Goal: Complete application form

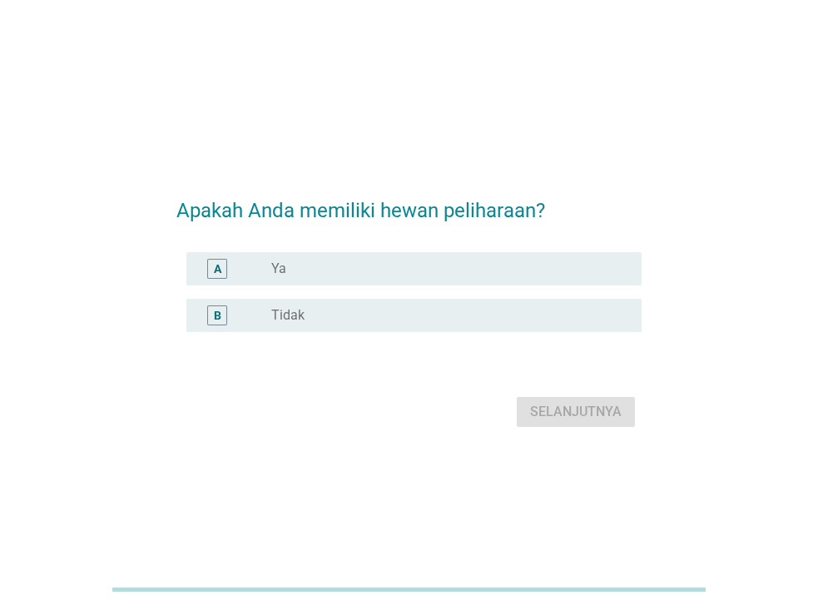
click at [329, 268] on div "radio_button_unchecked Ya" at bounding box center [443, 268] width 344 height 17
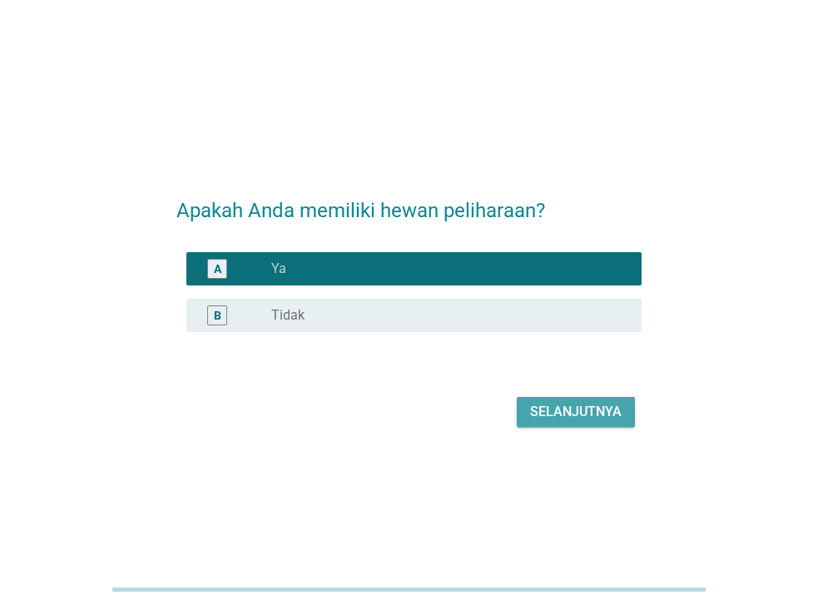
click at [603, 414] on div "Selanjutnya" at bounding box center [576, 412] width 92 height 20
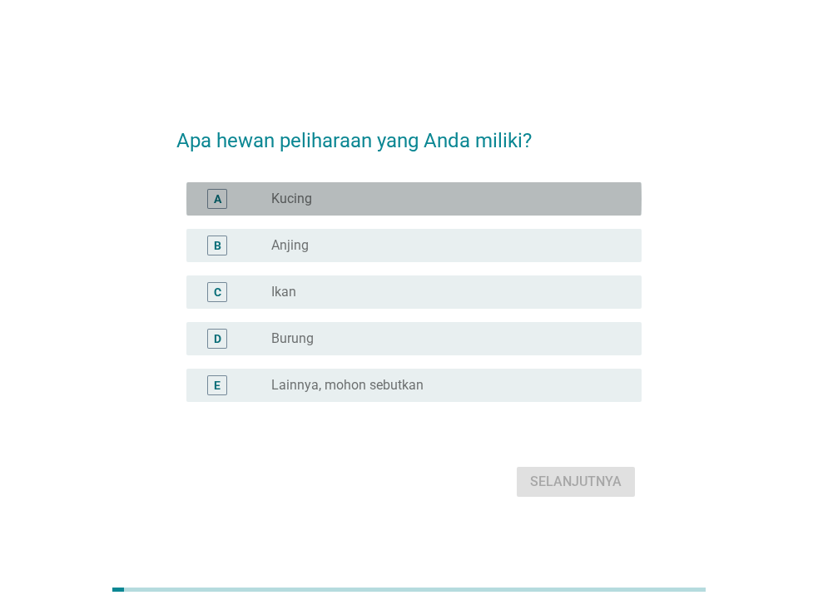
click at [316, 197] on div "radio_button_unchecked Kucing" at bounding box center [443, 199] width 344 height 17
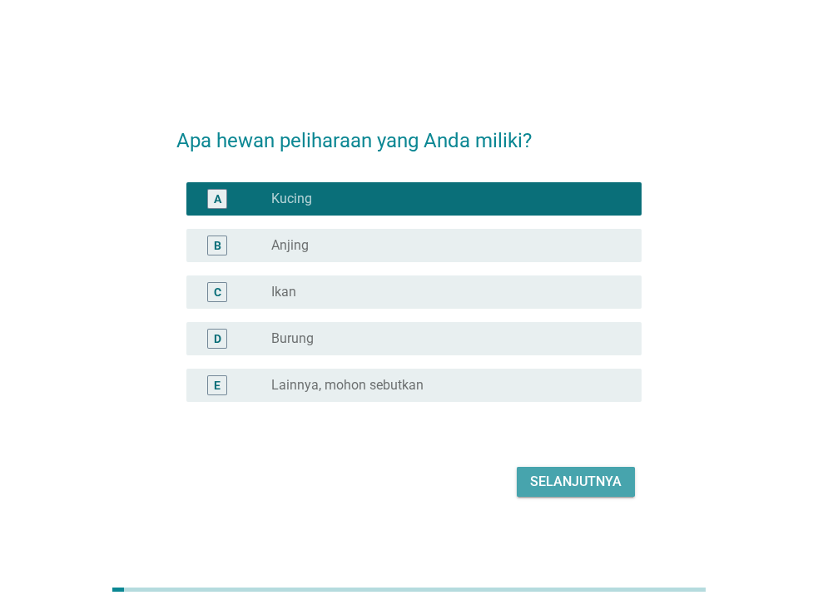
click at [578, 483] on div "Selanjutnya" at bounding box center [576, 482] width 92 height 20
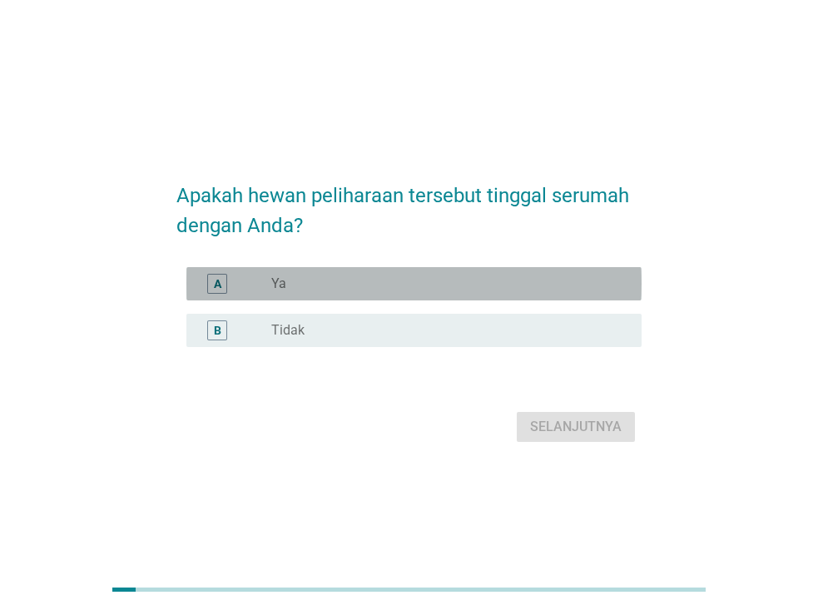
click at [431, 291] on div "radio_button_unchecked Ya" at bounding box center [443, 283] width 344 height 17
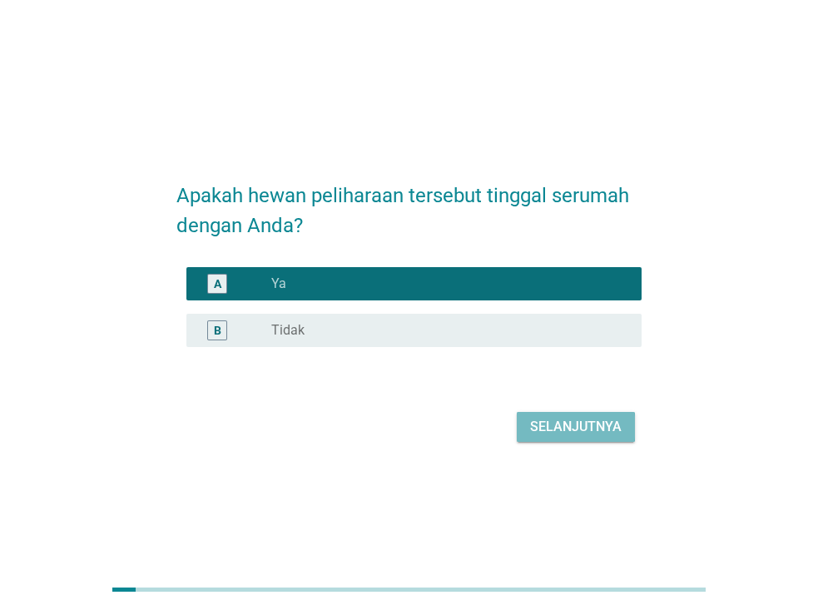
drag, startPoint x: 570, startPoint y: 415, endPoint x: 565, endPoint y: 424, distance: 10.4
click at [565, 424] on div "Selanjutnya" at bounding box center [576, 427] width 92 height 20
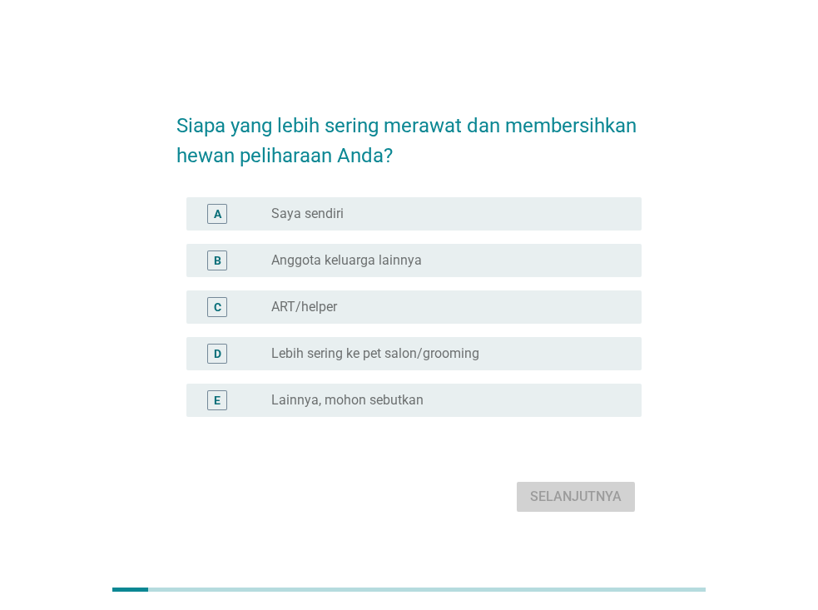
click at [348, 219] on div "radio_button_unchecked Saya sendiri" at bounding box center [443, 214] width 344 height 17
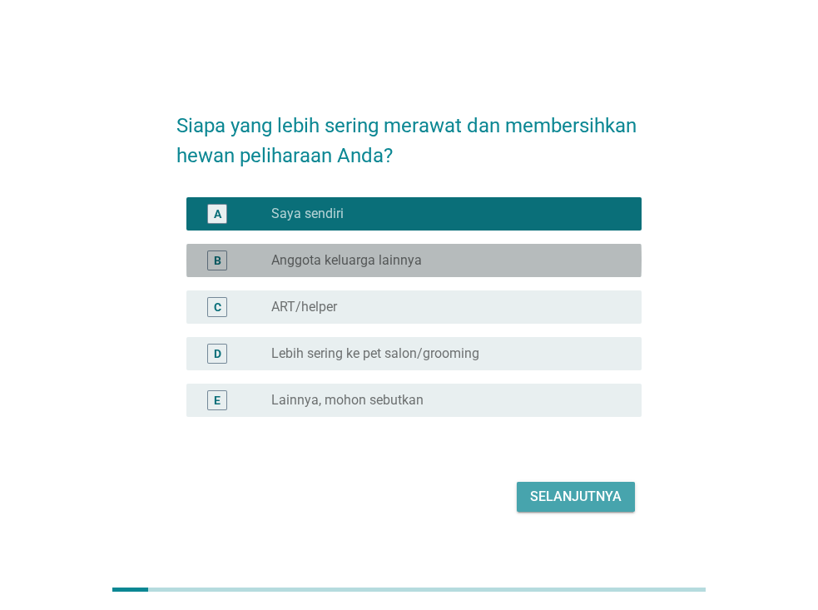
click at [348, 256] on label "Anggota keluarga lainnya" at bounding box center [346, 260] width 151 height 17
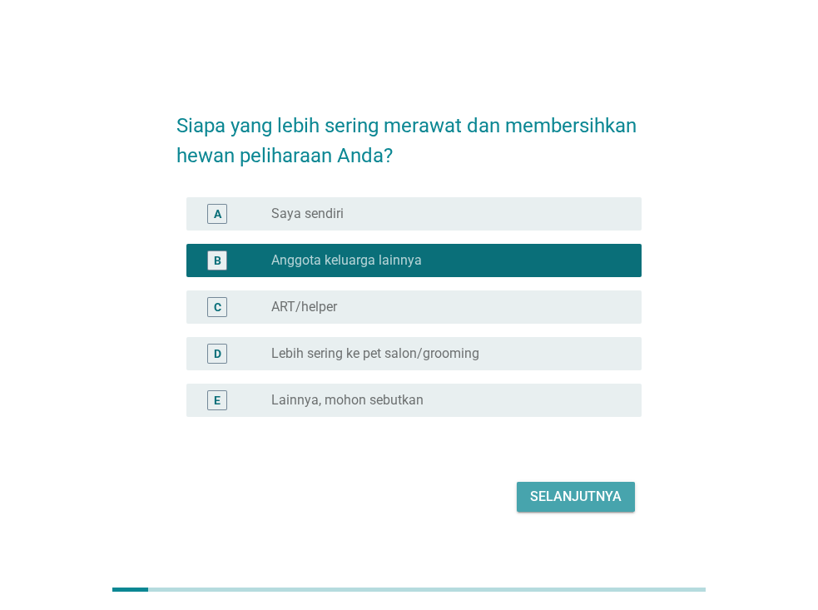
click at [349, 221] on div "radio_button_unchecked Saya sendiri" at bounding box center [443, 214] width 344 height 17
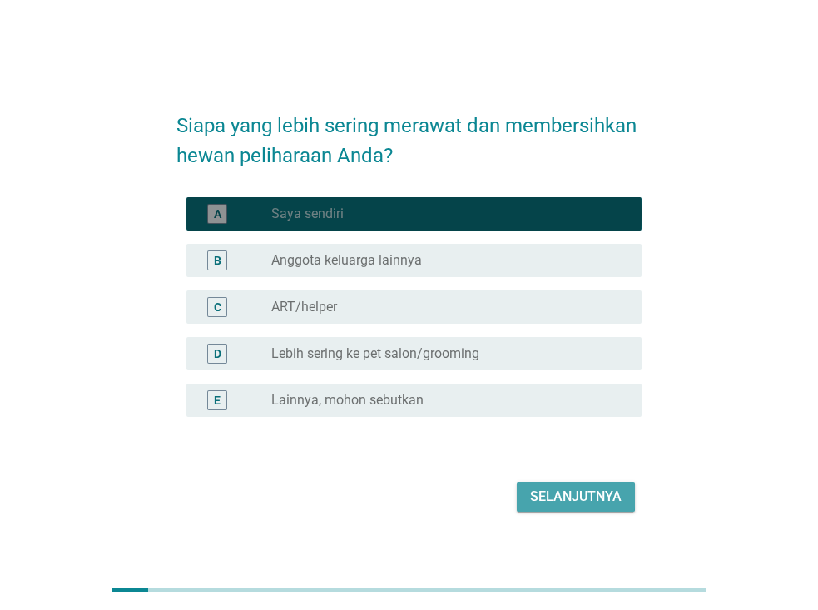
click at [349, 221] on div "radio_button_checked Saya sendiri" at bounding box center [443, 214] width 344 height 17
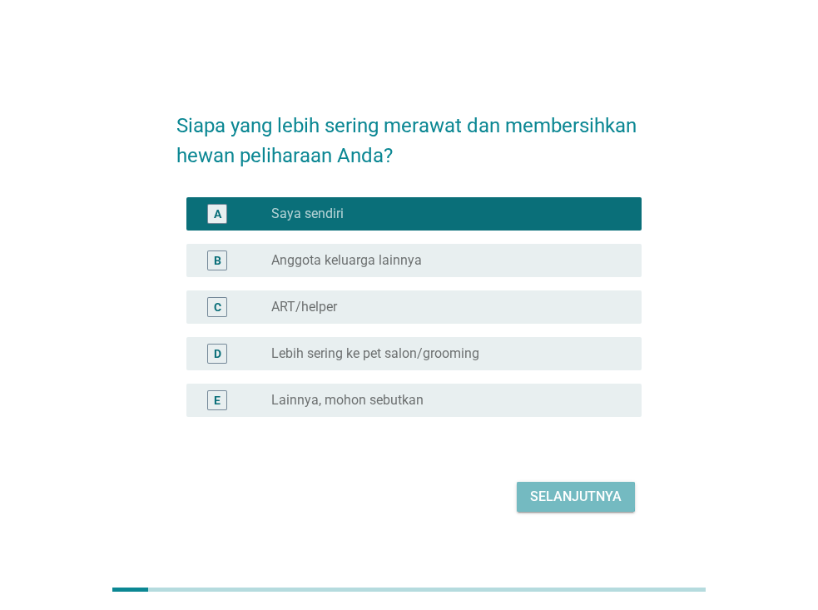
click at [553, 488] on div "Selanjutnya" at bounding box center [576, 497] width 92 height 20
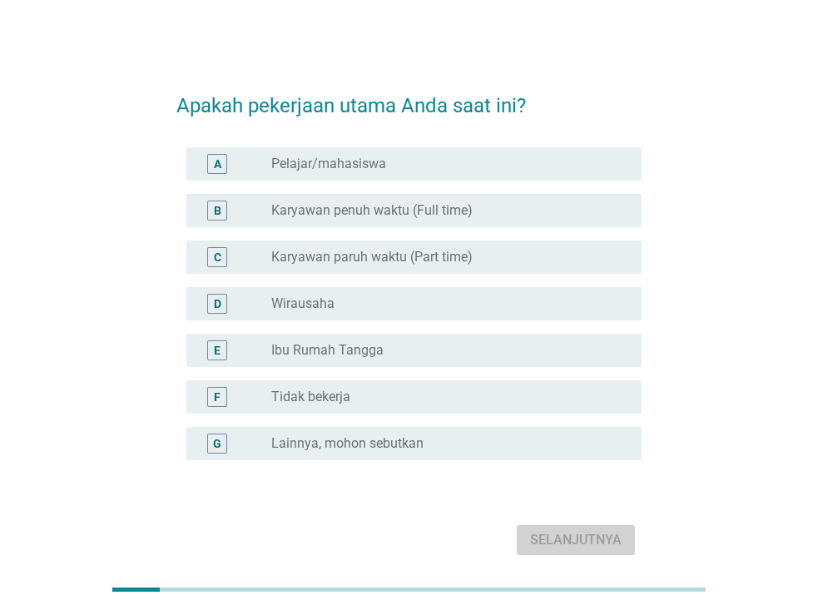
click at [380, 313] on div "radio_button_unchecked Wirausaha" at bounding box center [449, 304] width 357 height 20
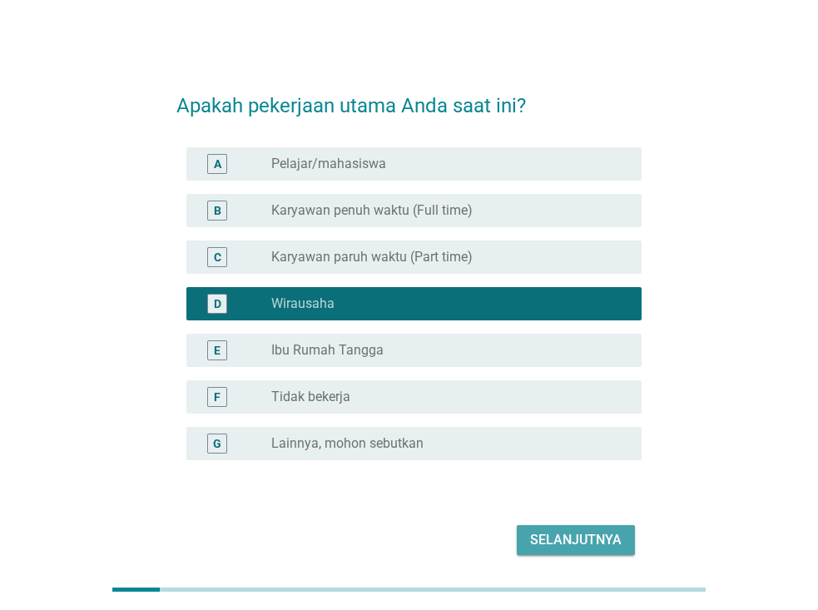
click at [588, 538] on div "Selanjutnya" at bounding box center [576, 540] width 92 height 20
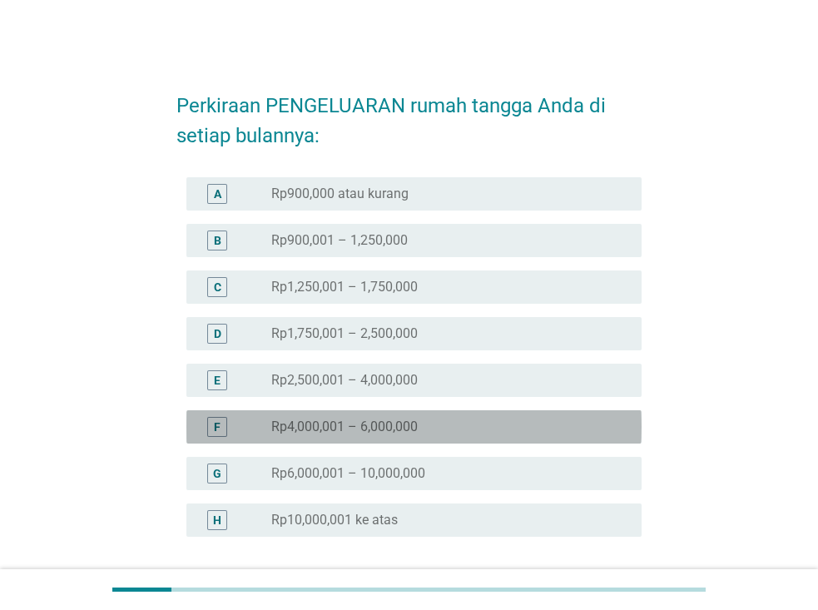
click at [519, 434] on div "radio_button_unchecked Rp4,000,001 – 6,000,000" at bounding box center [443, 427] width 344 height 17
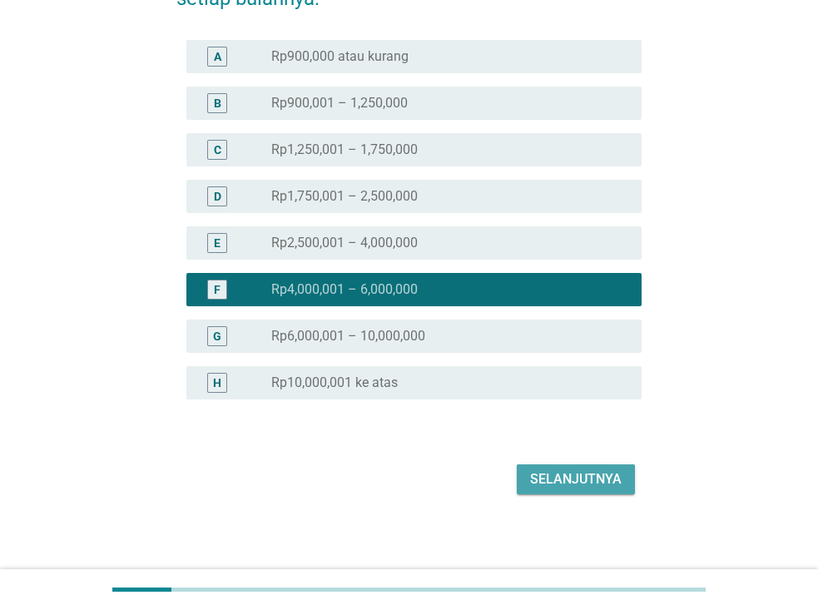
scroll to position [141, 0]
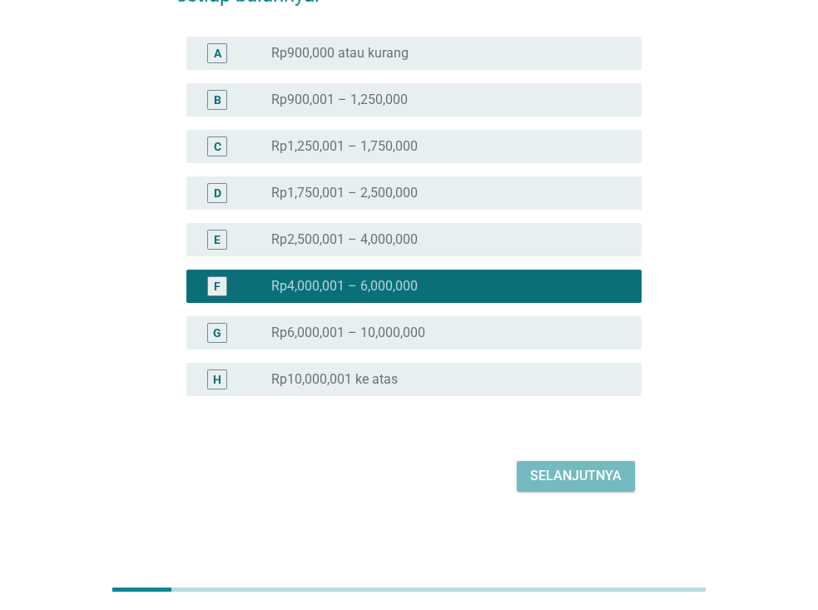
click at [581, 479] on div "Selanjutnya" at bounding box center [576, 476] width 92 height 20
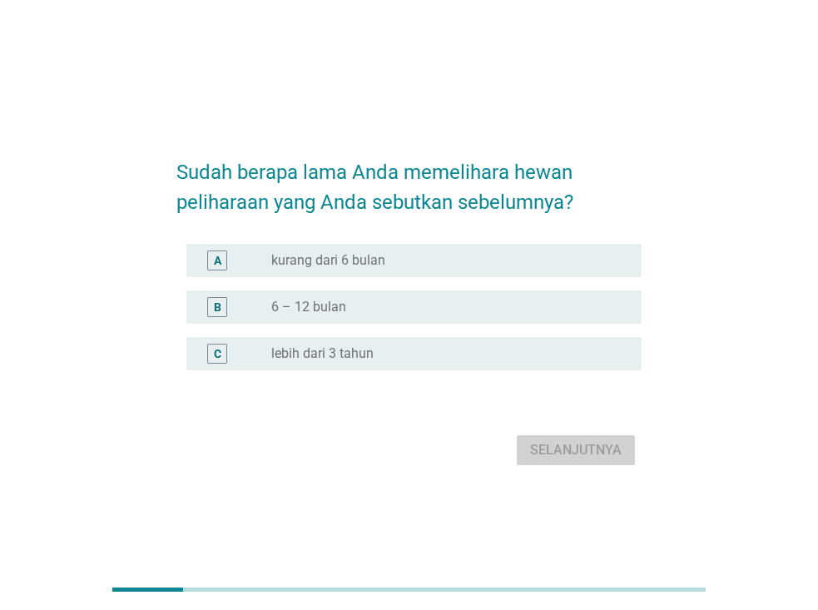
click at [485, 358] on div "radio_button_unchecked lebih dari 3 tahun" at bounding box center [443, 353] width 344 height 17
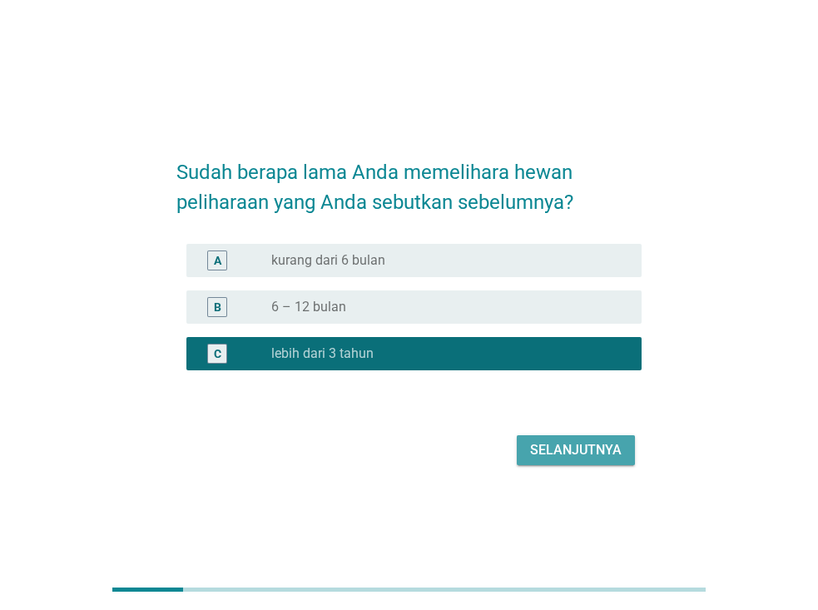
click at [581, 449] on div "Selanjutnya" at bounding box center [576, 450] width 92 height 20
click at [581, 449] on div "Selanjutnya" at bounding box center [408, 450] width 465 height 40
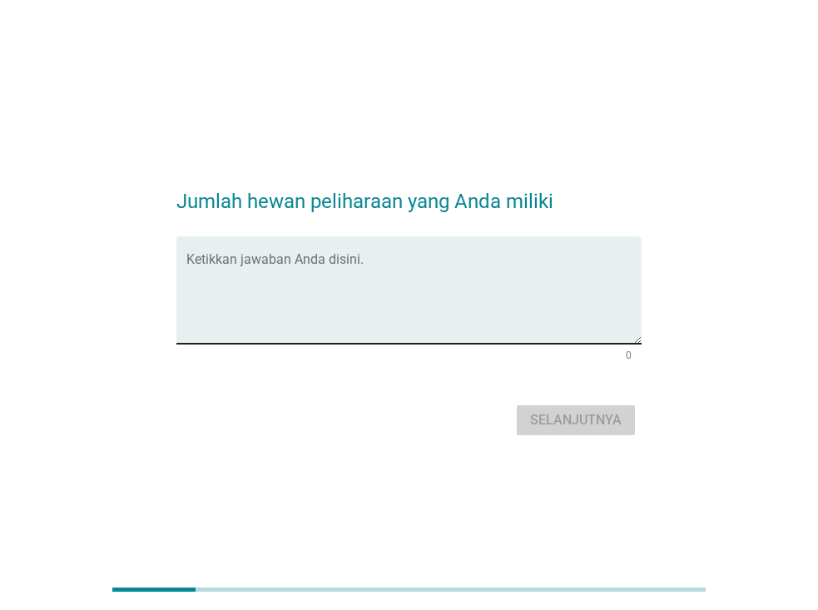
click at [474, 300] on textarea "Ketikkan jawaban Anda disini." at bounding box center [413, 299] width 455 height 87
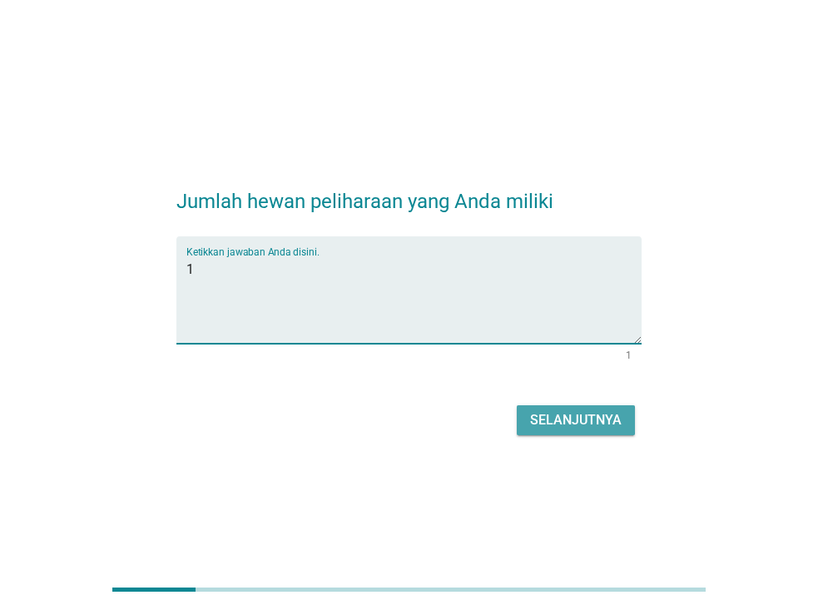
type textarea "1"
click at [544, 410] on div "Selanjutnya" at bounding box center [576, 420] width 92 height 20
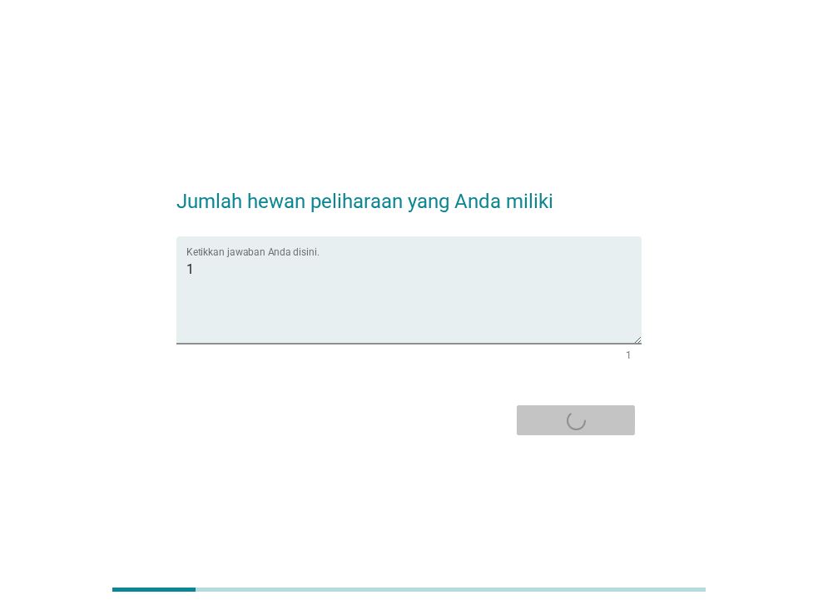
click at [544, 410] on div "Selanjutnya" at bounding box center [408, 420] width 465 height 40
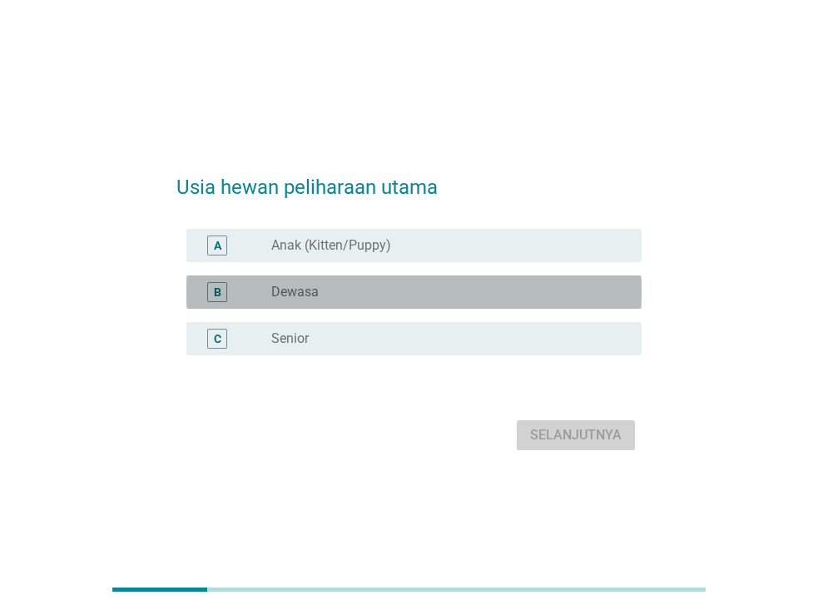
click at [390, 294] on div "radio_button_unchecked Dewasa" at bounding box center [443, 292] width 344 height 17
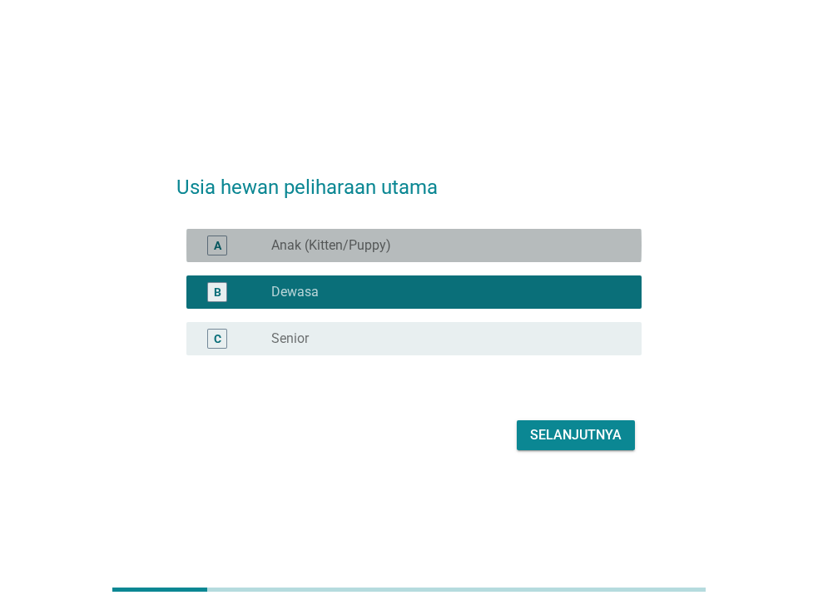
click at [479, 255] on div "radio_button_unchecked Anak (Kitten/Puppy)" at bounding box center [449, 246] width 357 height 20
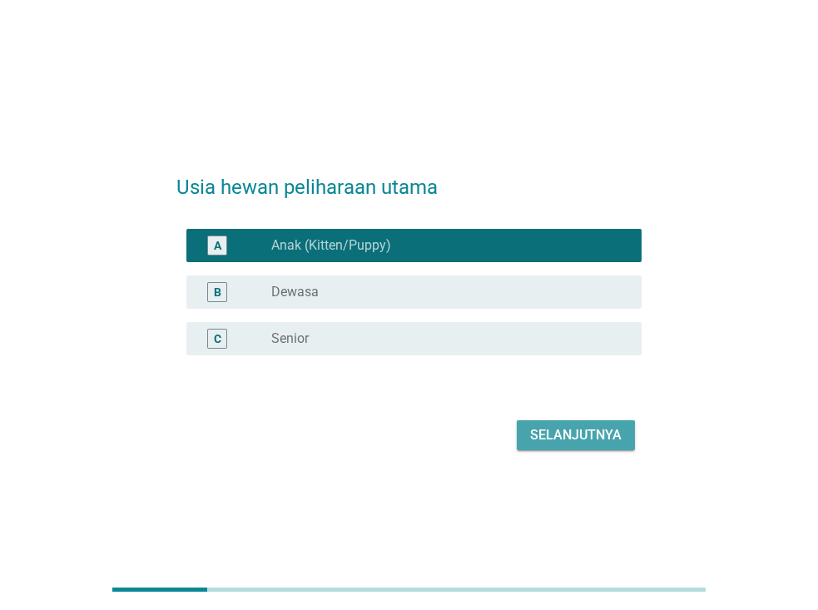
click at [561, 436] on div "Selanjutnya" at bounding box center [576, 435] width 92 height 20
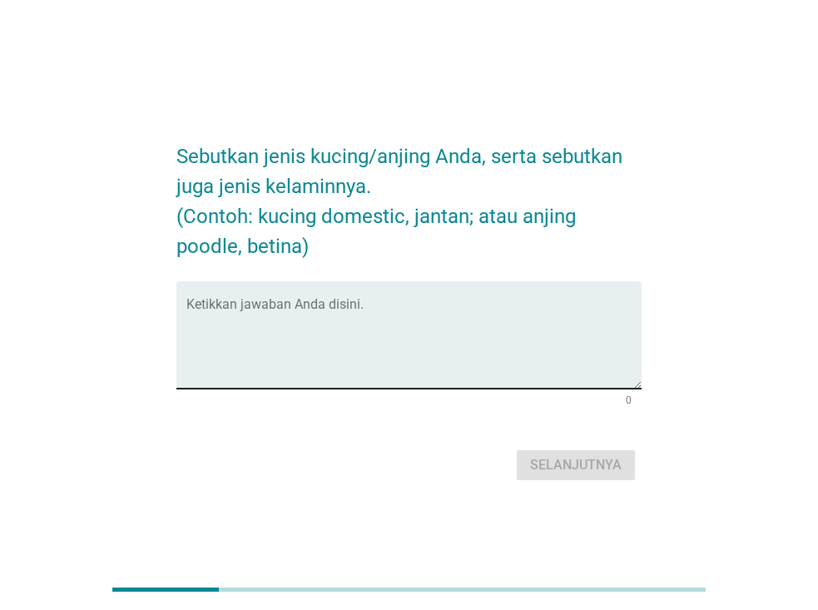
click at [431, 328] on textarea "Ketikkan jawaban Anda disini." at bounding box center [413, 344] width 455 height 87
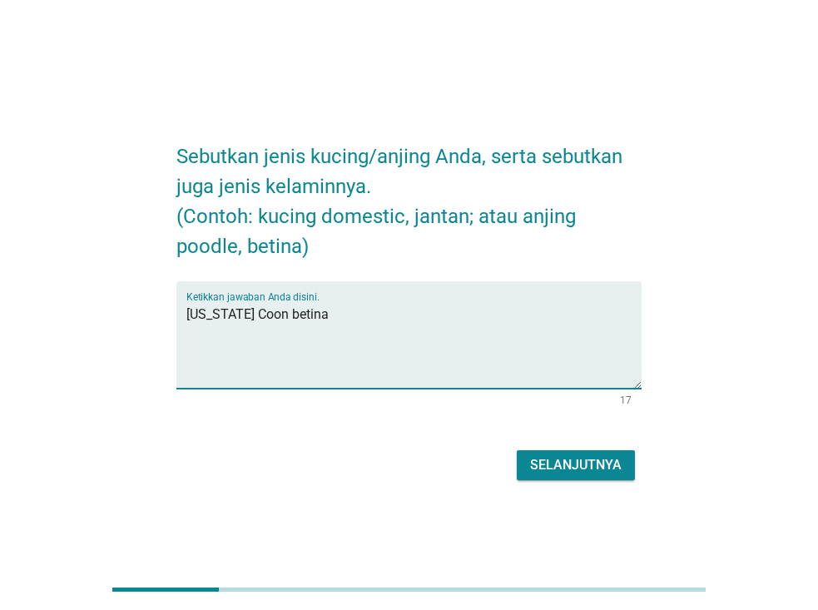
type textarea "[US_STATE] Coon betina"
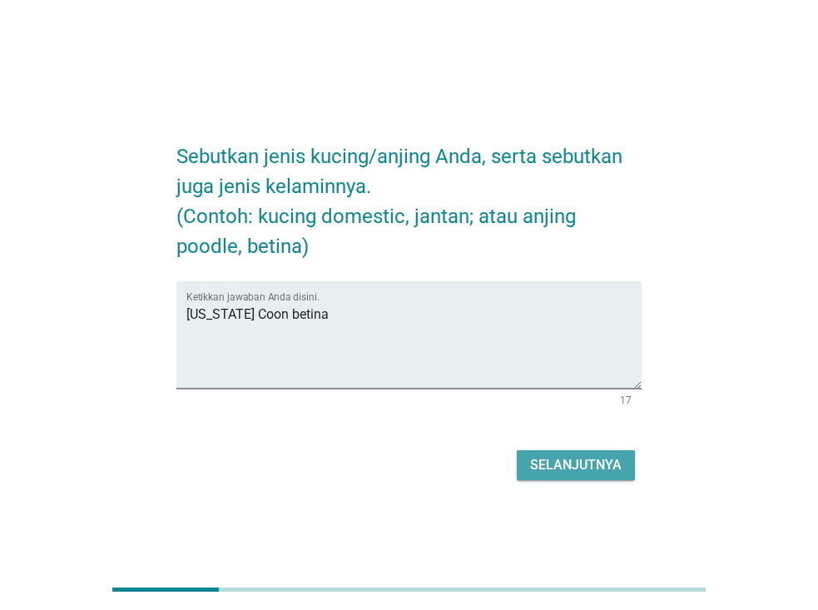
click at [569, 464] on div "Selanjutnya" at bounding box center [576, 465] width 92 height 20
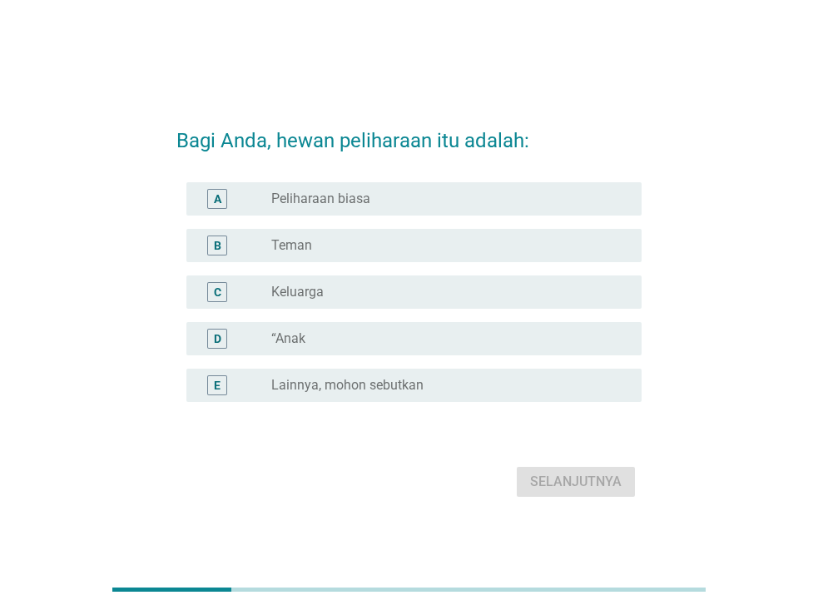
click at [316, 292] on label "Keluarga" at bounding box center [297, 292] width 52 height 17
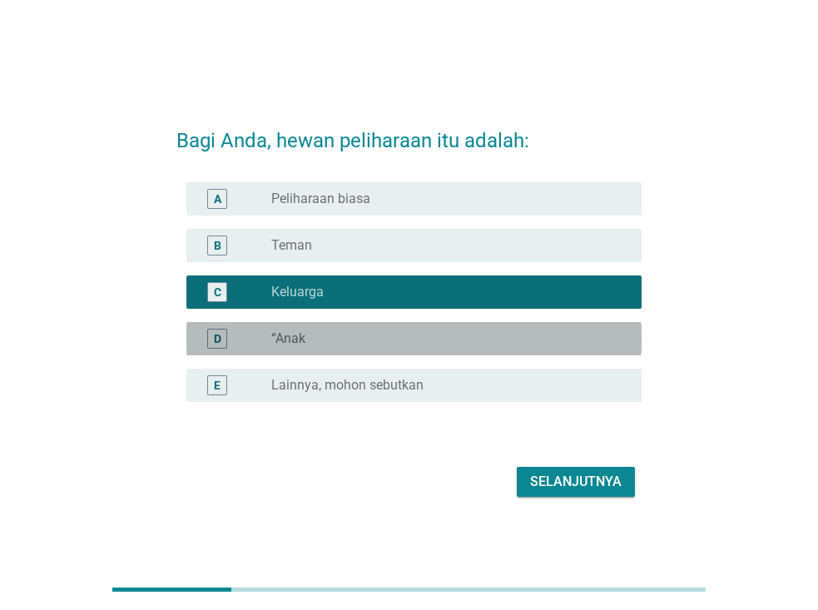
click at [304, 335] on label "“Anak" at bounding box center [288, 338] width 34 height 17
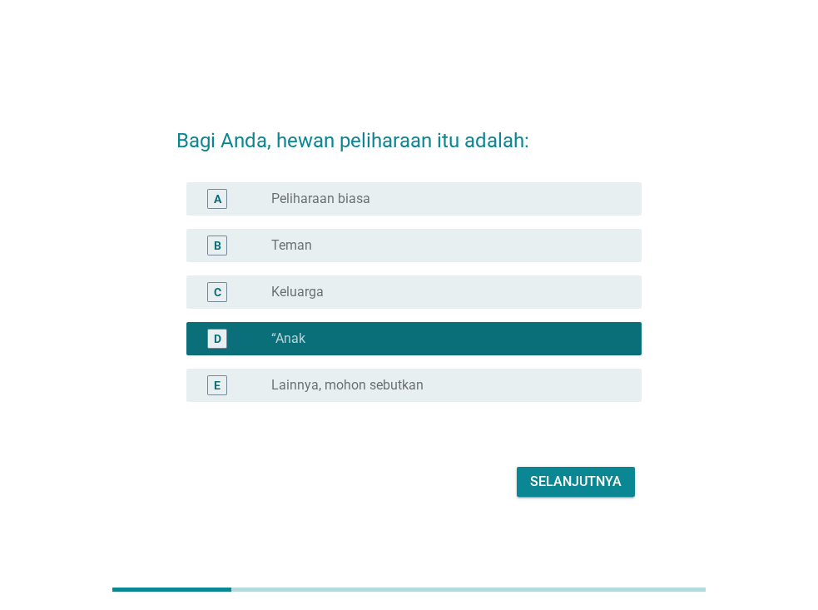
click at [315, 294] on label "Keluarga" at bounding box center [297, 292] width 52 height 17
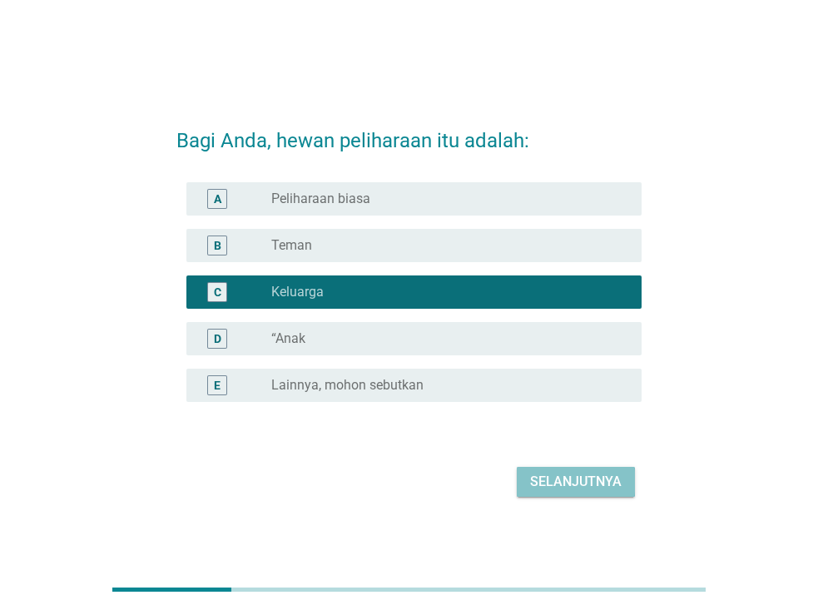
drag, startPoint x: 542, startPoint y: 488, endPoint x: 534, endPoint y: 493, distance: 9.5
click at [534, 493] on button "Selanjutnya" at bounding box center [576, 482] width 118 height 30
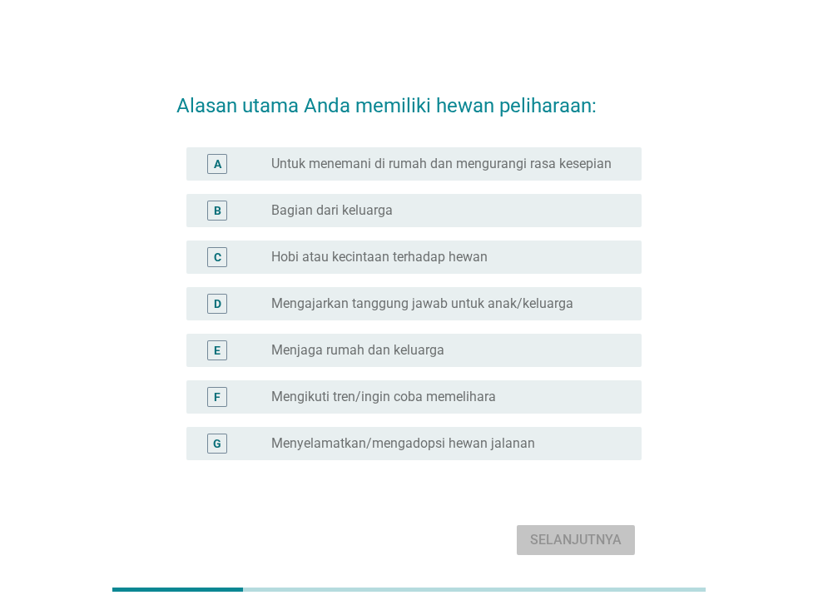
click at [428, 162] on label "Untuk menemani di rumah dan mengurangi rasa kesepian" at bounding box center [441, 164] width 340 height 17
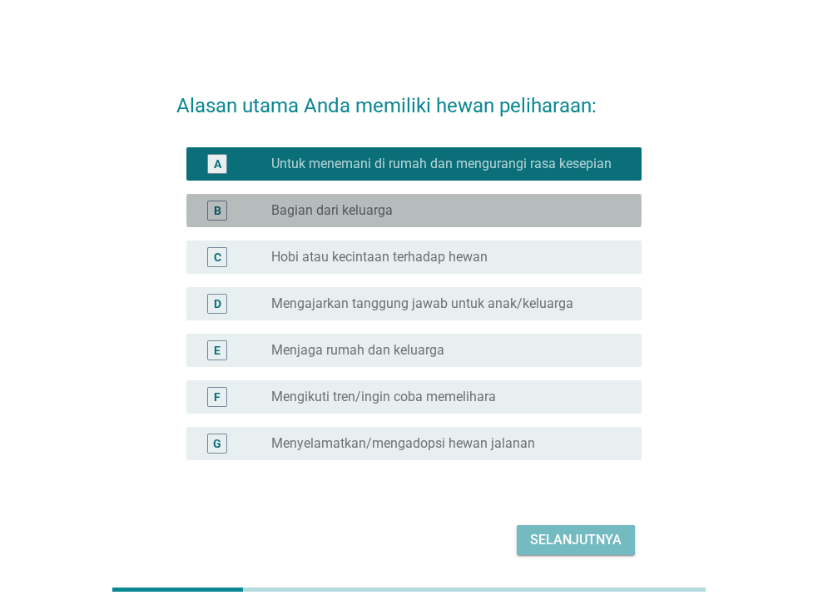
click at [398, 205] on div "radio_button_unchecked Bagian dari keluarga" at bounding box center [443, 210] width 344 height 17
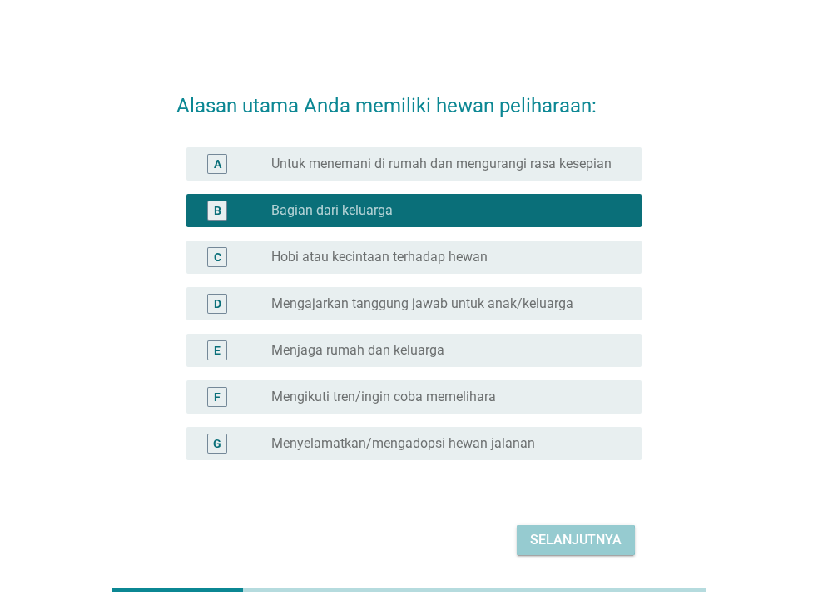
click at [574, 539] on div "Selanjutnya" at bounding box center [576, 540] width 92 height 20
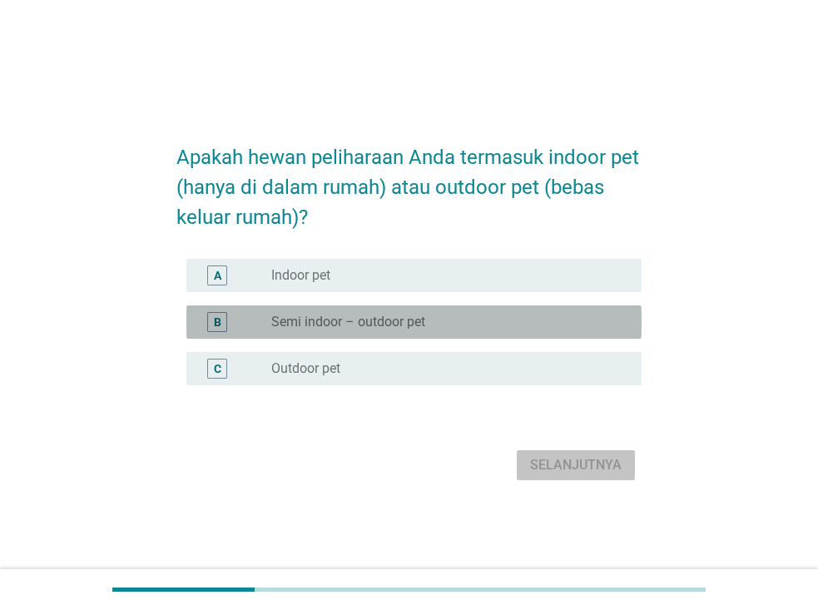
click at [411, 327] on label "Semi indoor – outdoor pet" at bounding box center [348, 322] width 154 height 17
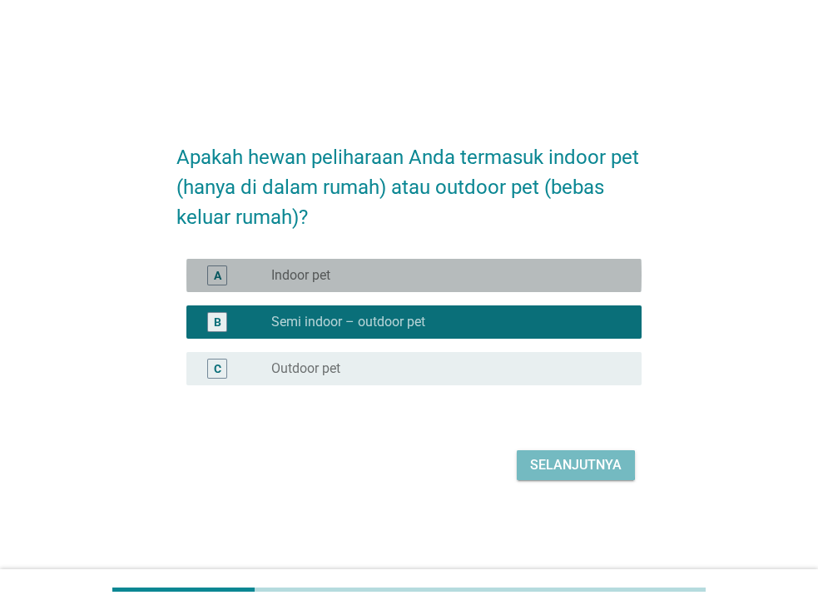
click at [405, 282] on div "radio_button_unchecked Indoor pet" at bounding box center [443, 275] width 344 height 17
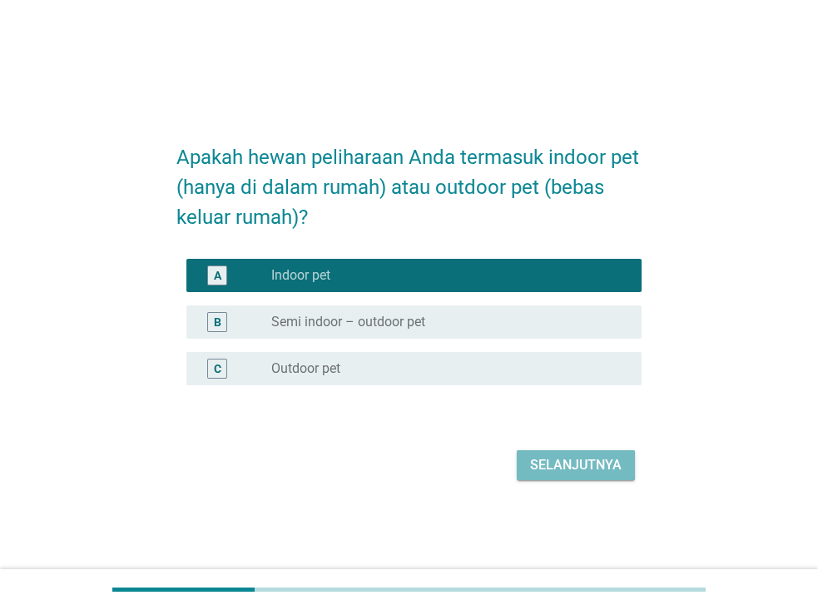
click at [549, 474] on div "Selanjutnya" at bounding box center [576, 465] width 92 height 20
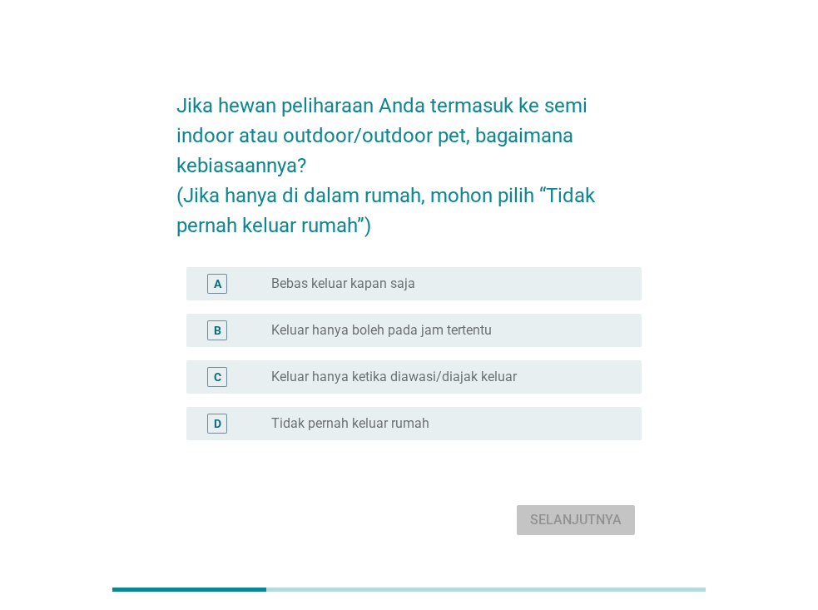
click at [473, 382] on label "Keluar hanya ketika diawasi/diajak keluar" at bounding box center [393, 377] width 245 height 17
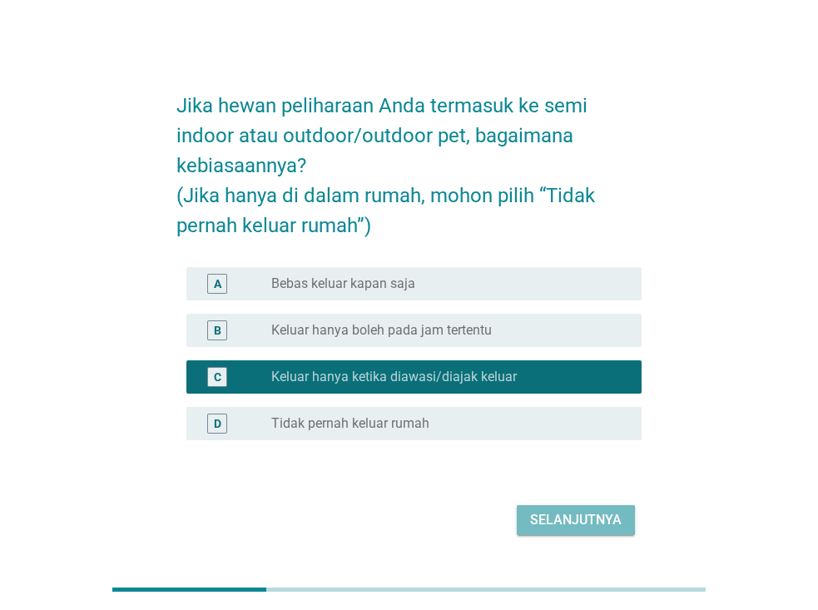
click at [486, 332] on label "Keluar hanya boleh pada jam tertentu" at bounding box center [381, 330] width 221 height 17
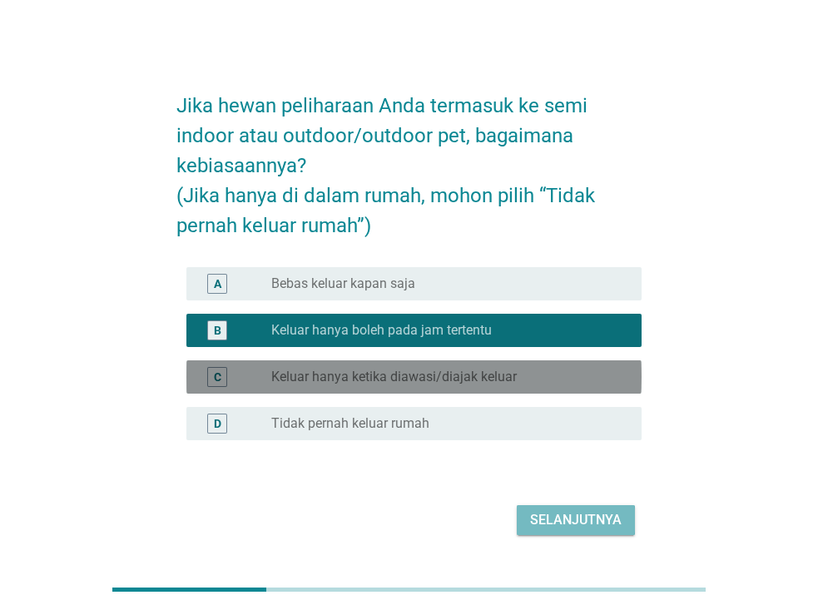
click at [479, 364] on div "C radio_button_unchecked Keluar hanya ketika diawasi/diajak keluar" at bounding box center [413, 376] width 455 height 33
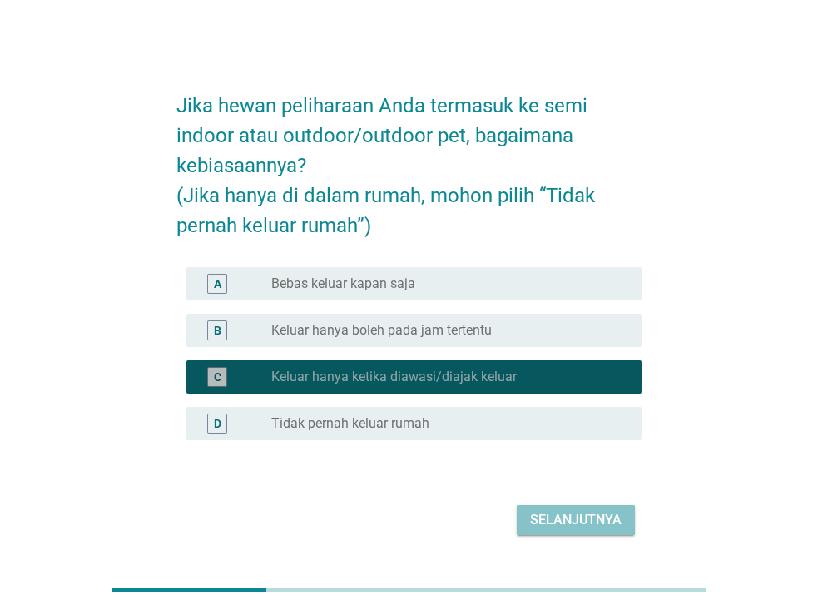
drag, startPoint x: 479, startPoint y: 364, endPoint x: 539, endPoint y: 518, distance: 165.2
click at [539, 518] on div "Selanjutnya" at bounding box center [576, 520] width 92 height 20
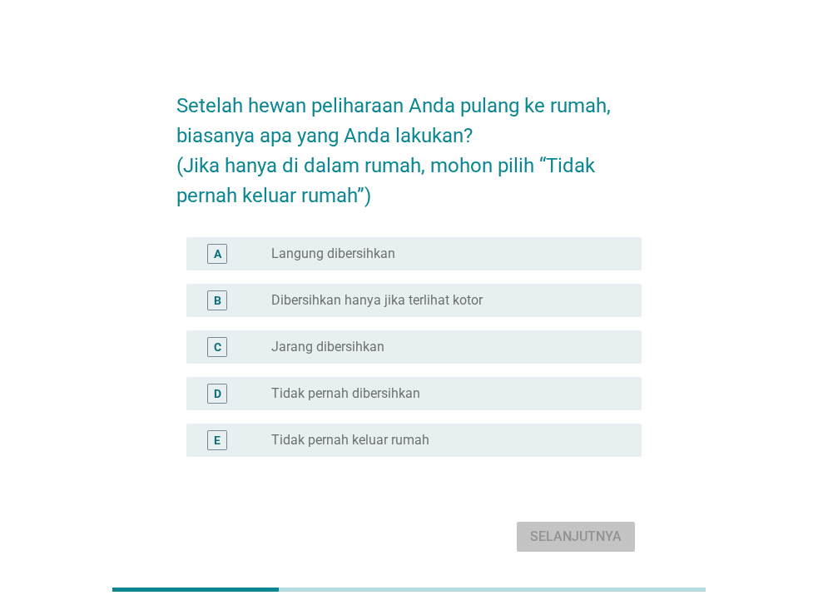
click at [425, 255] on div "radio_button_unchecked Langung dibersihkan" at bounding box center [443, 253] width 344 height 17
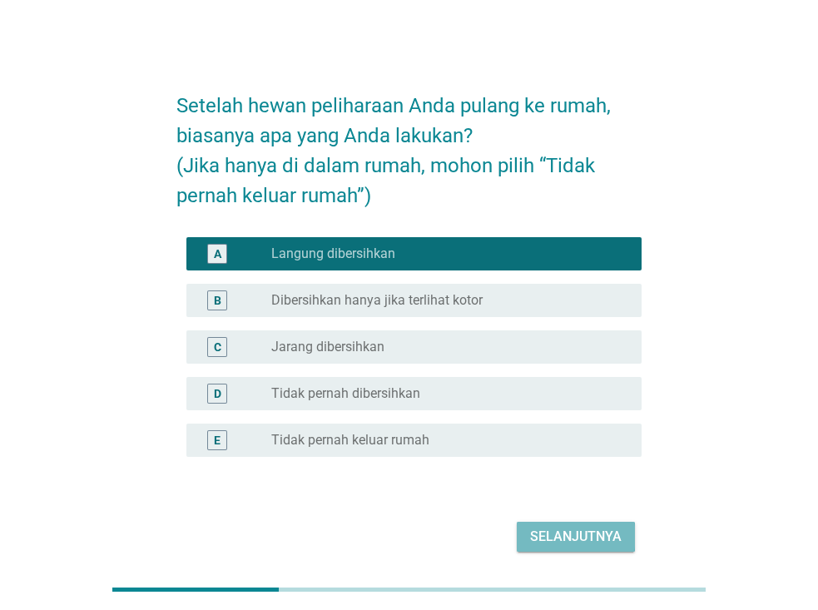
click at [561, 537] on div "Selanjutnya" at bounding box center [576, 537] width 92 height 20
click at [561, 537] on div "Selanjutnya" at bounding box center [408, 537] width 465 height 40
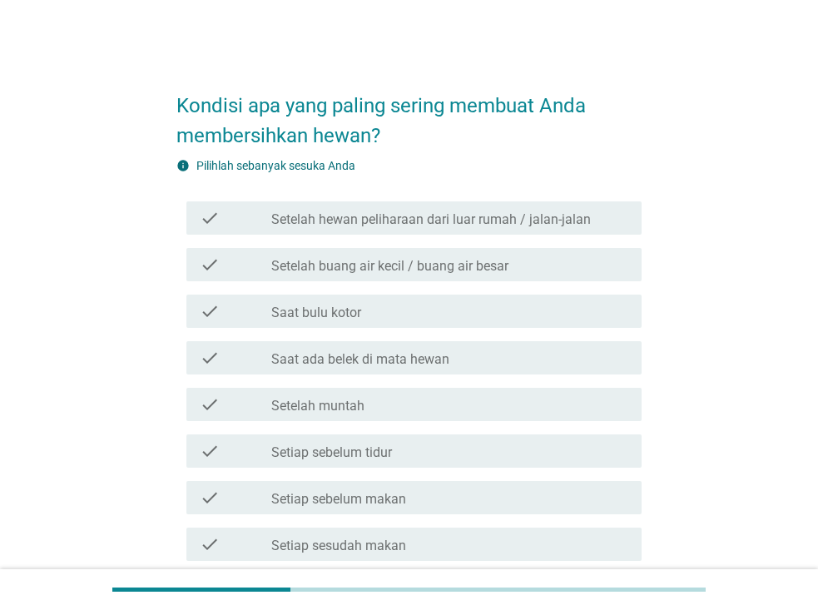
click at [502, 226] on label "Setelah hewan peliharaan dari luar rumah / jalan-jalan" at bounding box center [431, 219] width 320 height 17
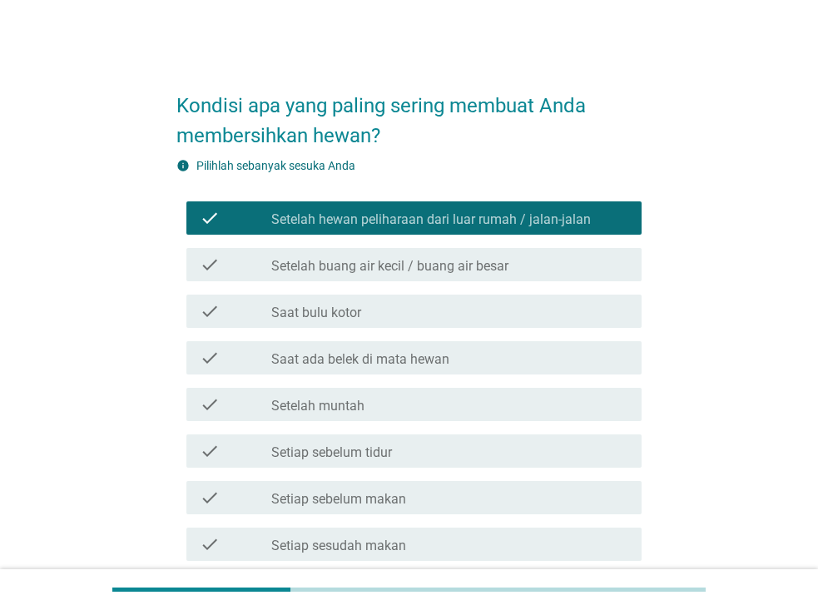
click at [501, 264] on label "Setelah buang air kecil / buang air besar" at bounding box center [389, 266] width 237 height 17
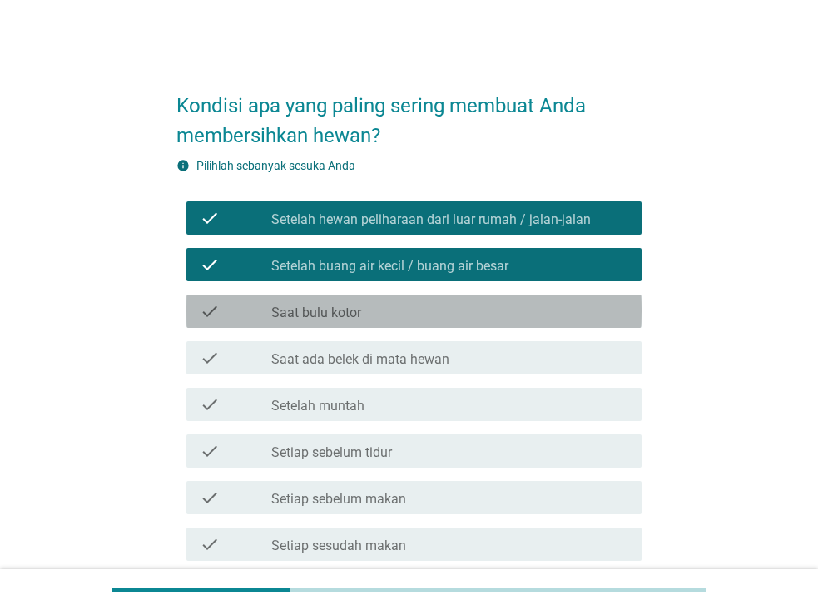
click at [480, 313] on div "check_box_outline_blank Saat bulu kotor" at bounding box center [449, 311] width 357 height 20
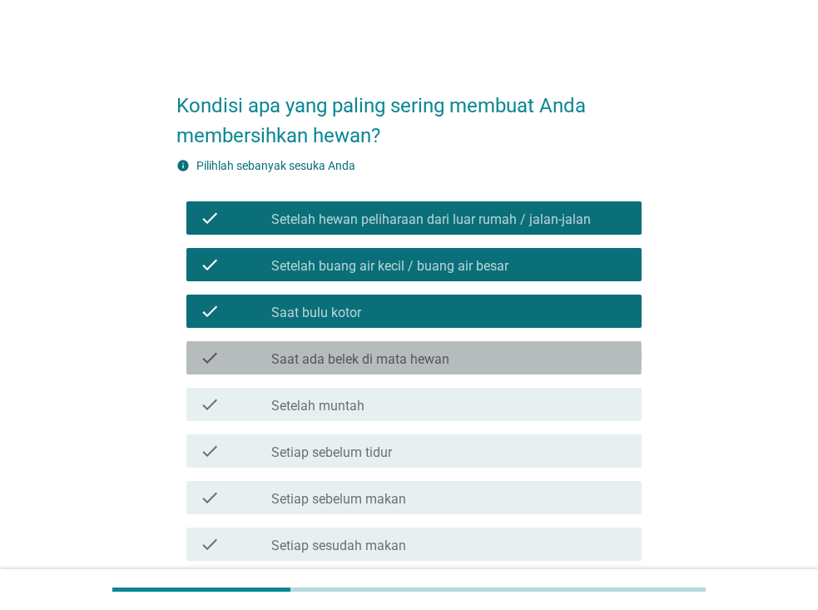
click at [480, 353] on div "check_box_outline_blank Saat ada belek di mata hewan" at bounding box center [449, 358] width 357 height 20
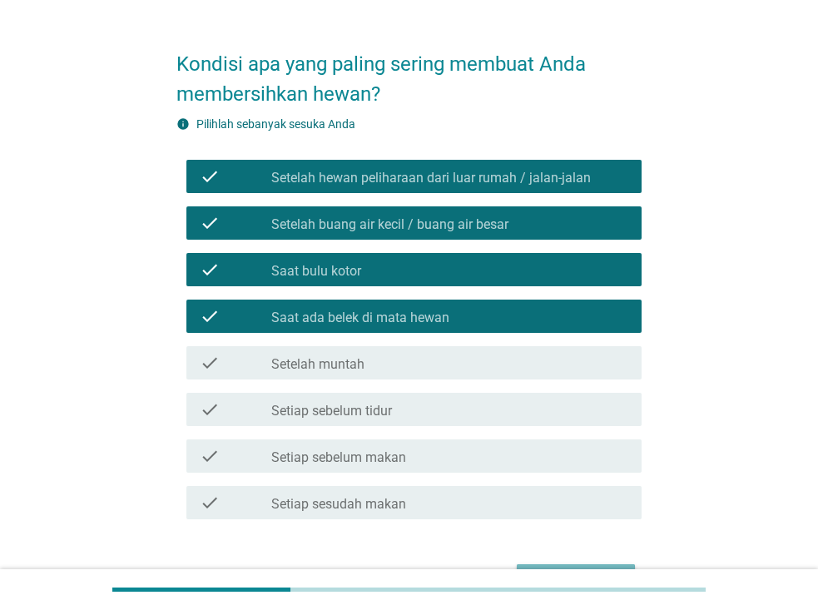
scroll to position [83, 0]
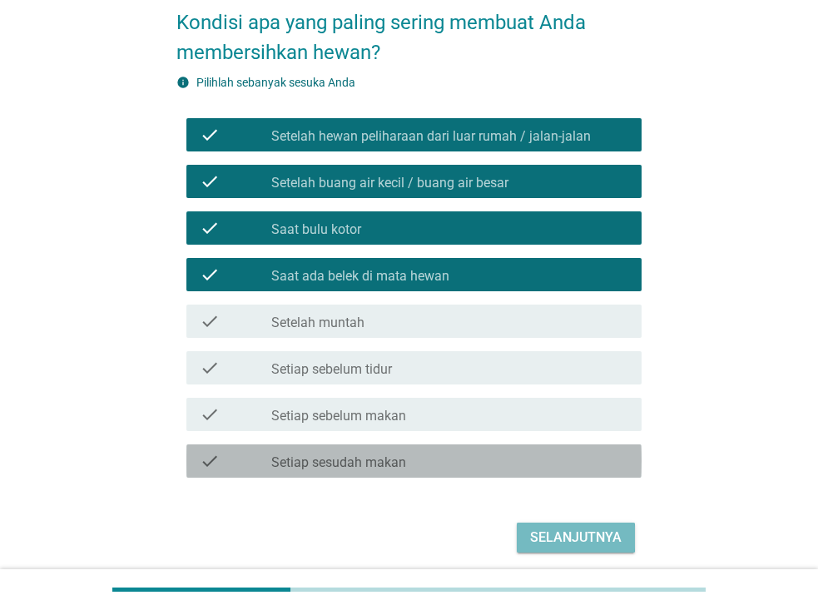
click at [459, 465] on div "check_box_outline_blank Setiap sesudah makan" at bounding box center [449, 461] width 357 height 20
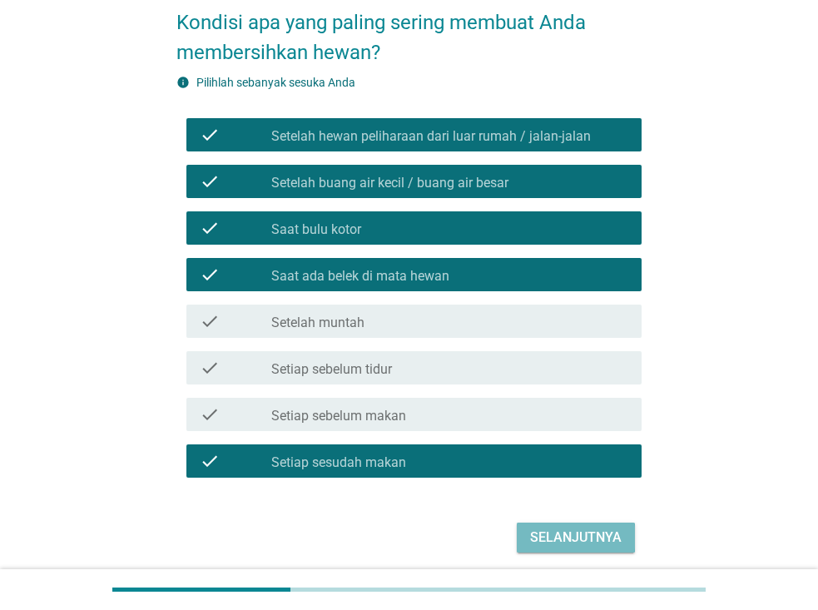
click at [450, 325] on div "check_box_outline_blank Setelah muntah" at bounding box center [449, 321] width 357 height 20
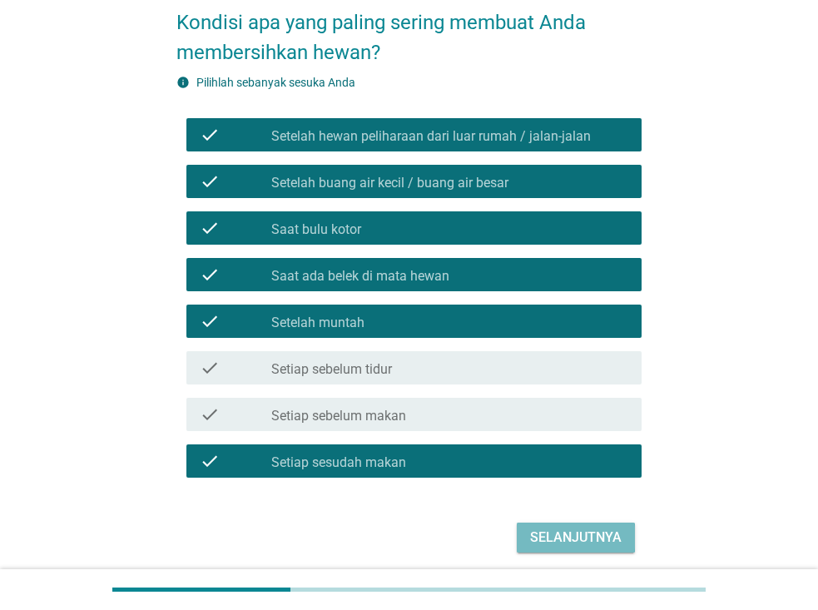
click at [555, 528] on div "Selanjutnya" at bounding box center [576, 538] width 92 height 20
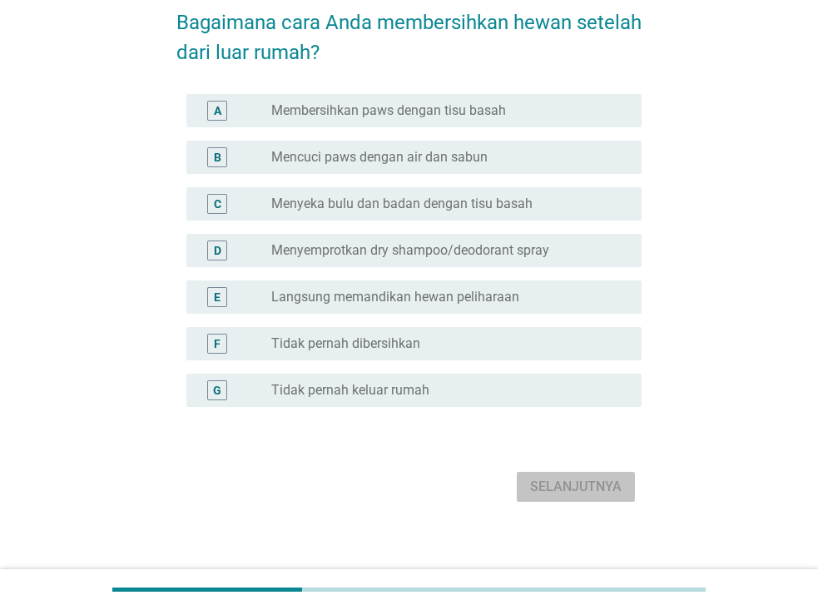
scroll to position [0, 0]
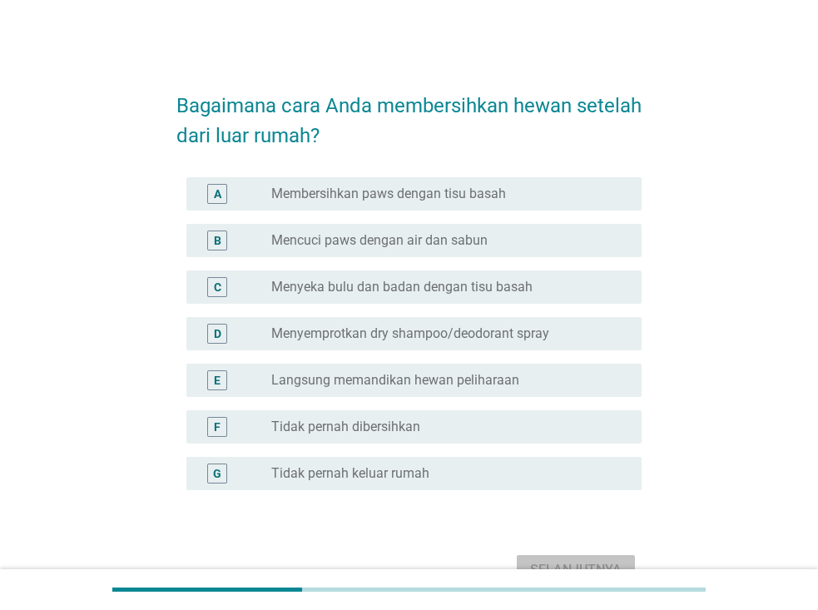
click at [498, 203] on div "radio_button_unchecked Membersihkan paws dengan tisu basah" at bounding box center [449, 194] width 357 height 20
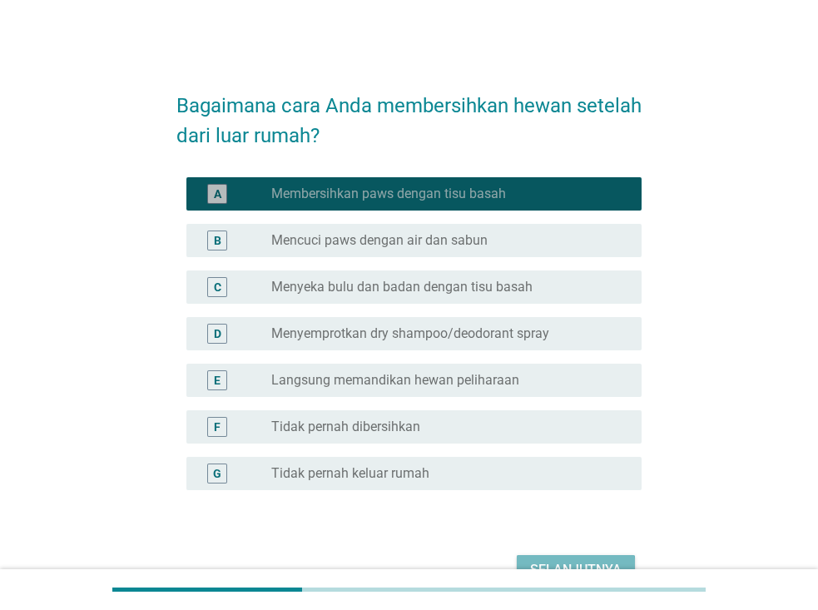
click at [498, 203] on div "radio_button_checked Membersihkan paws dengan tisu basah" at bounding box center [449, 194] width 357 height 20
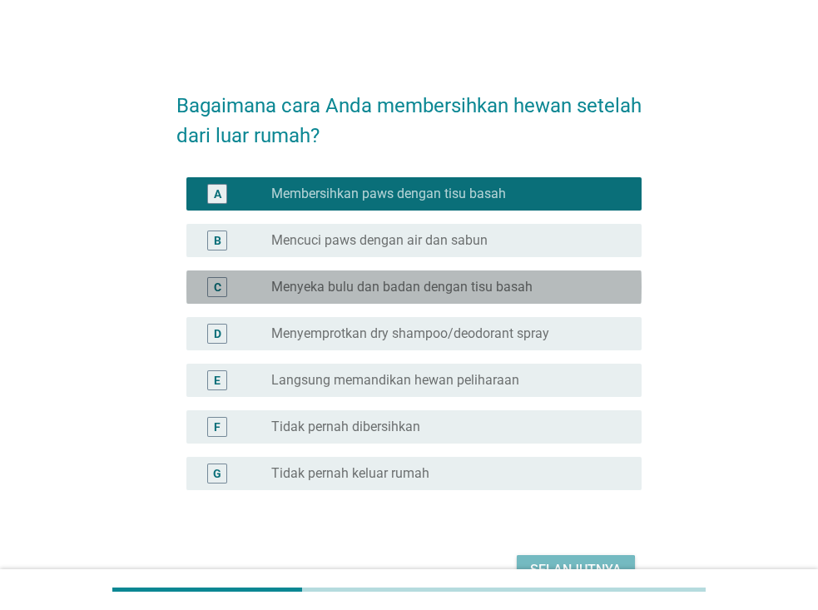
click at [518, 286] on label "Menyeka bulu dan badan dengan tisu basah" at bounding box center [401, 287] width 261 height 17
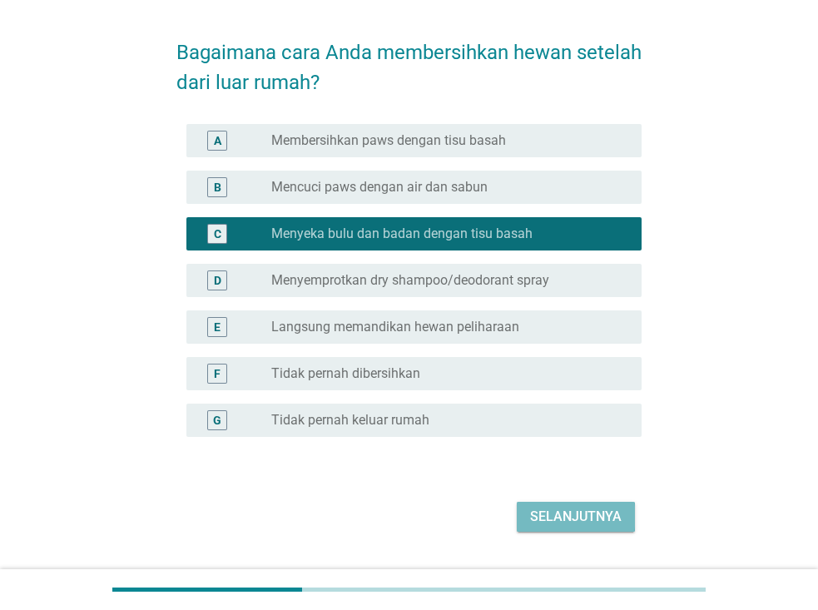
scroll to position [83, 0]
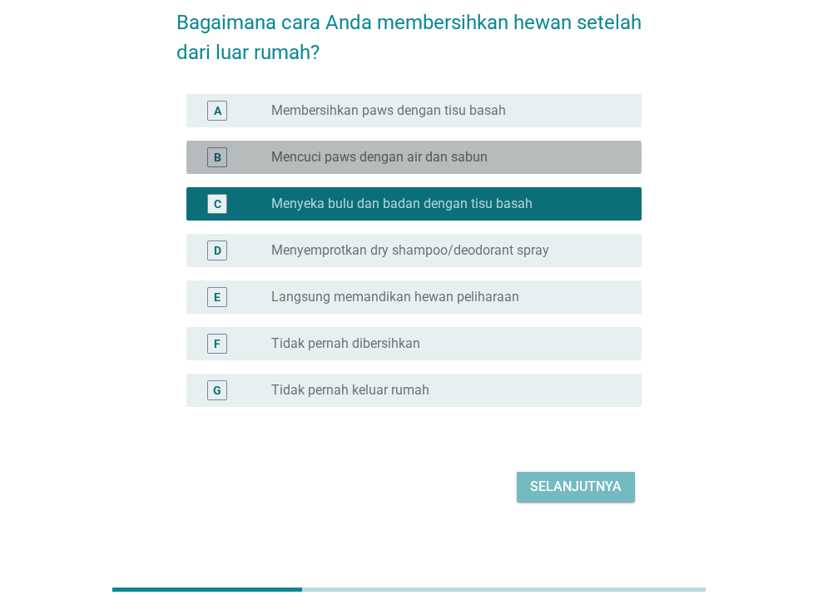
click at [483, 165] on label "Mencuci paws dengan air dan sabun" at bounding box center [379, 157] width 216 height 17
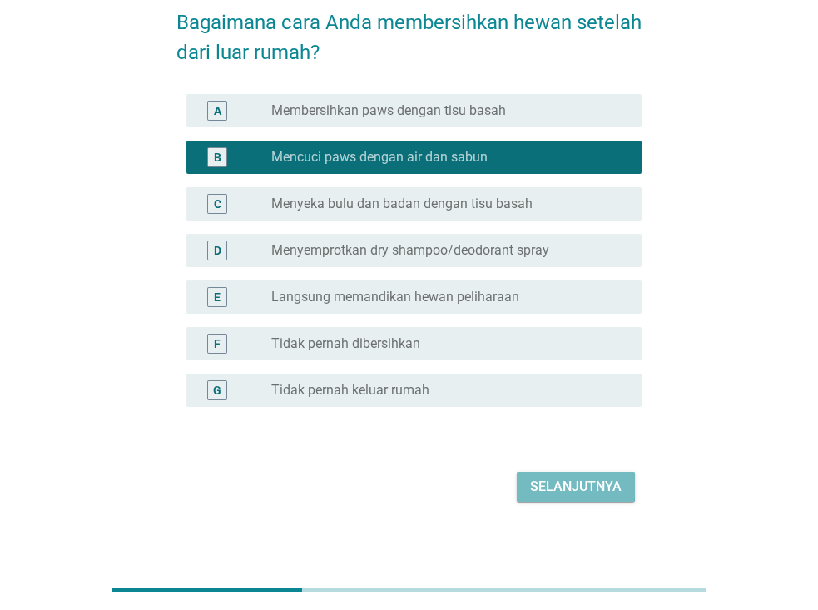
click at [485, 196] on label "Menyeka bulu dan badan dengan tisu basah" at bounding box center [401, 204] width 261 height 17
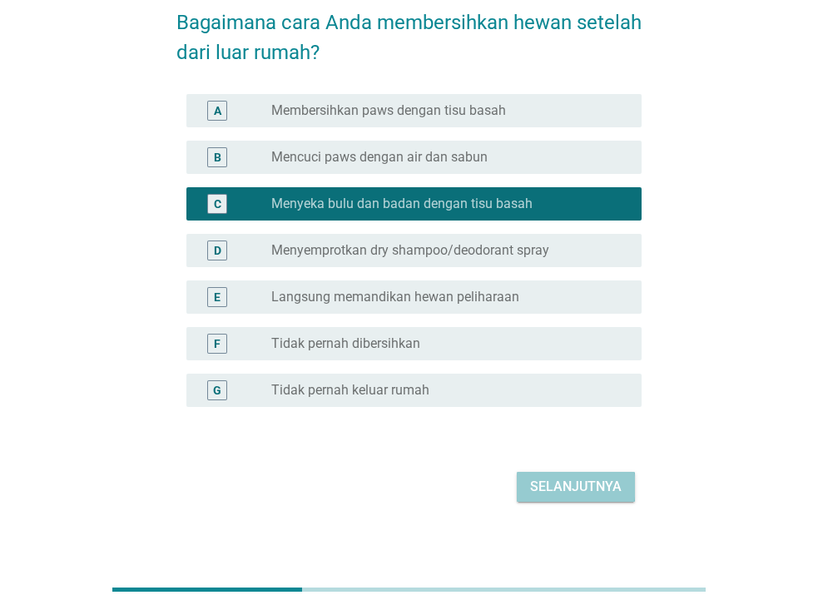
click at [567, 485] on div "Selanjutnya" at bounding box center [576, 487] width 92 height 20
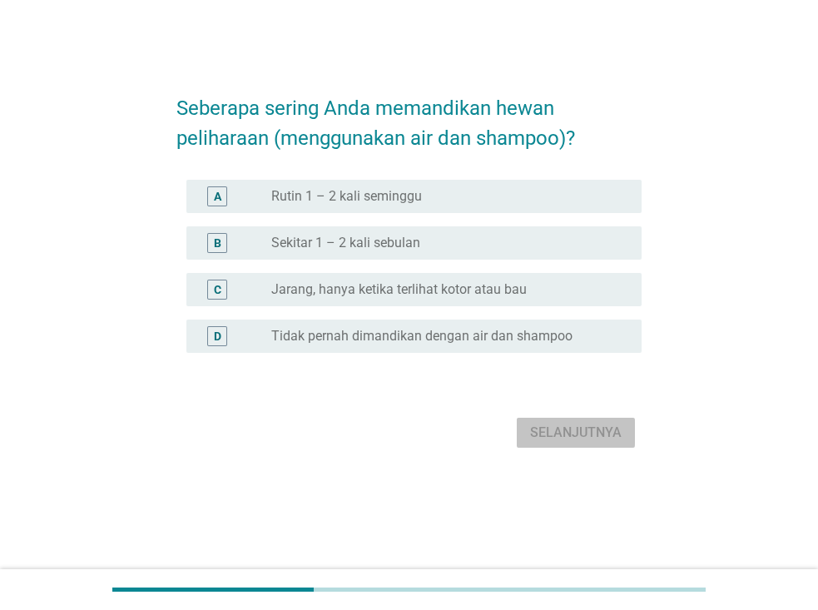
scroll to position [0, 0]
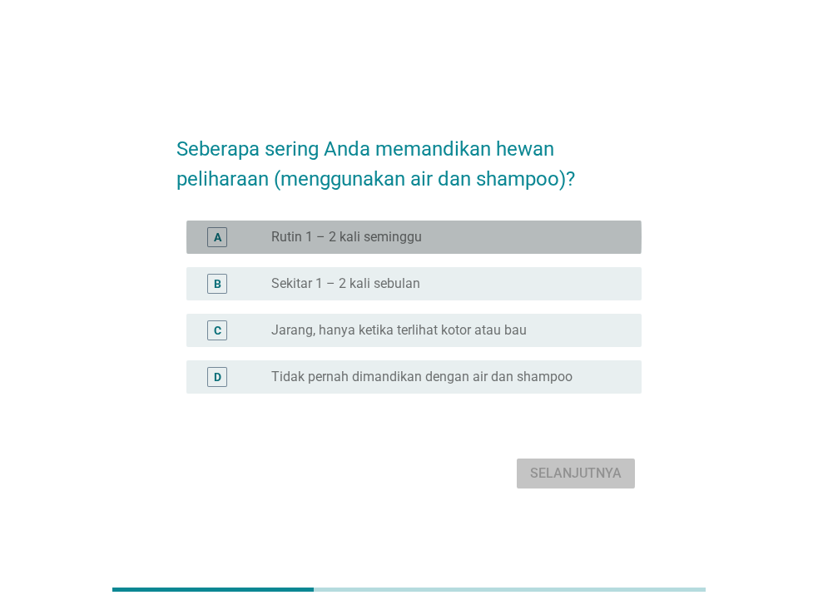
click at [442, 231] on div "radio_button_unchecked Rutin 1 – 2 kali seminggu" at bounding box center [443, 237] width 344 height 17
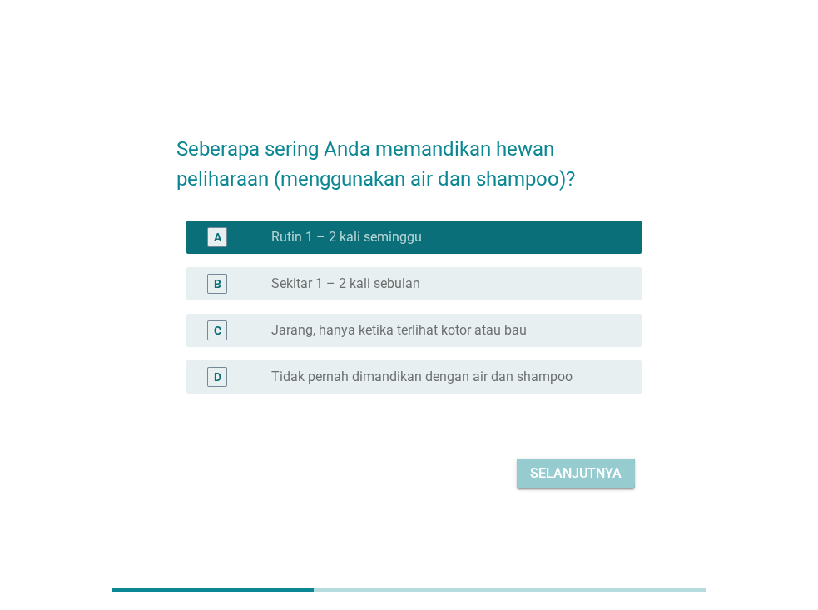
click at [564, 469] on div "Selanjutnya" at bounding box center [576, 474] width 92 height 20
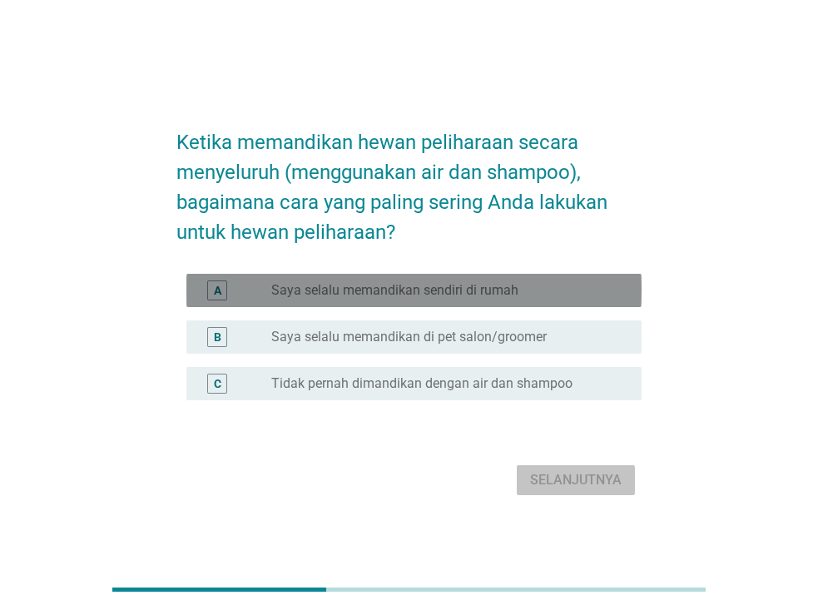
click at [504, 299] on div "radio_button_unchecked Saya selalu memandikan sendiri di rumah" at bounding box center [449, 290] width 357 height 20
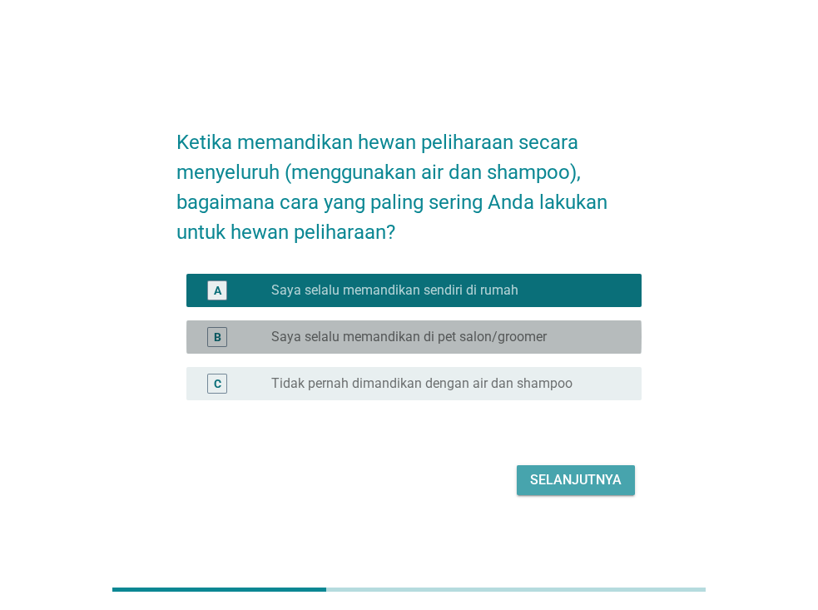
click at [528, 345] on label "Saya selalu memandikan di pet salon/groomer" at bounding box center [408, 337] width 275 height 17
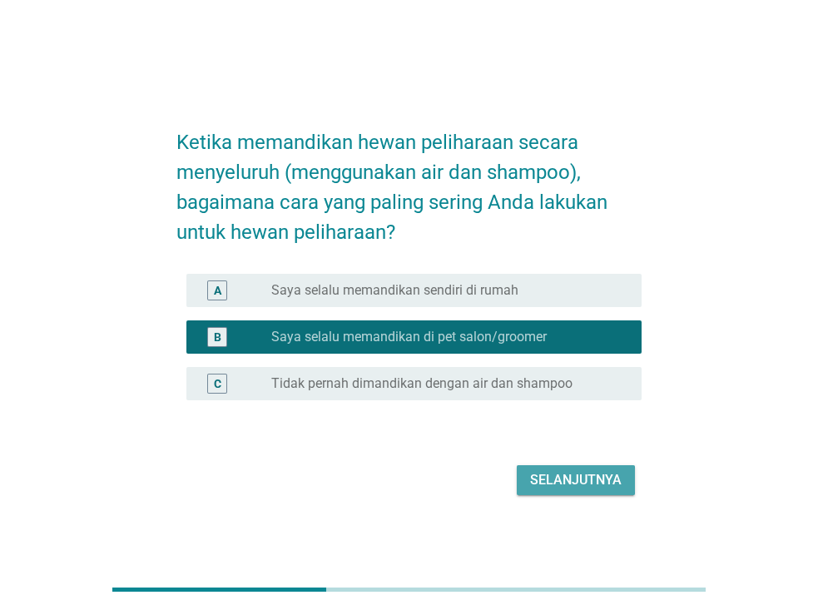
click at [528, 293] on div "radio_button_unchecked Saya selalu memandikan sendiri di rumah" at bounding box center [443, 290] width 344 height 17
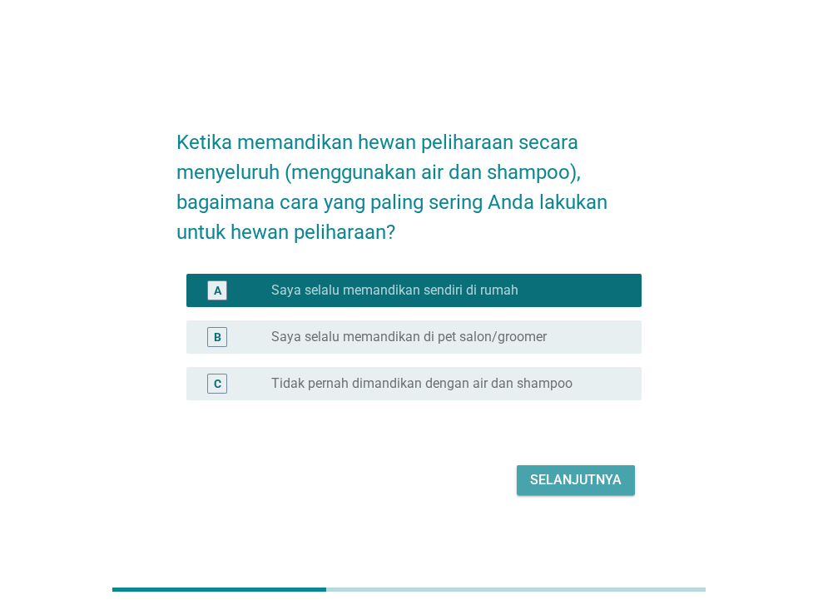
click at [578, 485] on div "Selanjutnya" at bounding box center [576, 480] width 92 height 20
click at [578, 485] on div "Selanjutnya" at bounding box center [408, 480] width 465 height 40
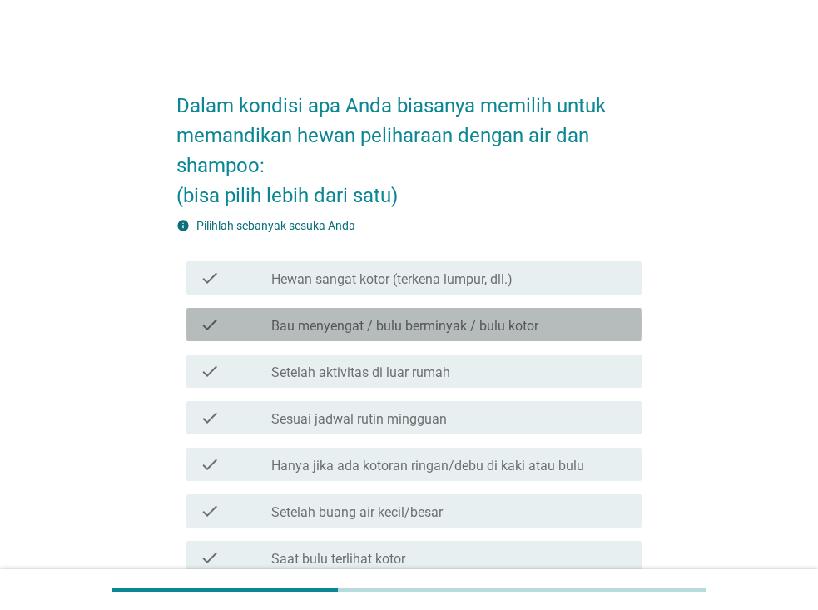
click at [430, 321] on label "Bau menyengat / bulu berminyak / bulu kotor" at bounding box center [404, 326] width 267 height 17
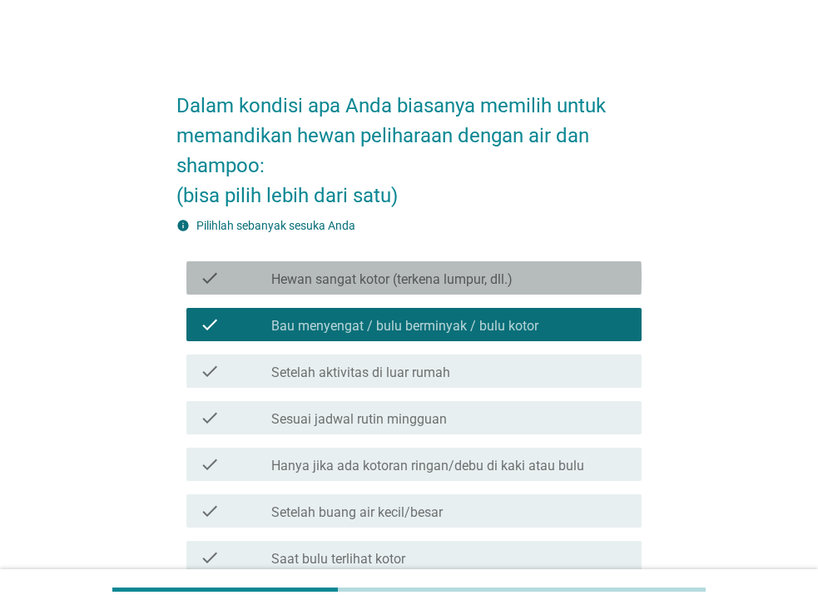
click at [439, 283] on label "Hewan sangat kotor (terkena lumpur, dll.)" at bounding box center [391, 279] width 241 height 17
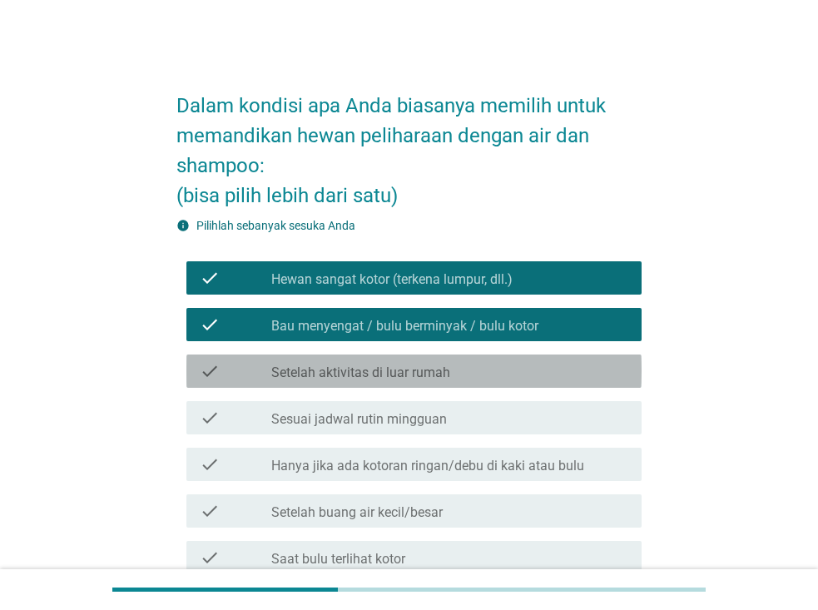
click at [439, 372] on label "Setelah aktivitas di luar rumah" at bounding box center [360, 373] width 179 height 17
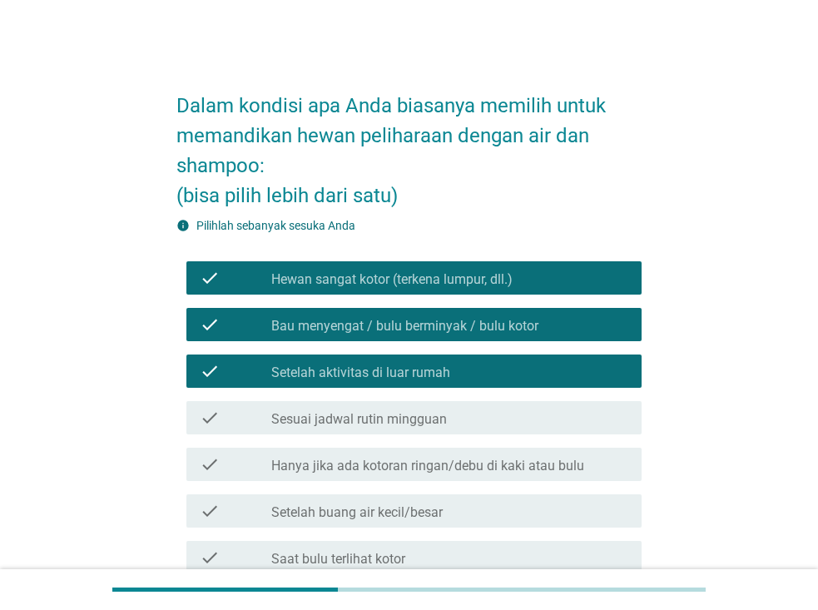
click at [449, 285] on label "Hewan sangat kotor (terkena lumpur, dll.)" at bounding box center [391, 279] width 241 height 17
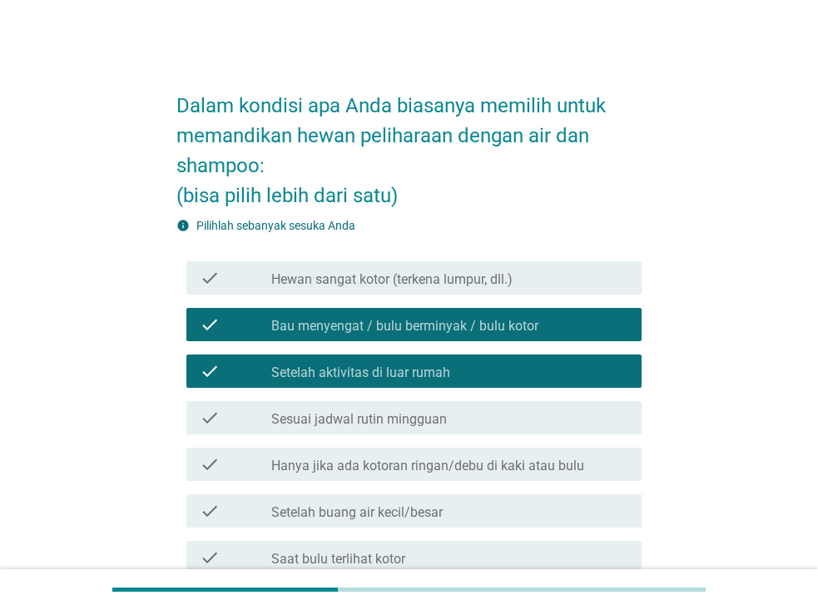
click at [428, 467] on label "Hanya jika ada kotoran ringan/debu di kaki atau bulu" at bounding box center [427, 466] width 313 height 17
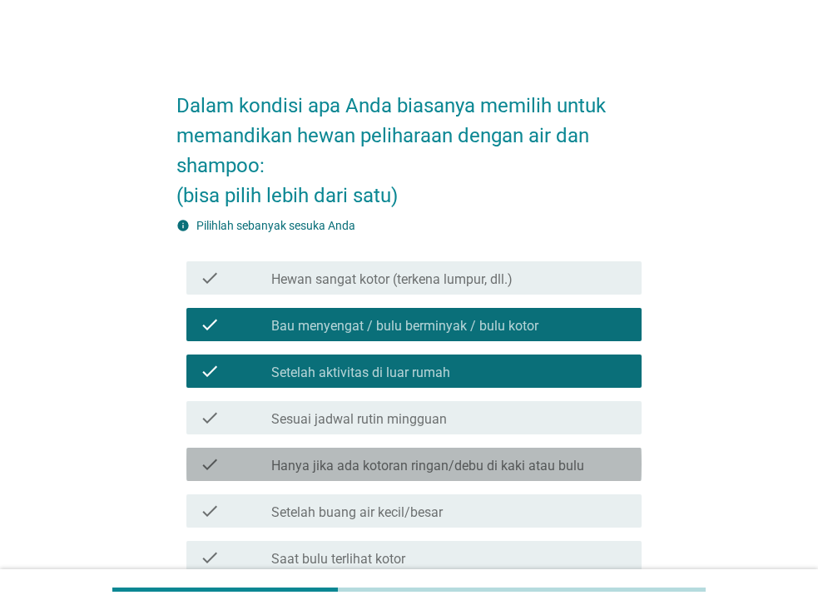
click at [428, 467] on label "Hanya jika ada kotoran ringan/debu di kaki atau bulu" at bounding box center [427, 466] width 313 height 17
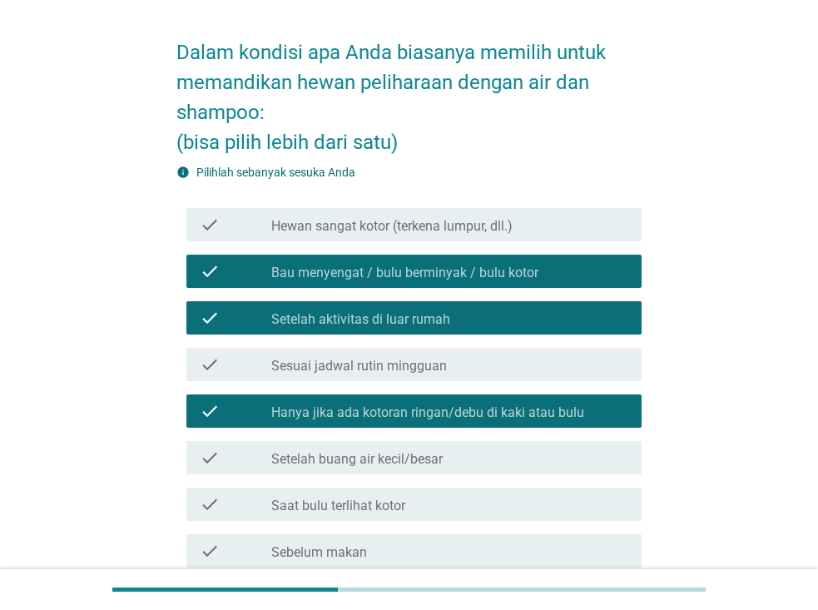
scroll to position [83, 0]
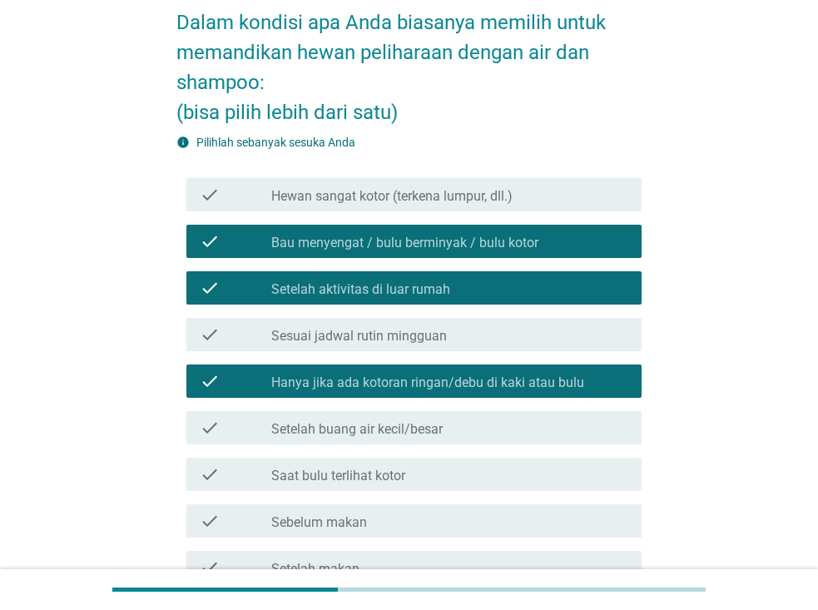
click at [402, 480] on label "Saat bulu terlihat kotor" at bounding box center [338, 476] width 134 height 17
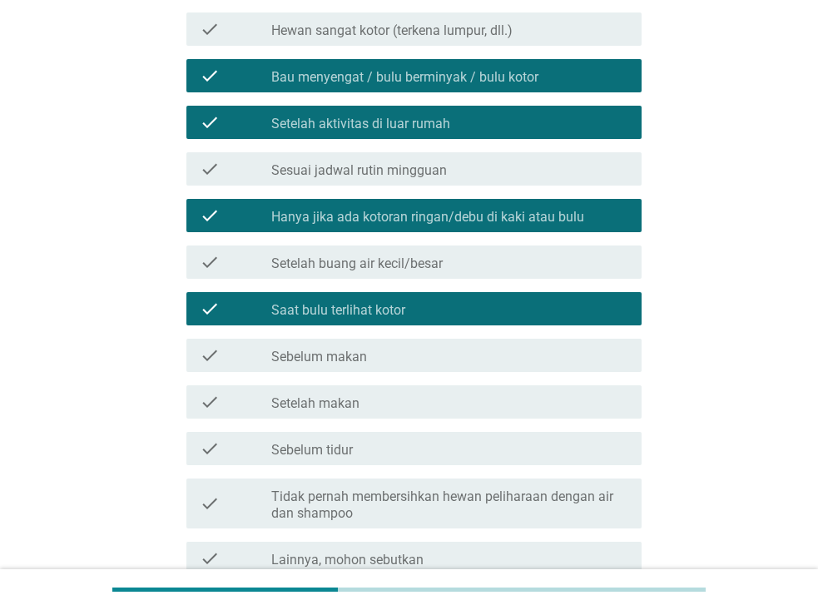
scroll to position [250, 0]
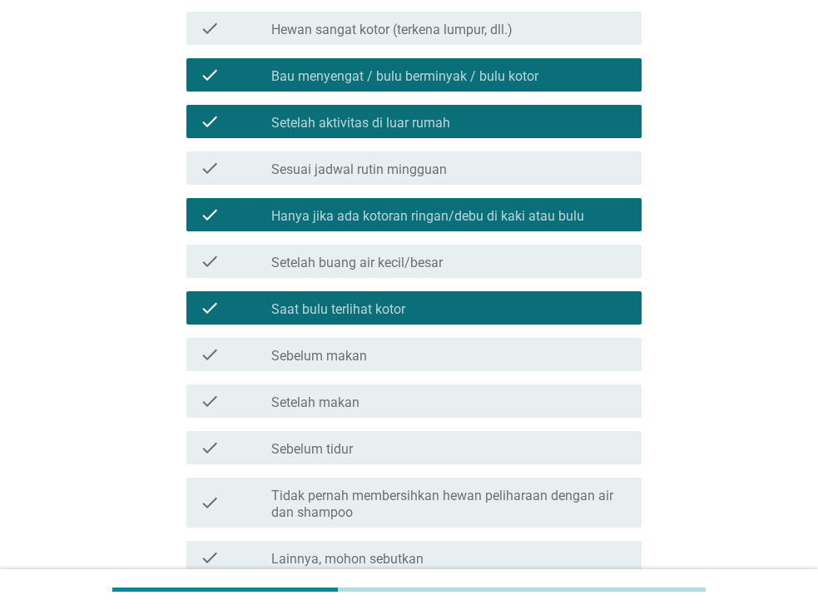
click at [376, 405] on div "check_box_outline_blank Setelah makan" at bounding box center [449, 401] width 357 height 20
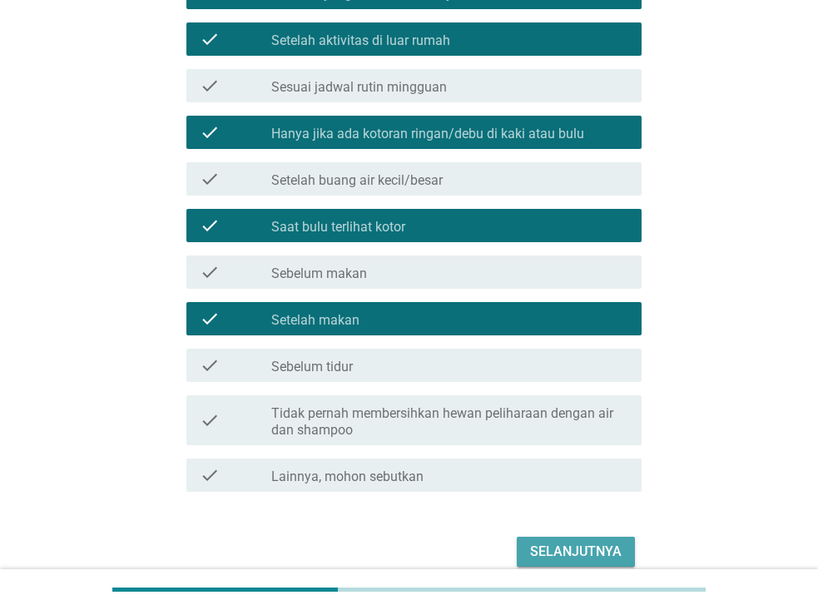
scroll to position [333, 0]
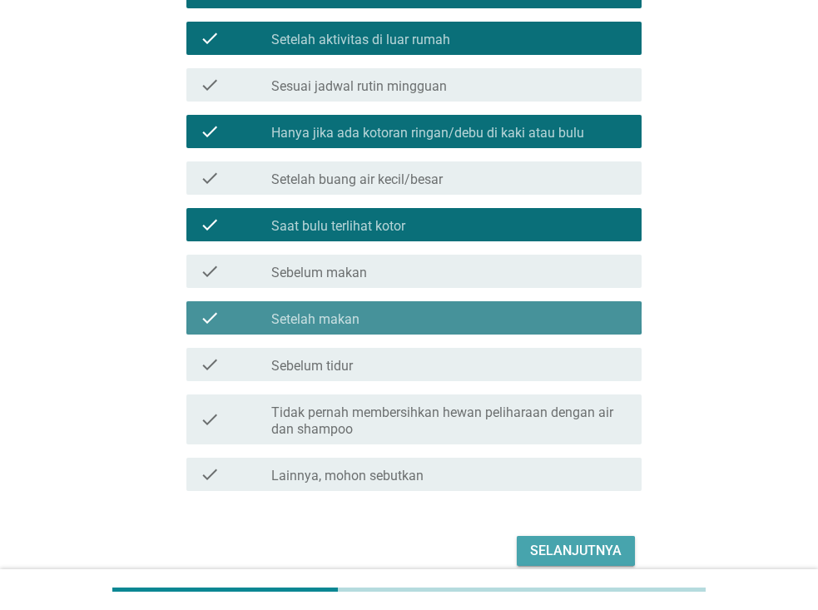
click at [387, 326] on div "check_box_outline_blank Setelah makan" at bounding box center [449, 318] width 357 height 20
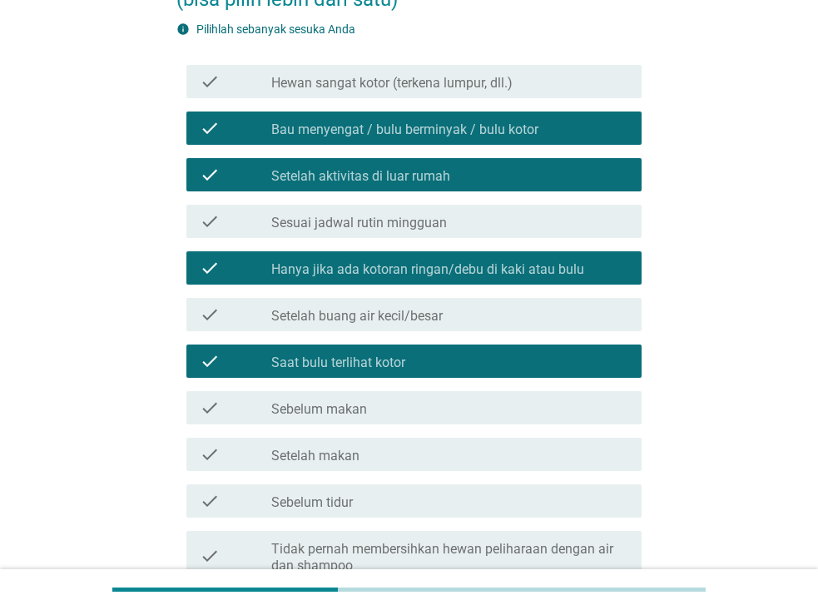
scroll to position [166, 0]
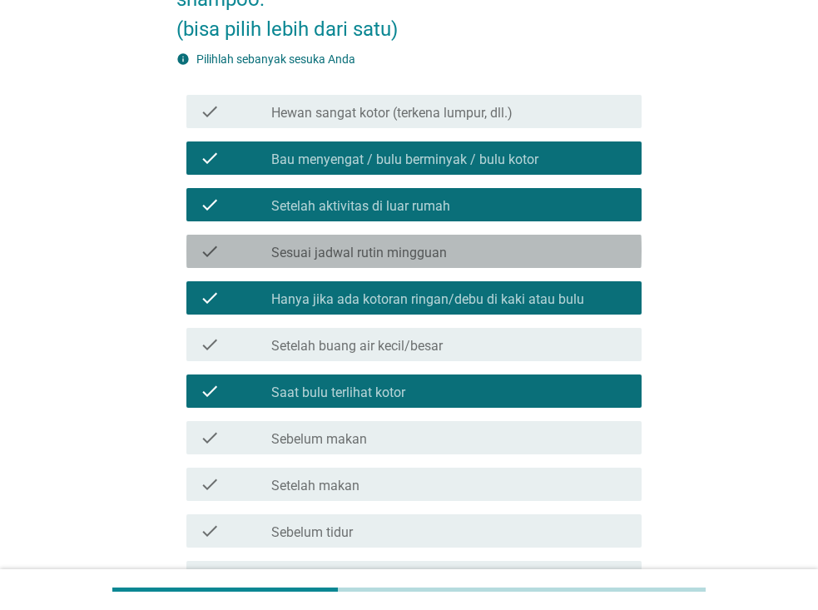
click at [459, 245] on div "check_box_outline_blank Sesuai jadwal rutin mingguan" at bounding box center [449, 251] width 357 height 20
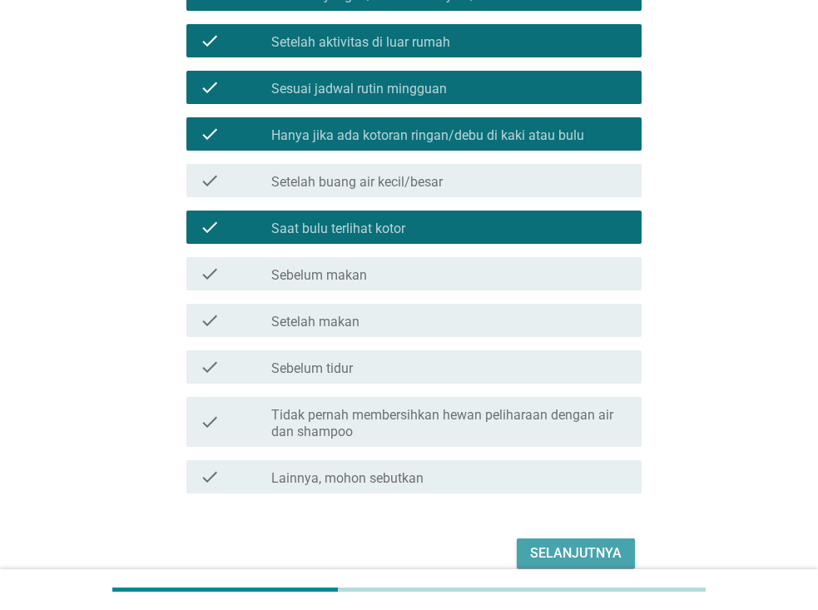
scroll to position [333, 0]
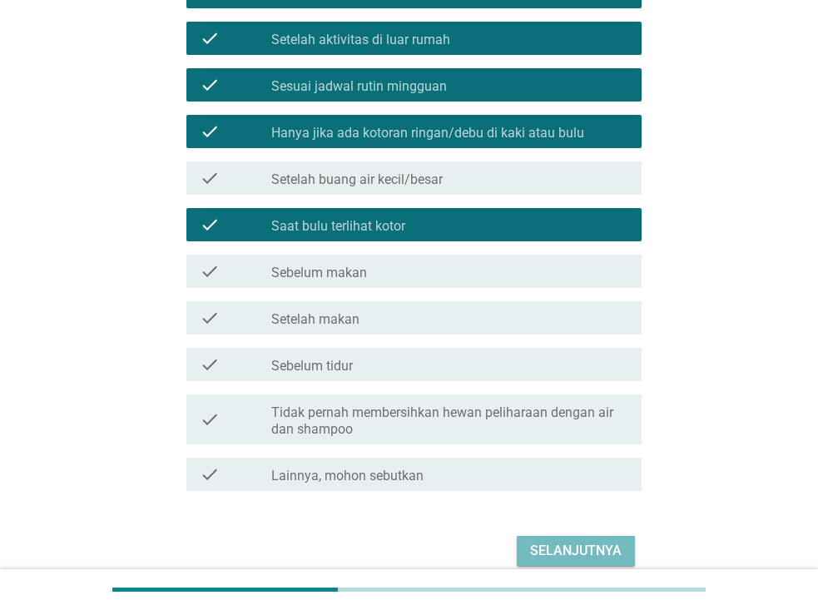
click at [578, 556] on div "Selanjutnya" at bounding box center [576, 551] width 92 height 20
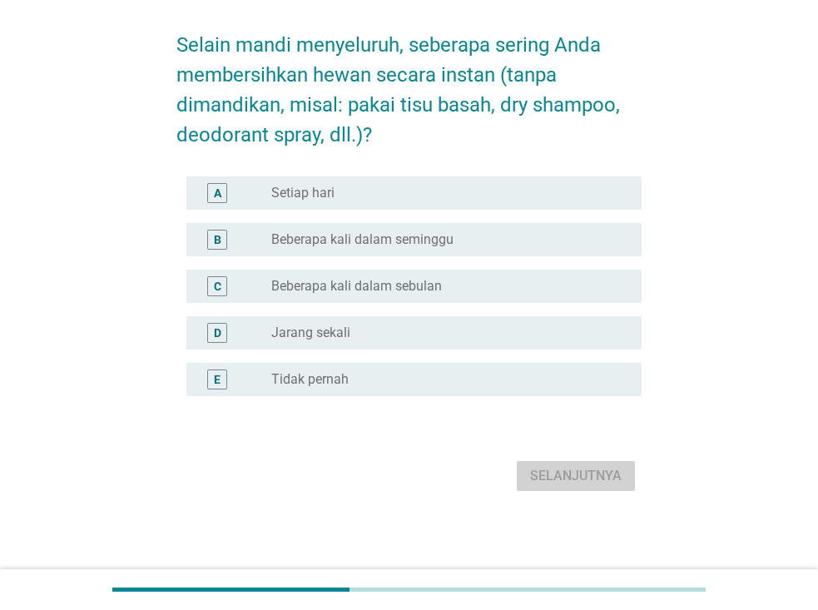
scroll to position [0, 0]
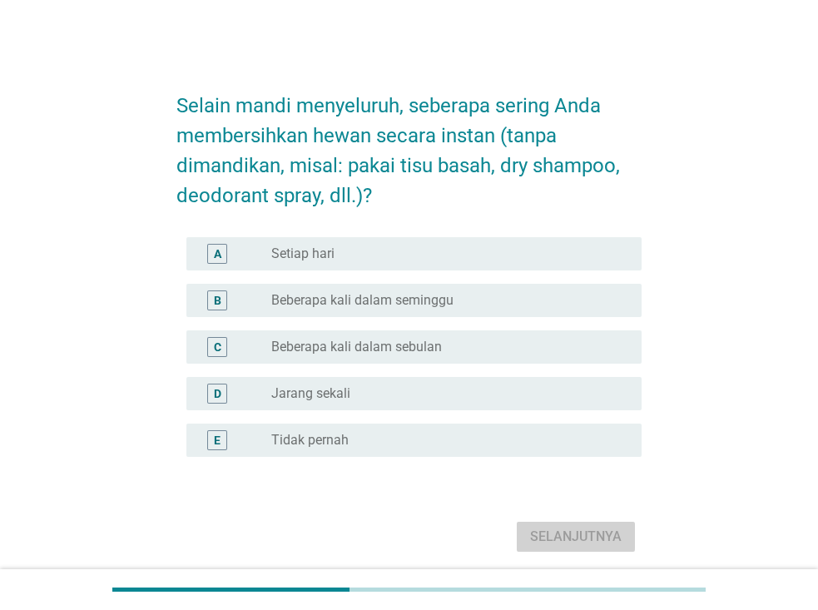
click at [413, 253] on div "radio_button_unchecked Setiap hari" at bounding box center [443, 253] width 344 height 17
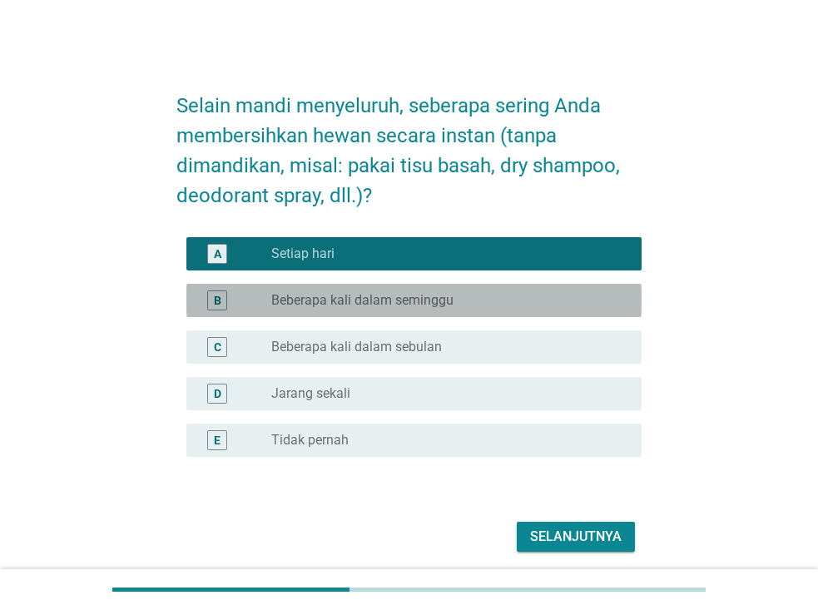
click at [506, 303] on div "radio_button_unchecked Beberapa kali dalam seminggu" at bounding box center [443, 300] width 344 height 17
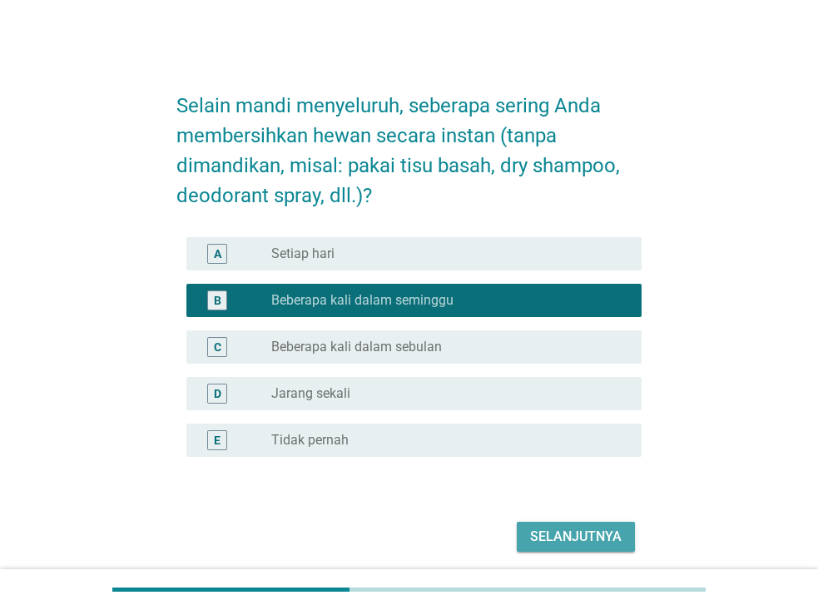
click at [561, 533] on div "Selanjutnya" at bounding box center [576, 537] width 92 height 20
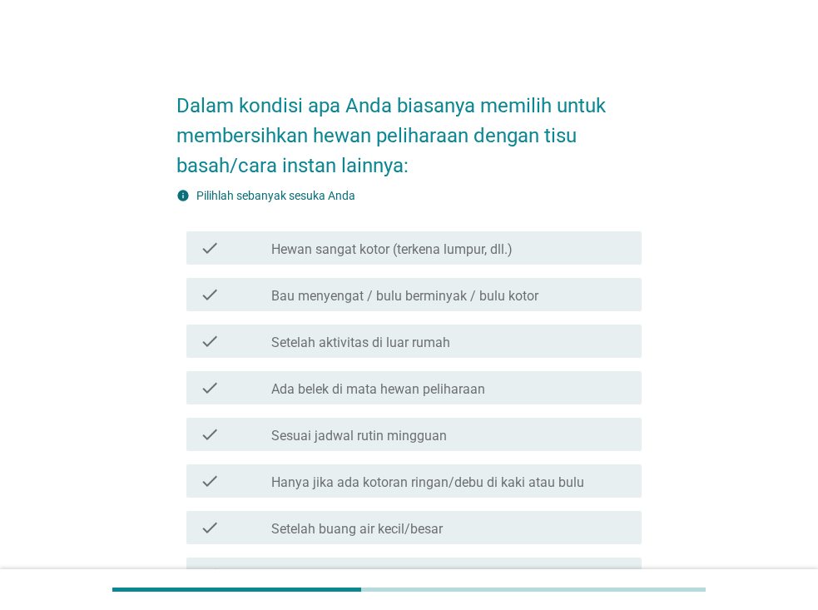
click at [419, 351] on div "check check_box_outline_blank Setelah aktivitas di luar rumah" at bounding box center [413, 341] width 455 height 33
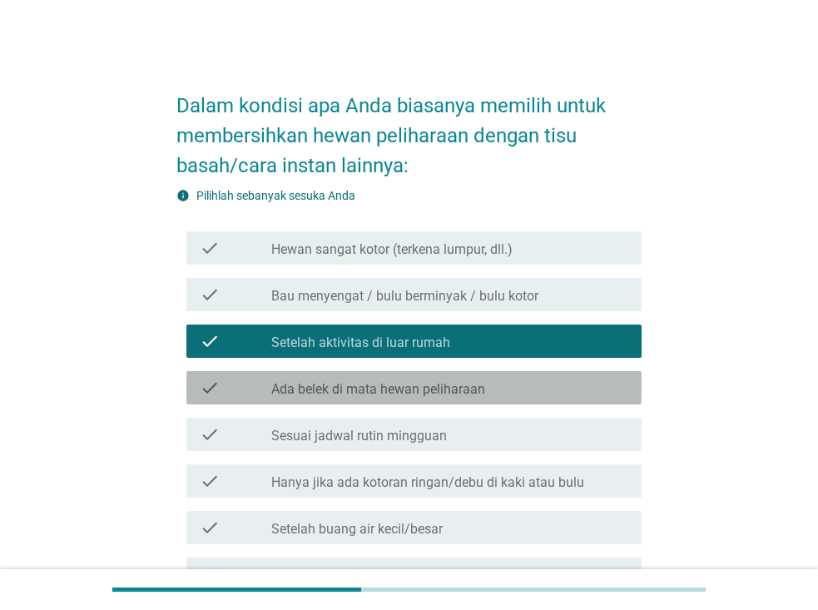
click at [413, 394] on label "Ada belek di mata hewan peliharaan" at bounding box center [378, 389] width 214 height 17
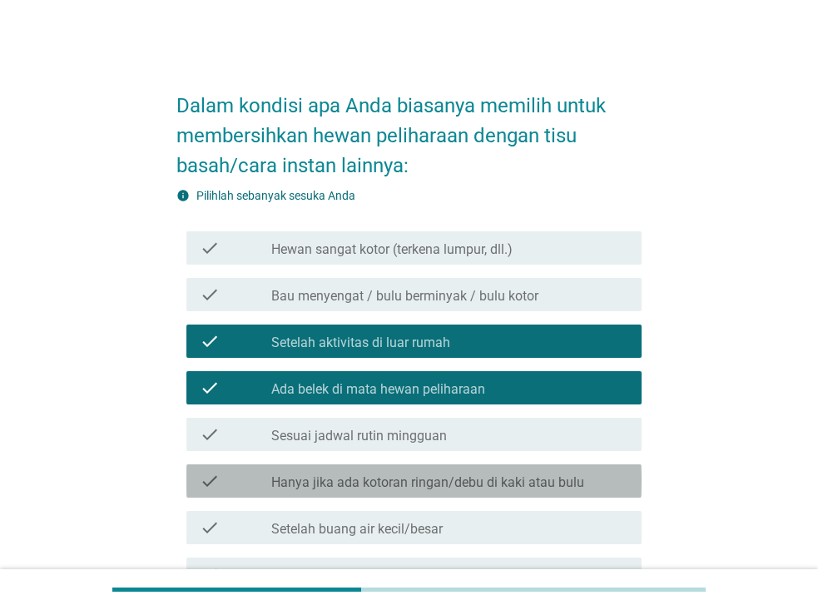
click at [427, 478] on label "Hanya jika ada kotoran ringan/debu di kaki atau bulu" at bounding box center [427, 482] width 313 height 17
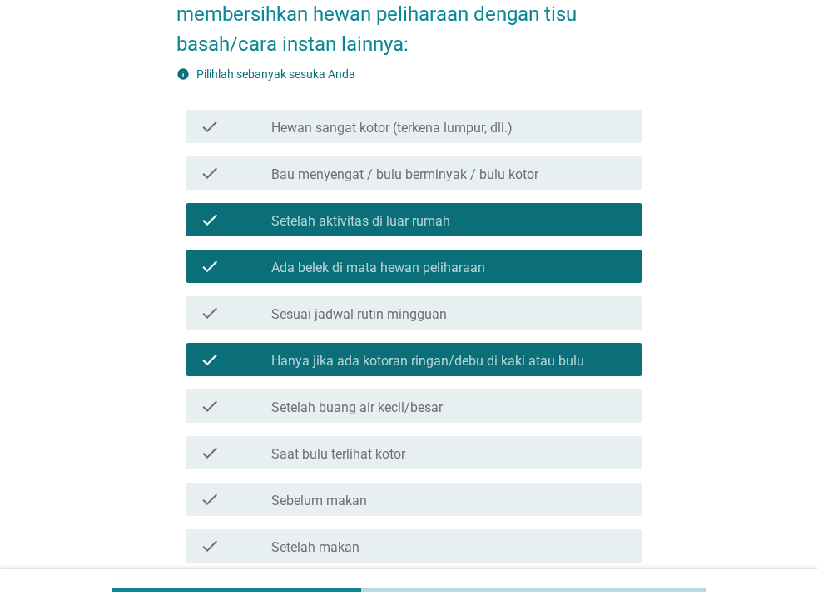
scroll to position [166, 0]
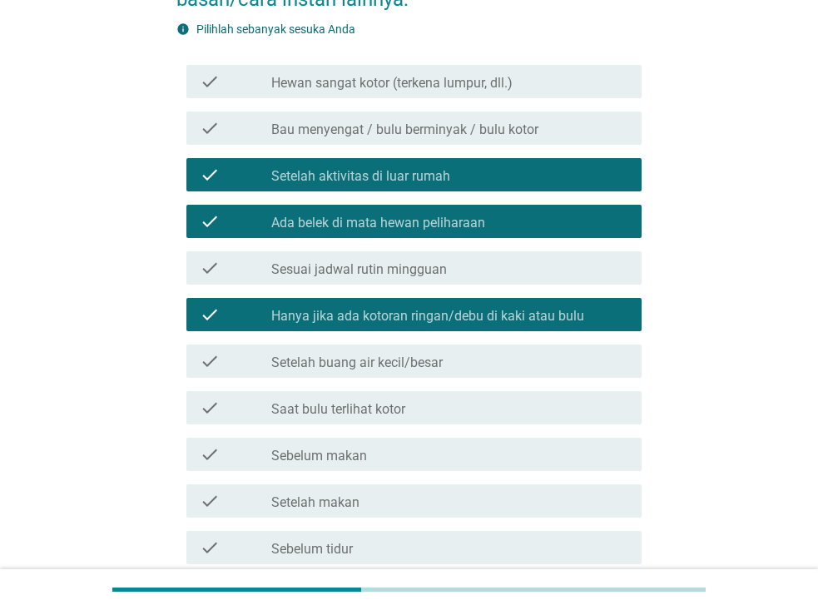
click at [395, 412] on label "Saat bulu terlihat kotor" at bounding box center [338, 409] width 134 height 17
click at [395, 417] on label "Saat bulu terlihat kotor" at bounding box center [338, 409] width 134 height 17
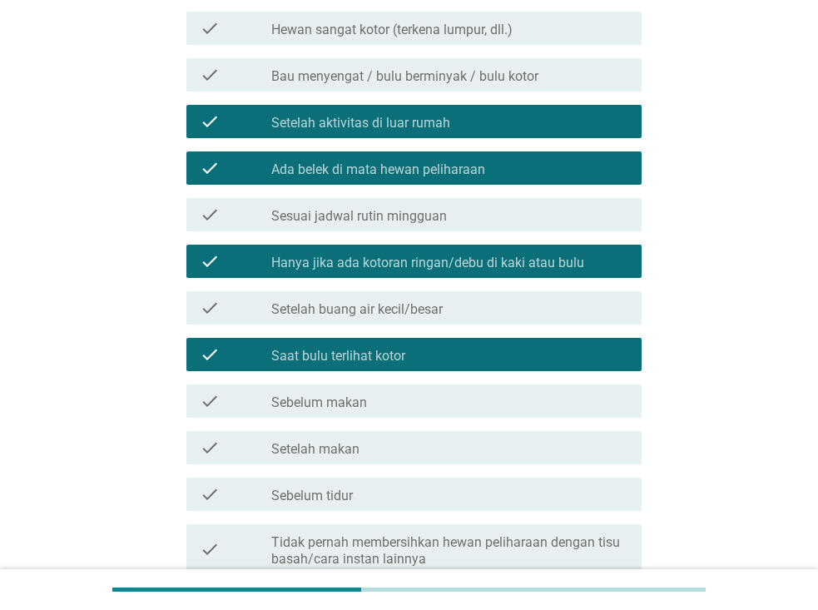
scroll to position [250, 0]
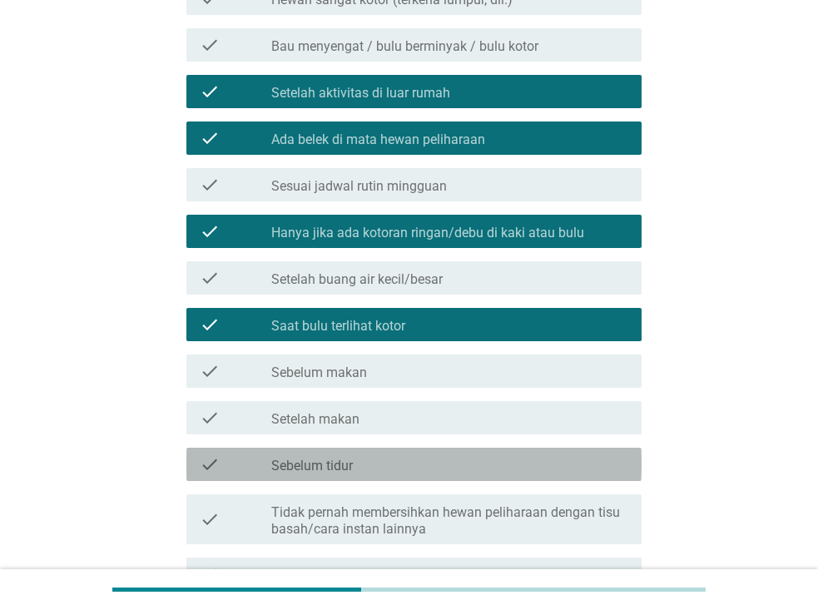
click at [387, 461] on div "check_box_outline_blank Sebelum tidur" at bounding box center [449, 464] width 357 height 20
click at [388, 464] on div "check_box_outline_blank Sebelum tidur" at bounding box center [449, 464] width 357 height 20
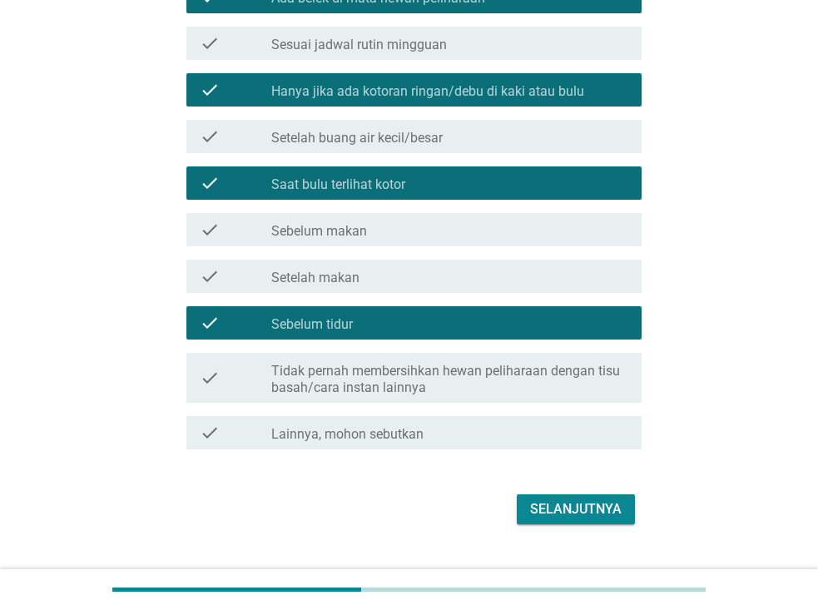
scroll to position [416, 0]
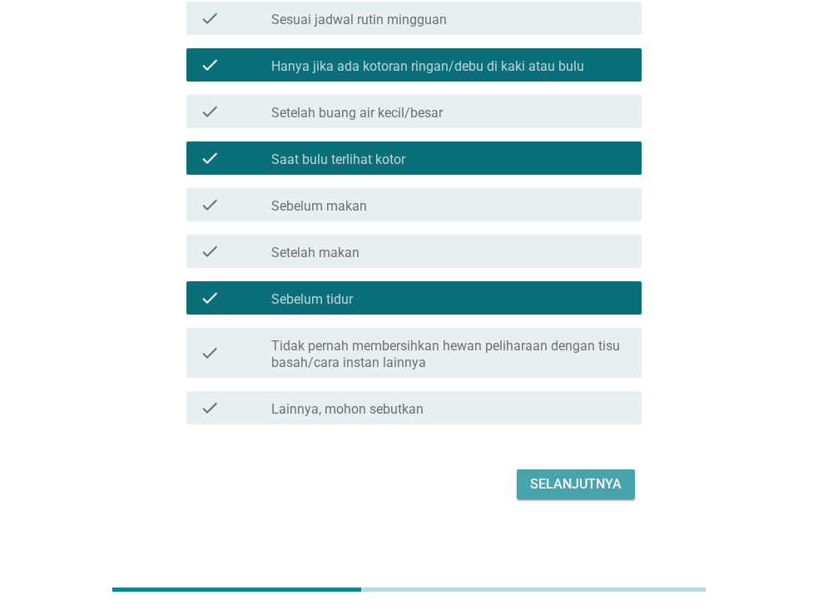
click at [583, 487] on div "Selanjutnya" at bounding box center [576, 484] width 92 height 20
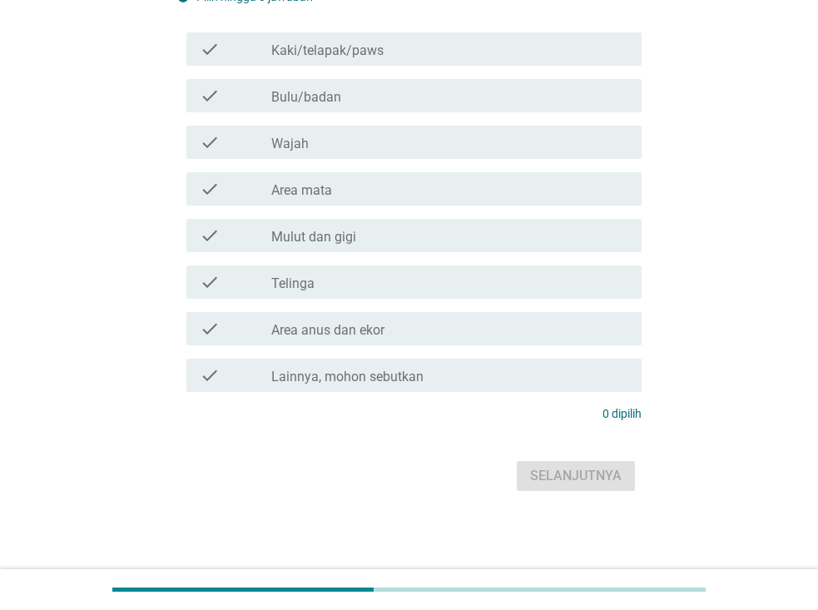
scroll to position [0, 0]
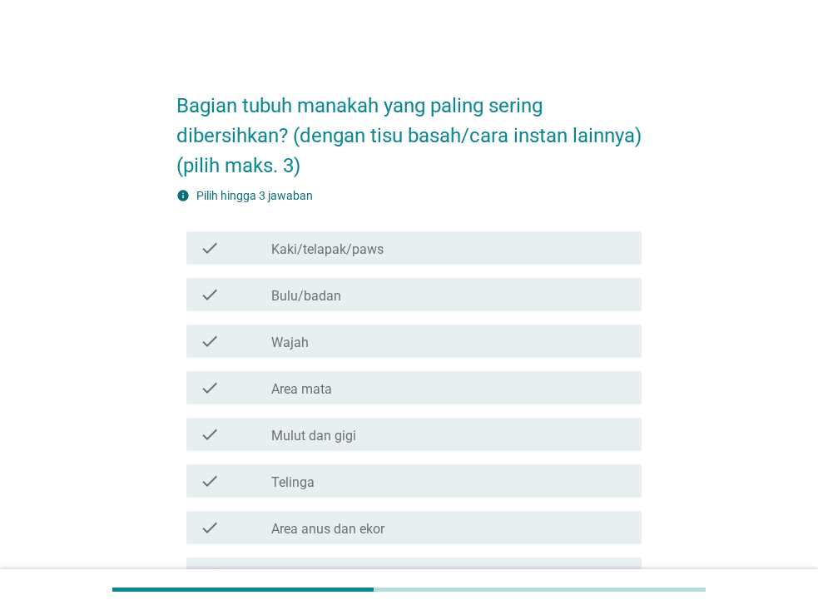
click at [332, 291] on label "Bulu/badan" at bounding box center [306, 296] width 70 height 17
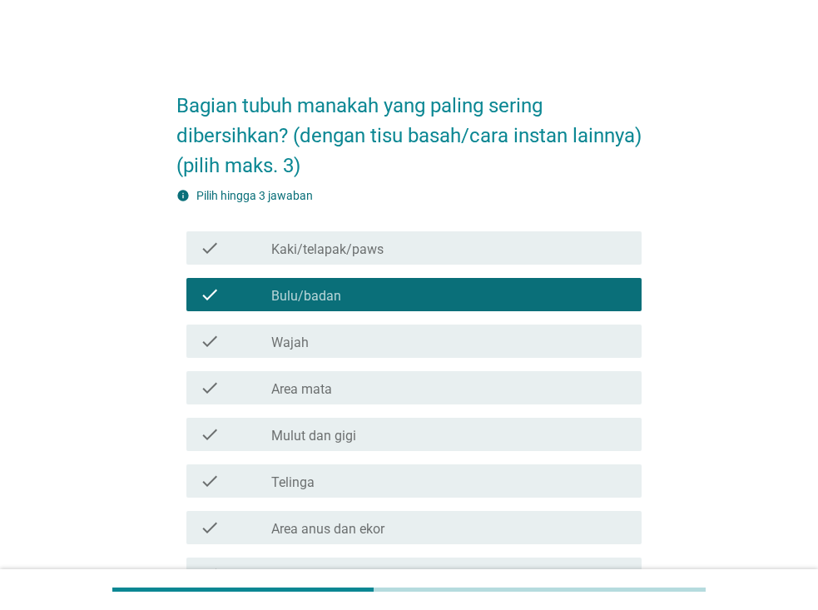
click at [332, 384] on div "check_box_outline_blank Area mata" at bounding box center [449, 388] width 357 height 20
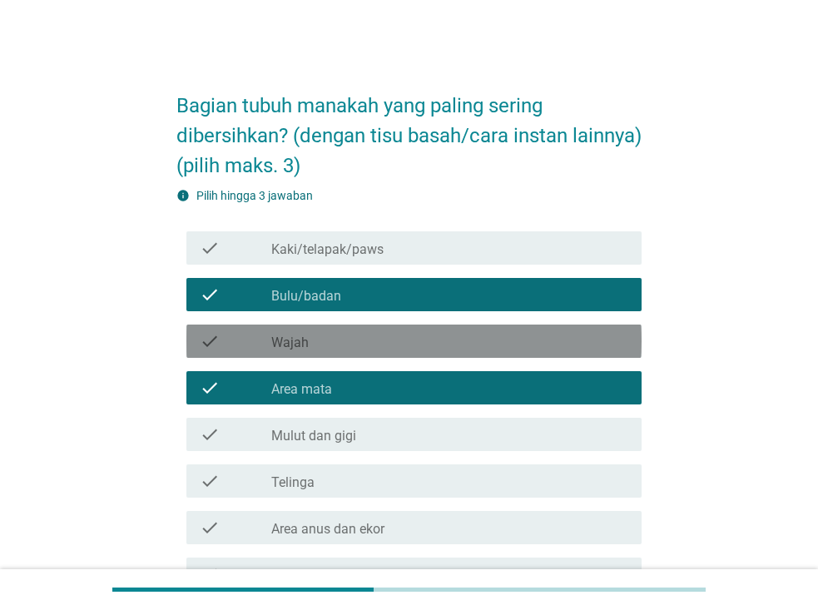
click at [349, 348] on div "check_box_outline_blank Wajah" at bounding box center [449, 341] width 357 height 20
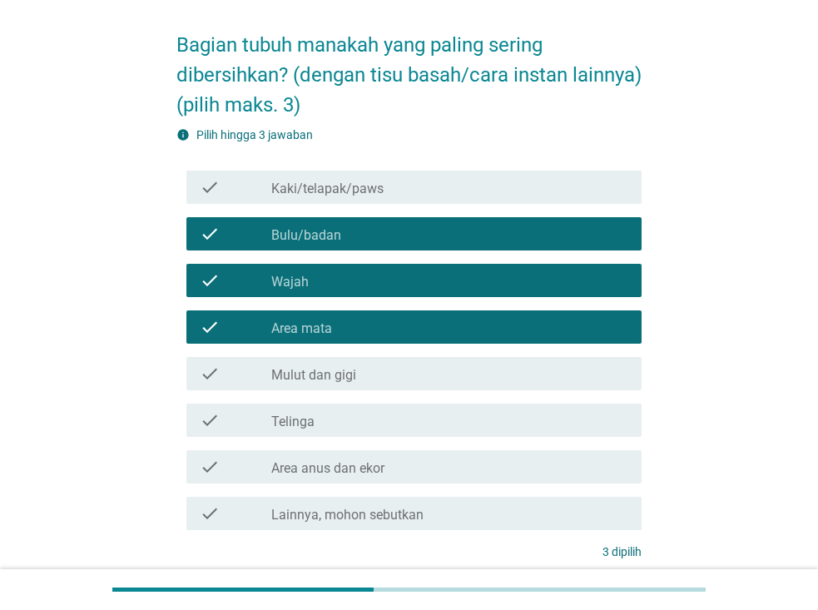
scroll to position [199, 0]
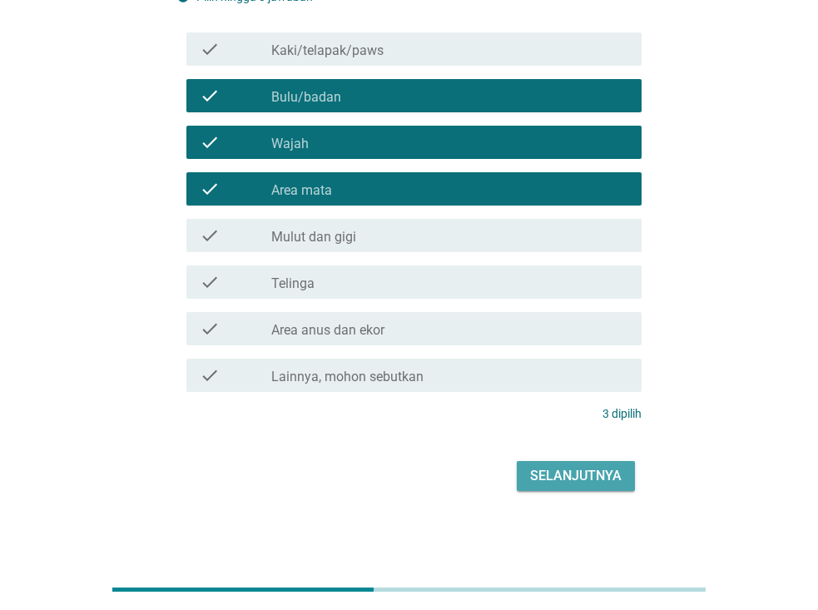
click at [574, 479] on div "Selanjutnya" at bounding box center [576, 476] width 92 height 20
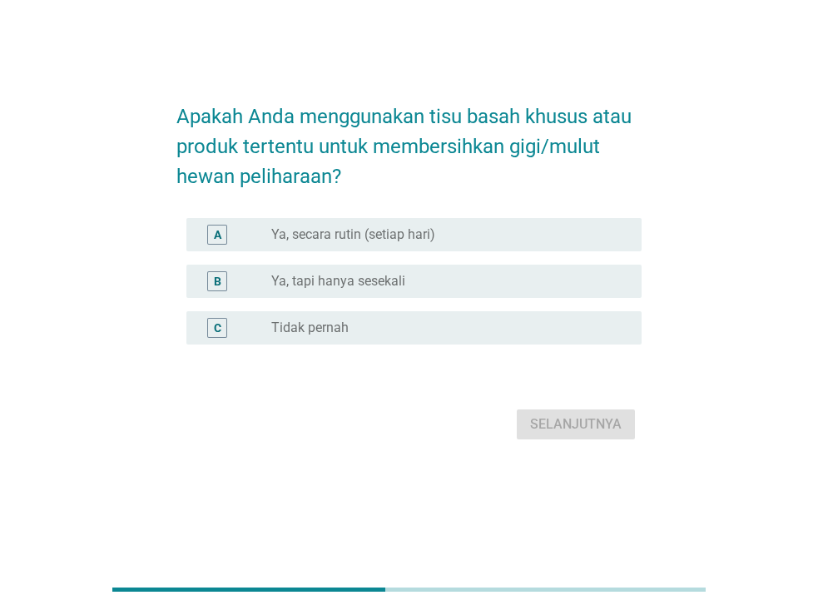
scroll to position [0, 0]
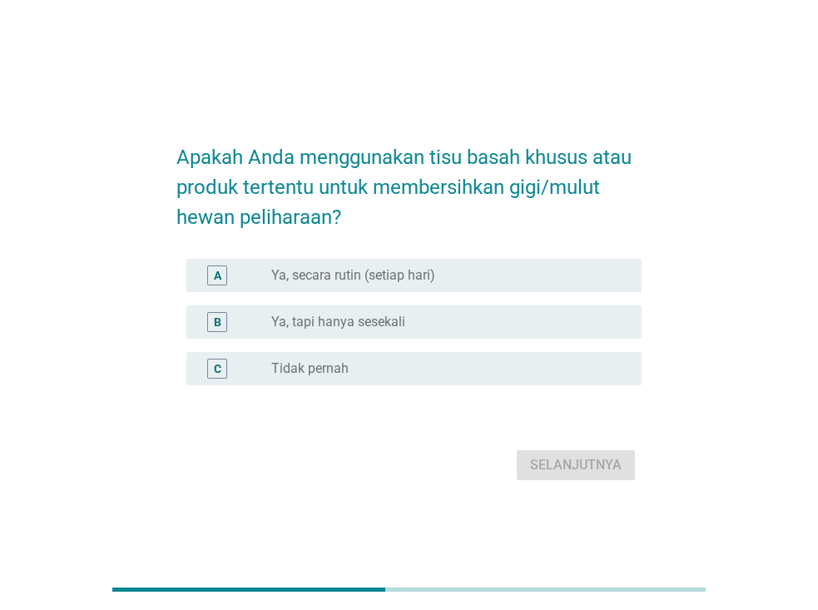
click at [411, 279] on label "Ya, secara rutin (setiap hari)" at bounding box center [353, 275] width 164 height 17
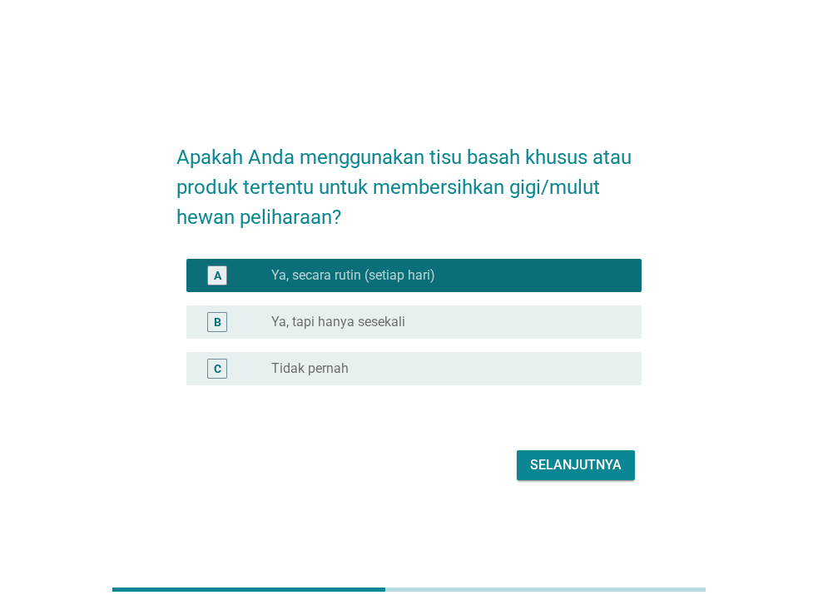
click at [545, 458] on div "Selanjutnya" at bounding box center [576, 465] width 92 height 20
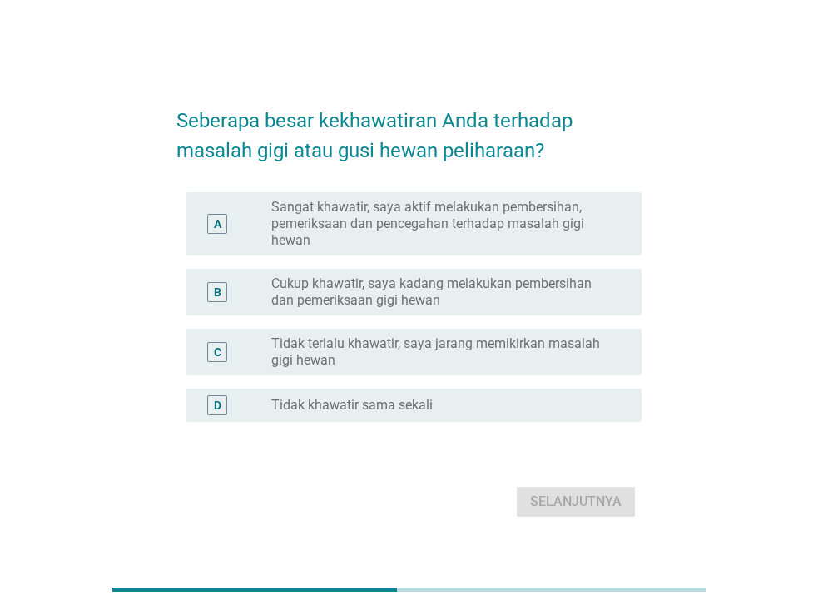
click at [561, 231] on label "Sangat khawatir, saya aktif melakukan pembersihan, pemeriksaan dan pencegahan t…" at bounding box center [443, 224] width 344 height 50
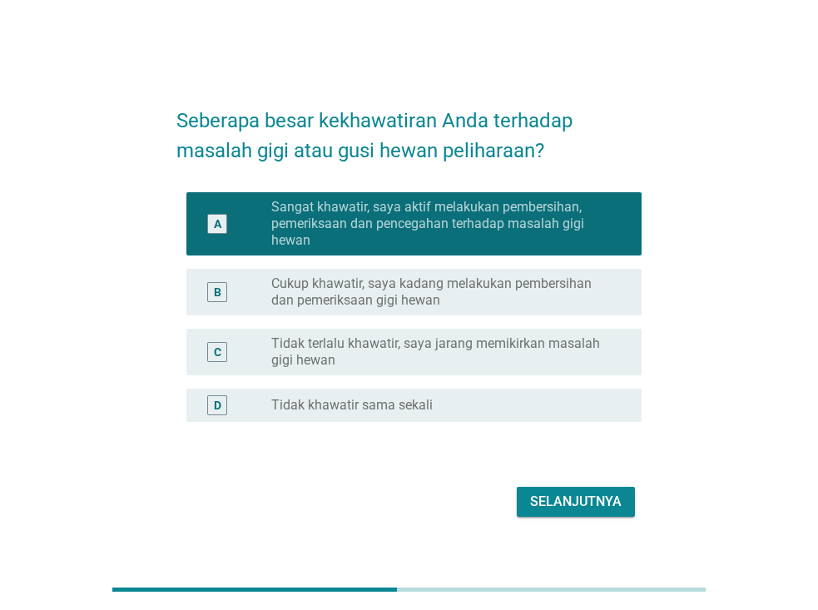
click at [577, 508] on div "Selanjutnya" at bounding box center [576, 502] width 92 height 20
click at [577, 508] on div "Selanjutnya" at bounding box center [408, 502] width 465 height 40
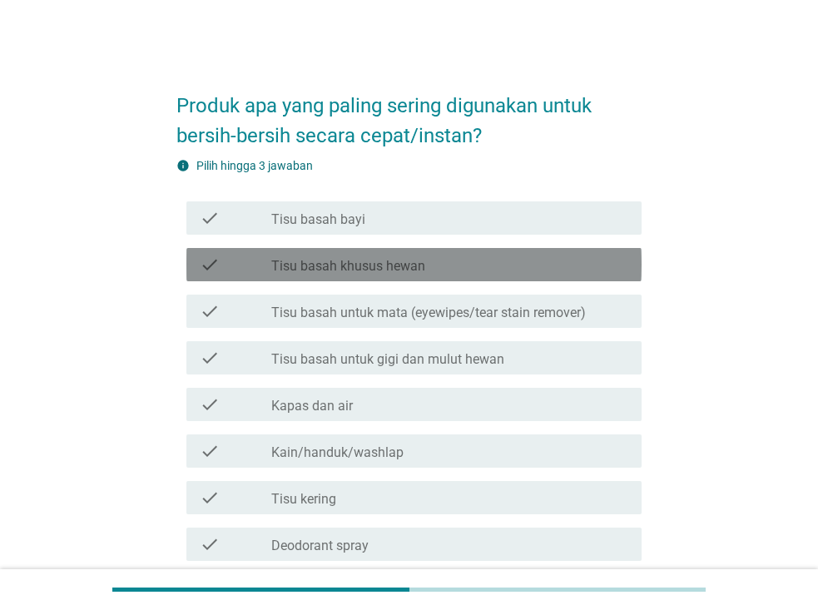
click at [431, 273] on div "check_box_outline_blank Tisu basah khusus hewan" at bounding box center [449, 265] width 357 height 20
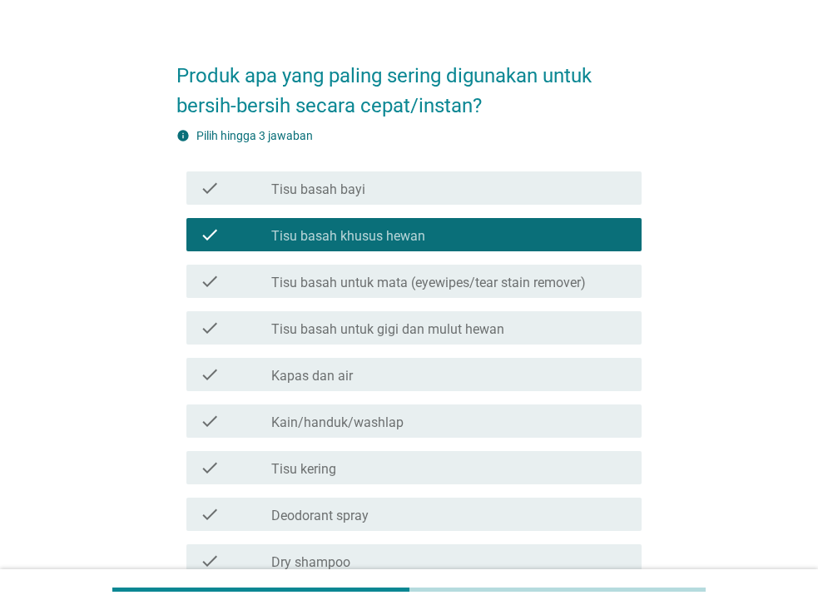
scroll to position [166, 0]
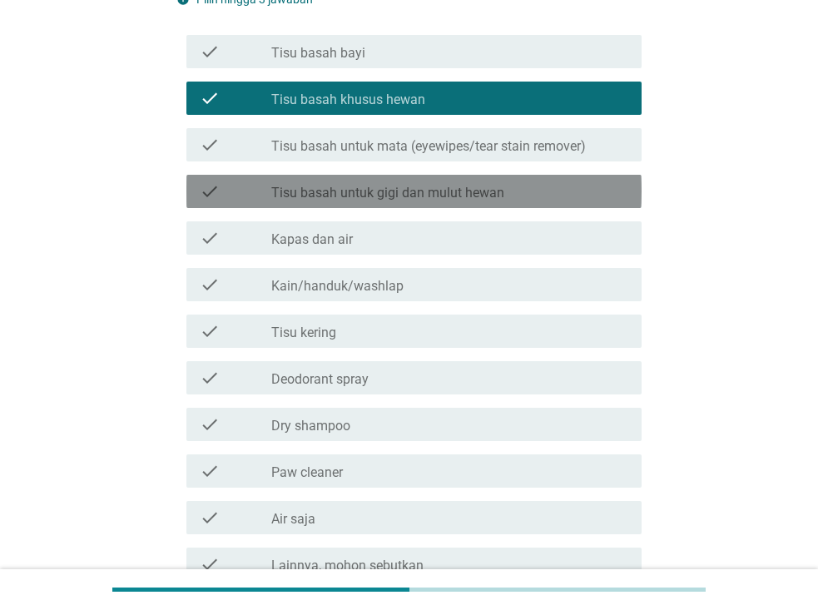
drag, startPoint x: 443, startPoint y: 193, endPoint x: 375, endPoint y: 186, distance: 67.7
click at [375, 186] on label "Tisu basah untuk gigi dan mulut hewan" at bounding box center [387, 193] width 233 height 17
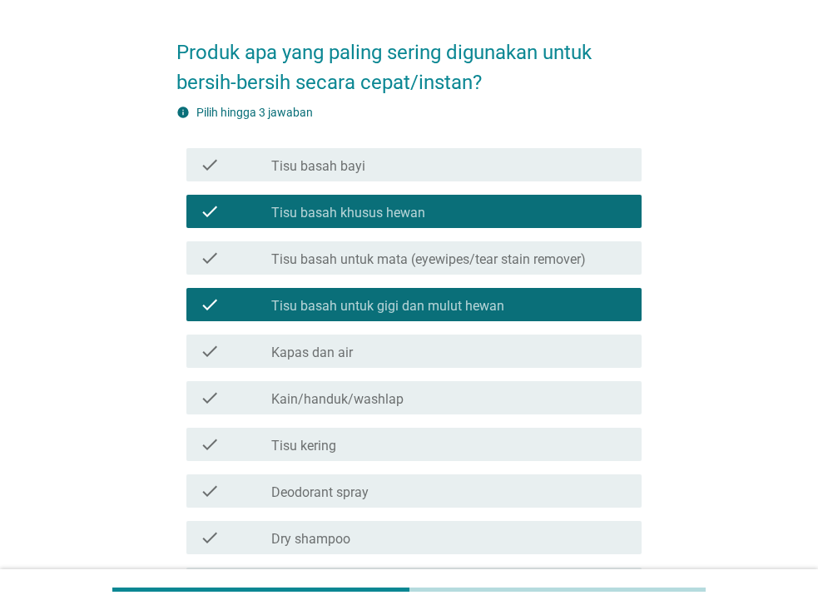
scroll to position [83, 0]
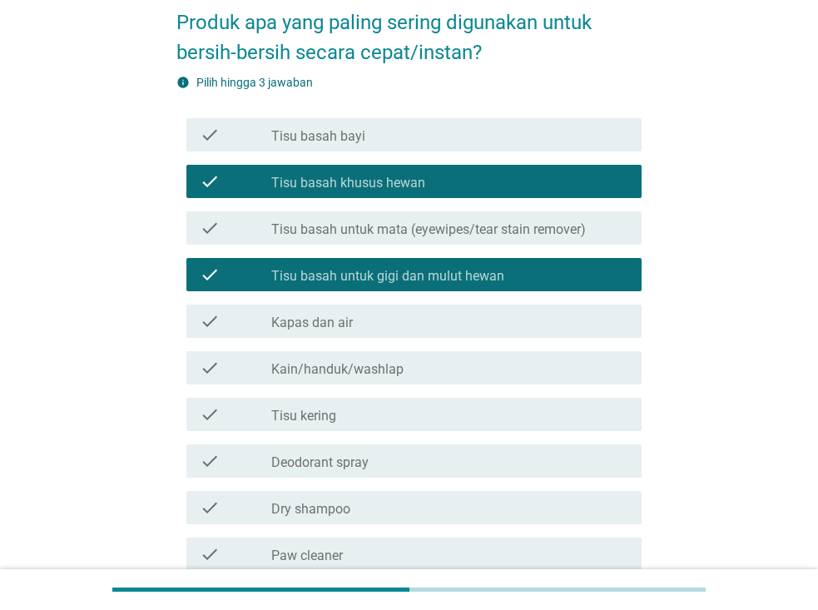
click at [331, 554] on label "Paw cleaner" at bounding box center [307, 556] width 72 height 17
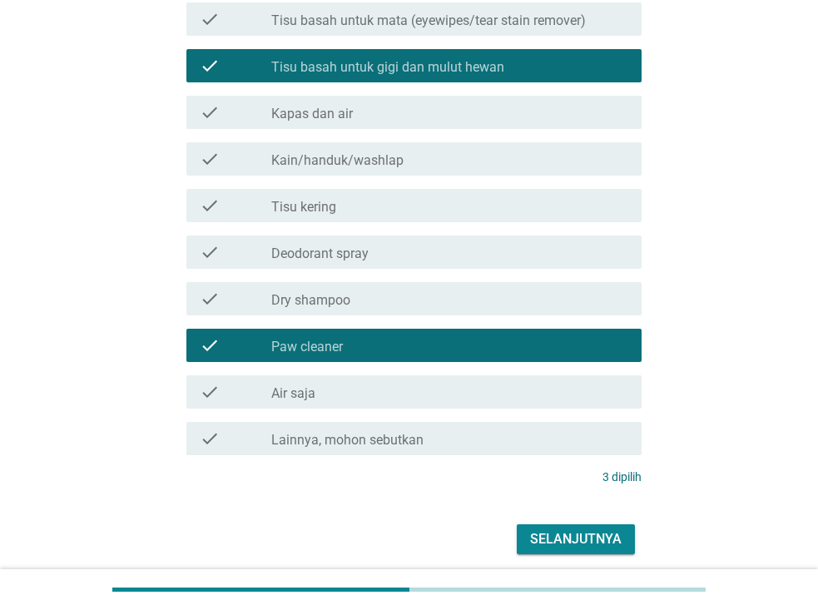
scroll to position [333, 0]
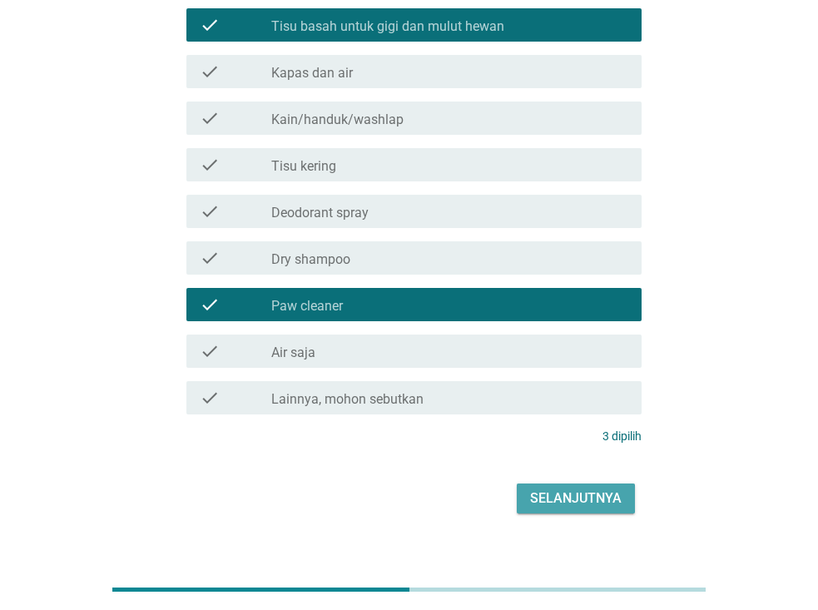
click at [568, 498] on div "Selanjutnya" at bounding box center [576, 499] width 92 height 20
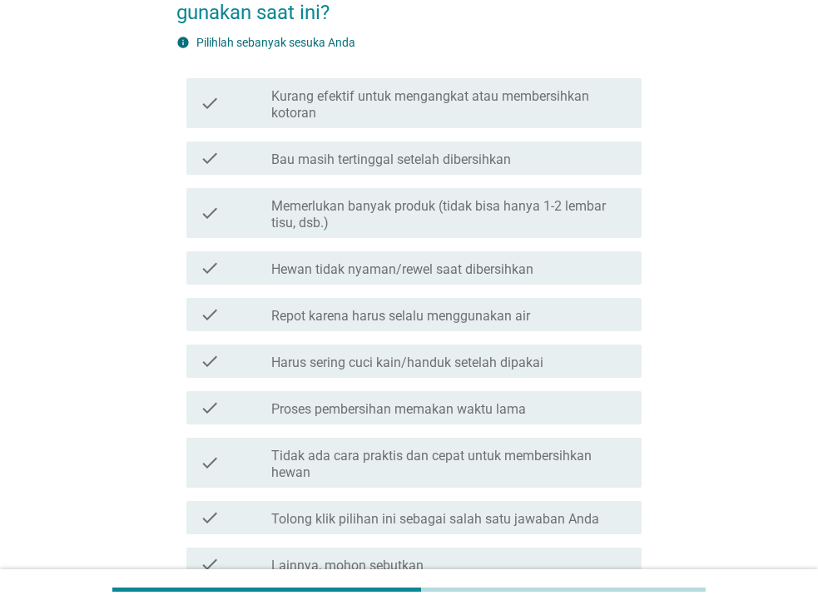
scroll to position [166, 0]
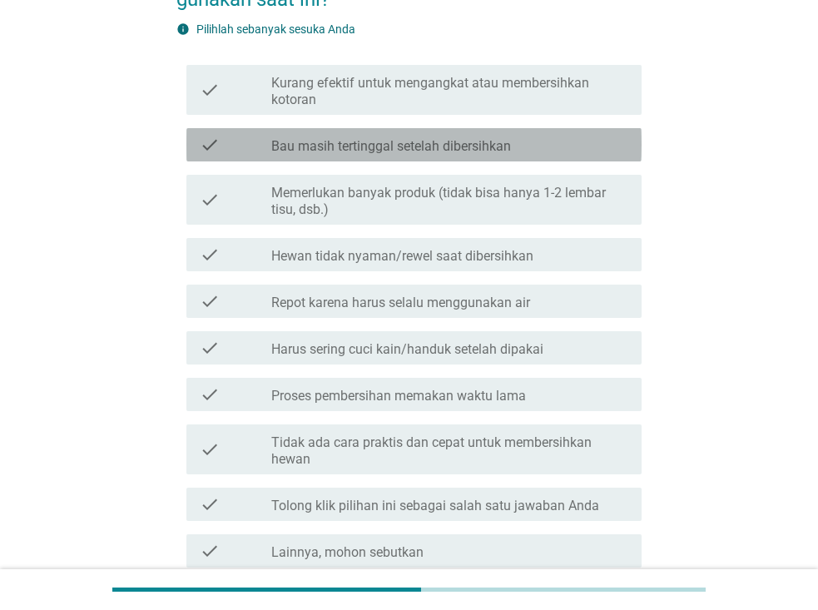
click at [464, 146] on label "Bau masih tertinggal setelah dibersihkan" at bounding box center [391, 146] width 240 height 17
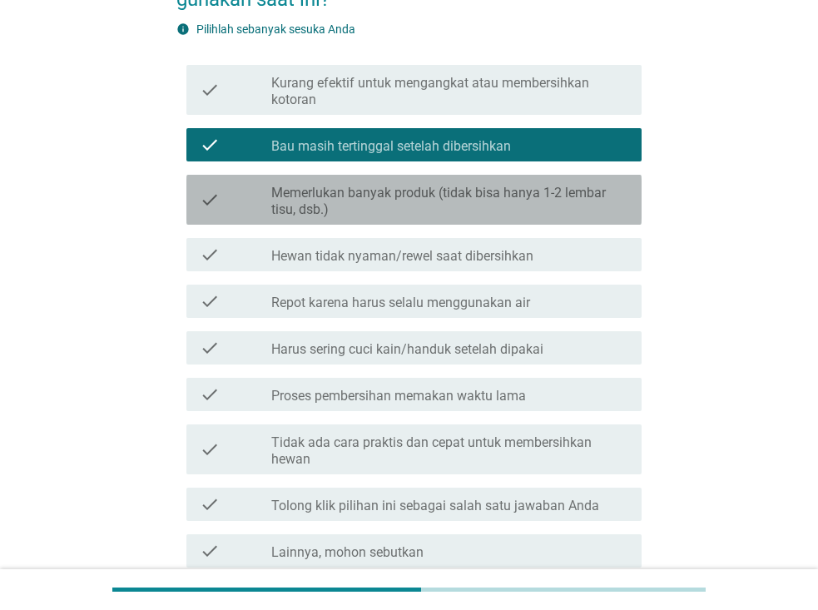
drag, startPoint x: 479, startPoint y: 201, endPoint x: 424, endPoint y: 217, distance: 57.4
click at [424, 217] on label "Memerlukan banyak produk (tidak bisa hanya 1-2 lembar tisu, dsb.)" at bounding box center [449, 201] width 357 height 33
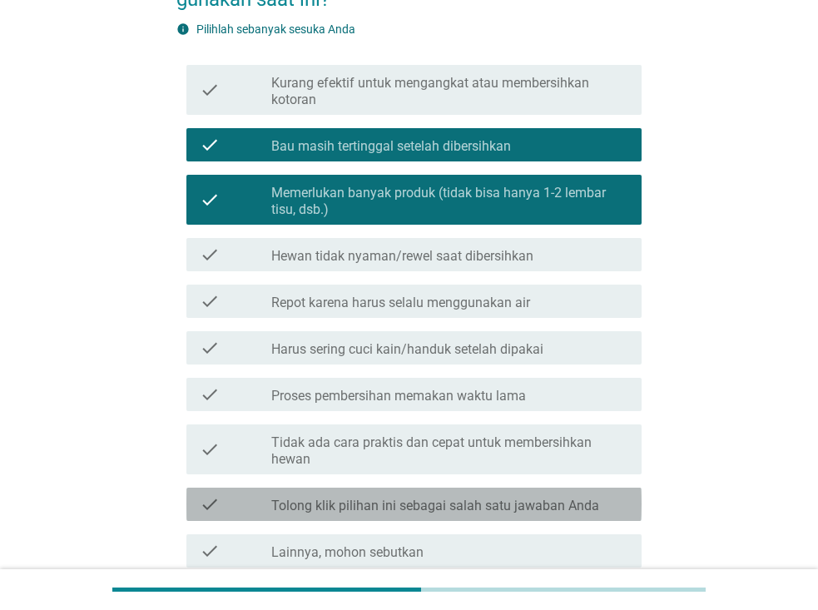
click at [489, 506] on label "Tolong klik pilihan ini sebagai salah satu jawaban Anda" at bounding box center [435, 506] width 328 height 17
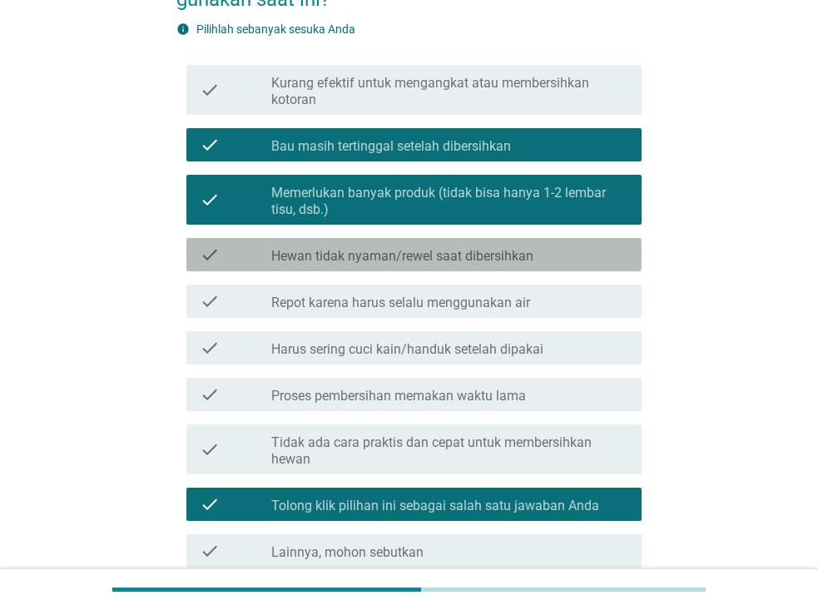
click at [513, 261] on label "Hewan tidak nyaman/rewel saat dibersihkan" at bounding box center [402, 256] width 262 height 17
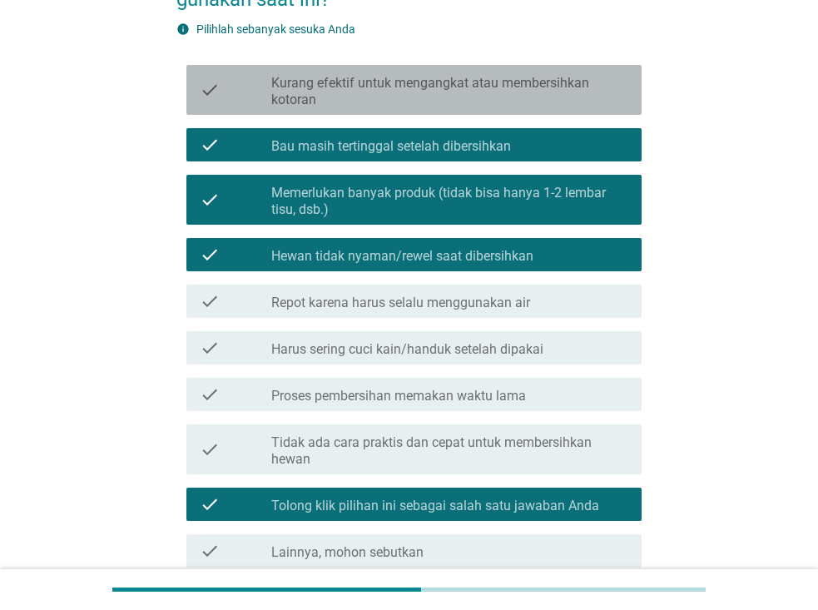
click at [539, 99] on label "Kurang efektif untuk mengangkat atau membersihkan kotoran" at bounding box center [449, 91] width 357 height 33
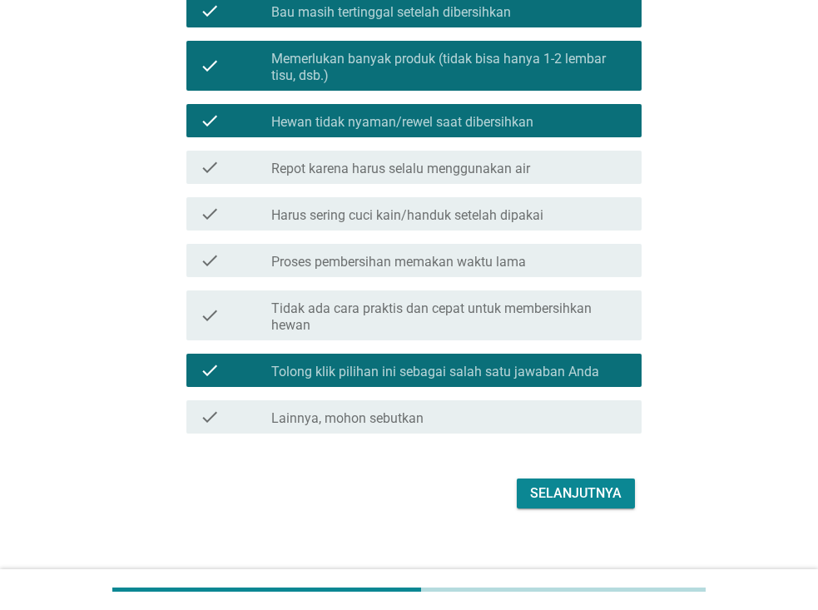
scroll to position [318, 0]
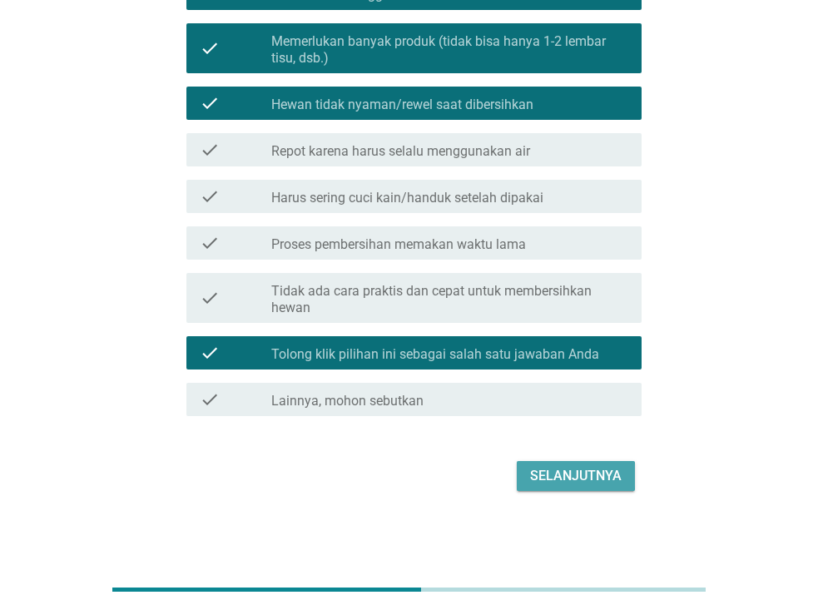
click at [563, 483] on div "Selanjutnya" at bounding box center [576, 476] width 92 height 20
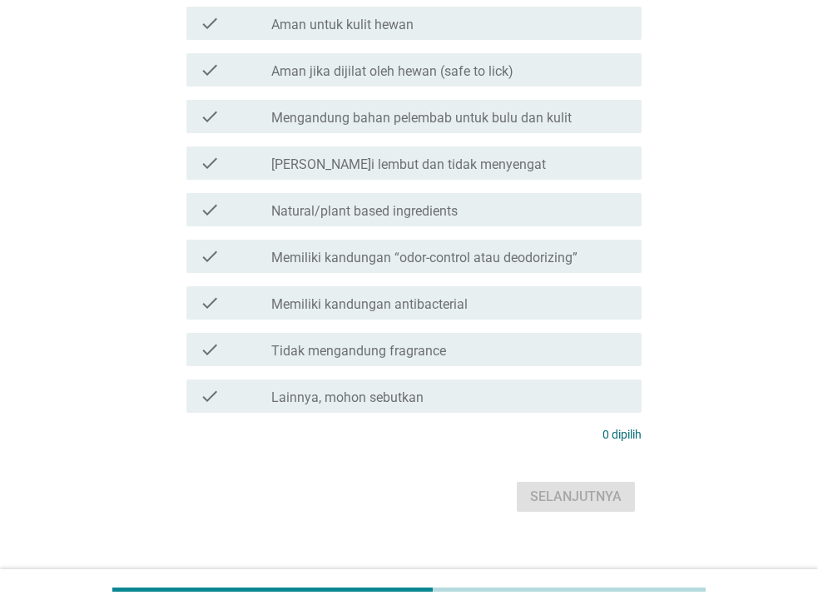
scroll to position [0, 0]
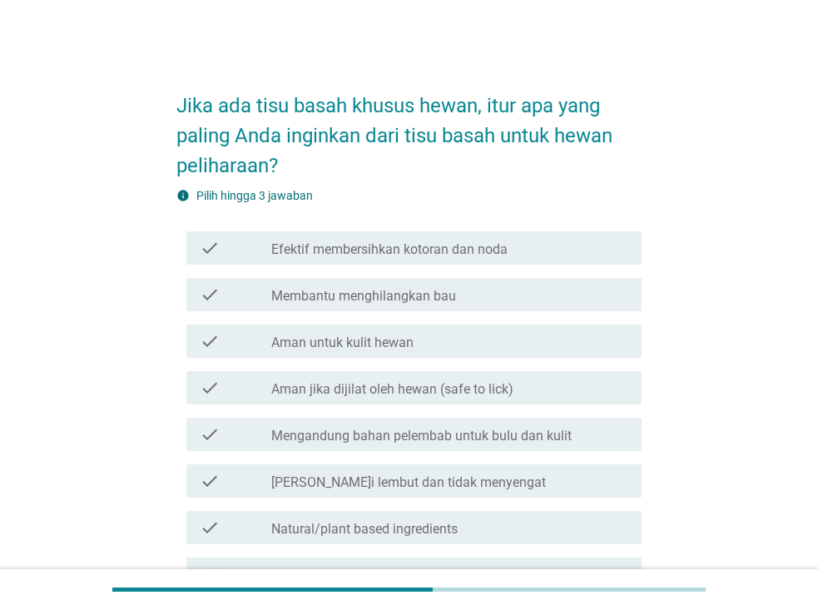
click at [434, 294] on label "Membantu menghilangkan bau" at bounding box center [363, 296] width 185 height 17
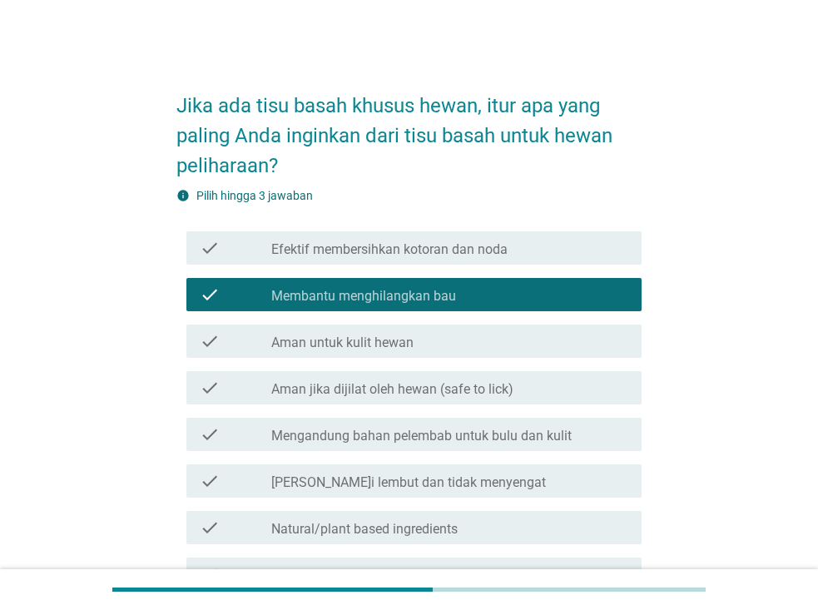
click at [435, 247] on label "Efektif membersihkan kotoran dan noda" at bounding box center [389, 249] width 236 height 17
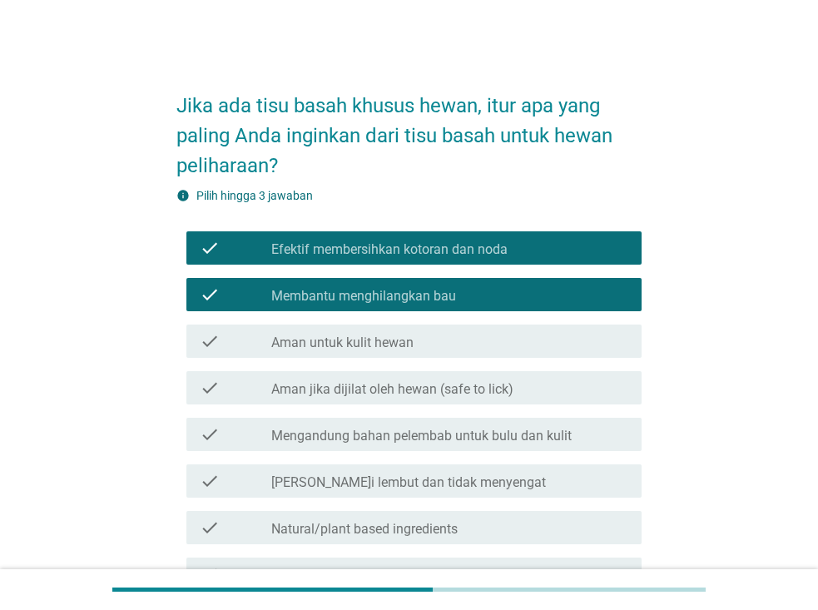
click at [444, 387] on label "Aman jika dijilat oleh hewan (safe to lick)" at bounding box center [392, 389] width 242 height 17
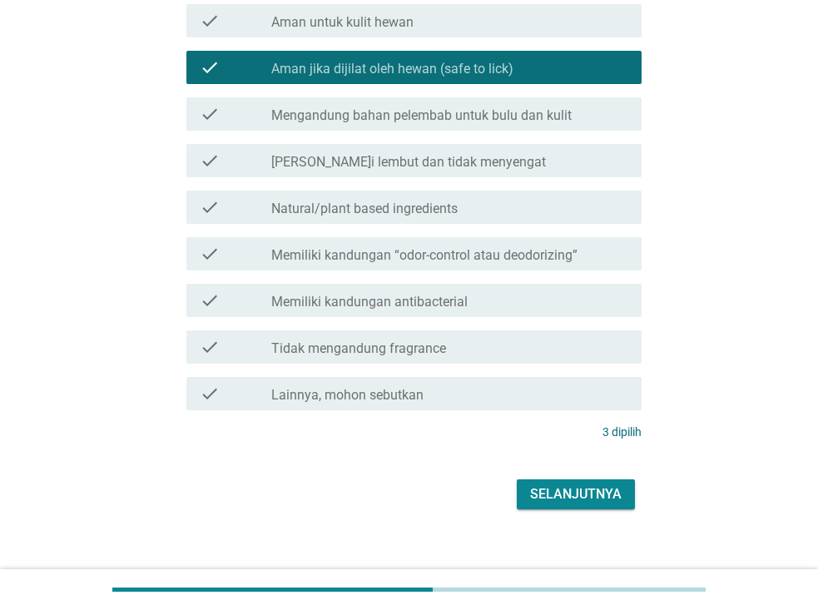
scroll to position [333, 0]
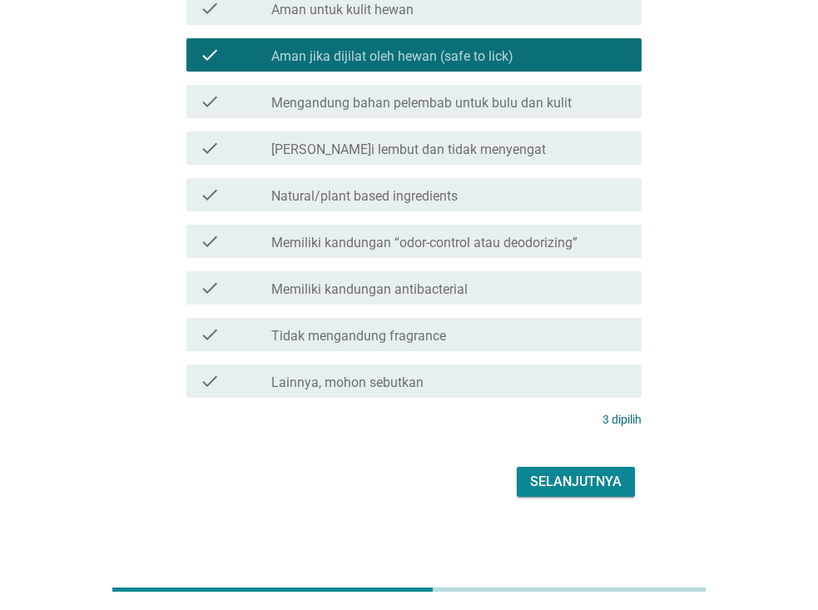
click at [574, 487] on div "Selanjutnya" at bounding box center [576, 482] width 92 height 20
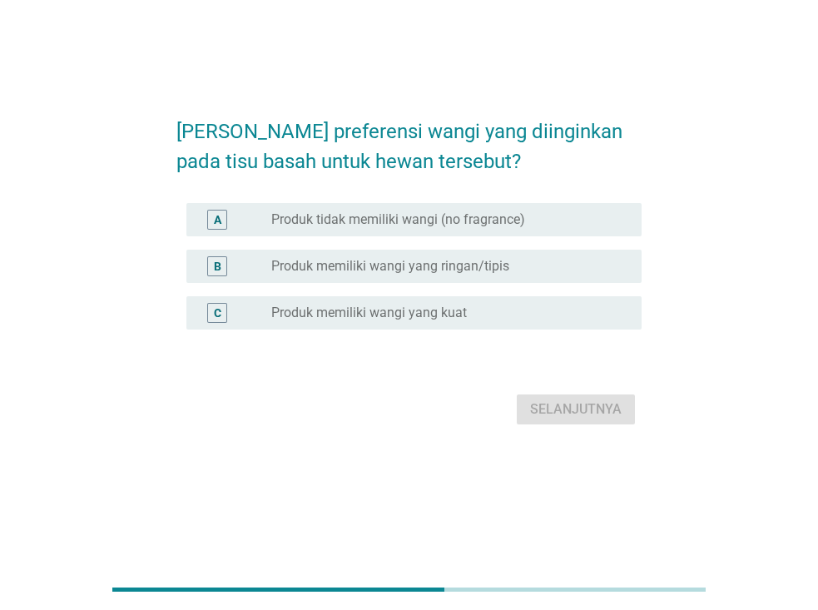
scroll to position [0, 0]
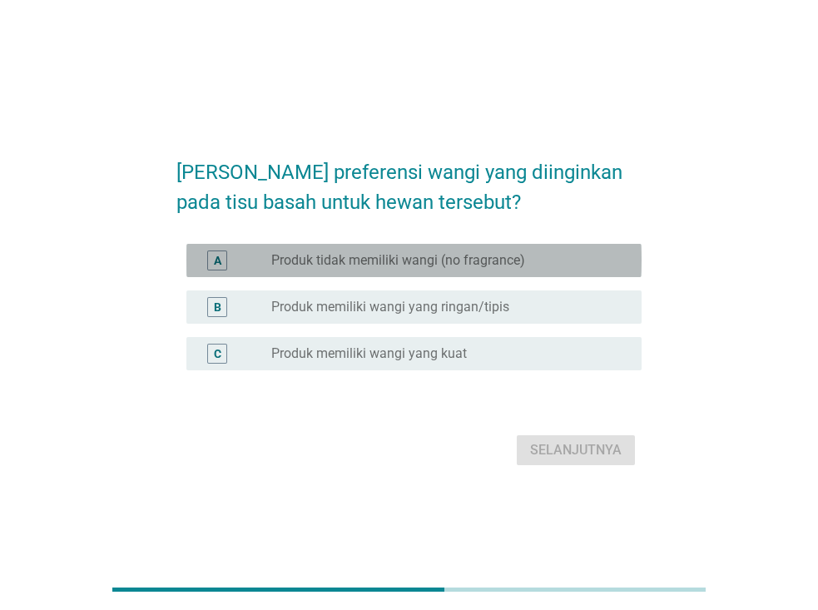
click at [456, 250] on div "radio_button_unchecked Produk tidak memiliki wangi (no fragrance)" at bounding box center [449, 260] width 357 height 20
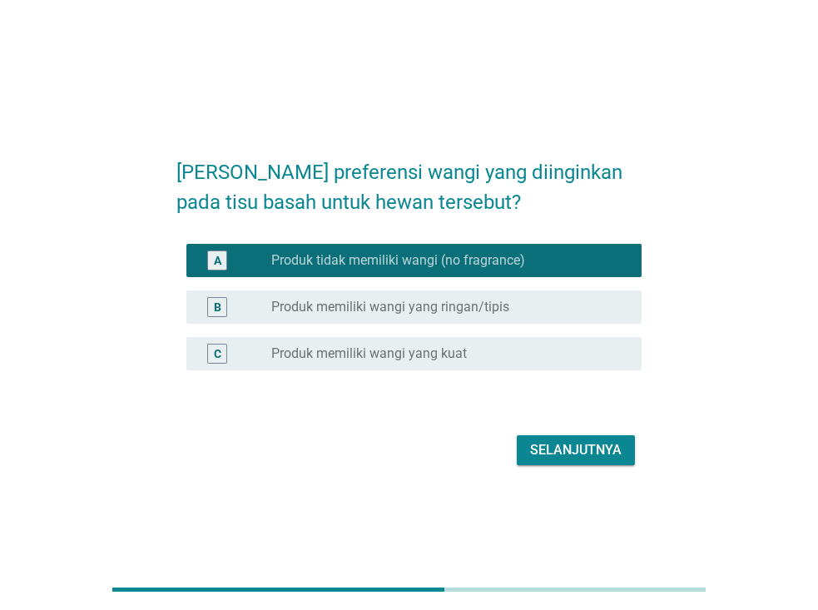
click at [553, 445] on div "Selanjutnya" at bounding box center [576, 450] width 92 height 20
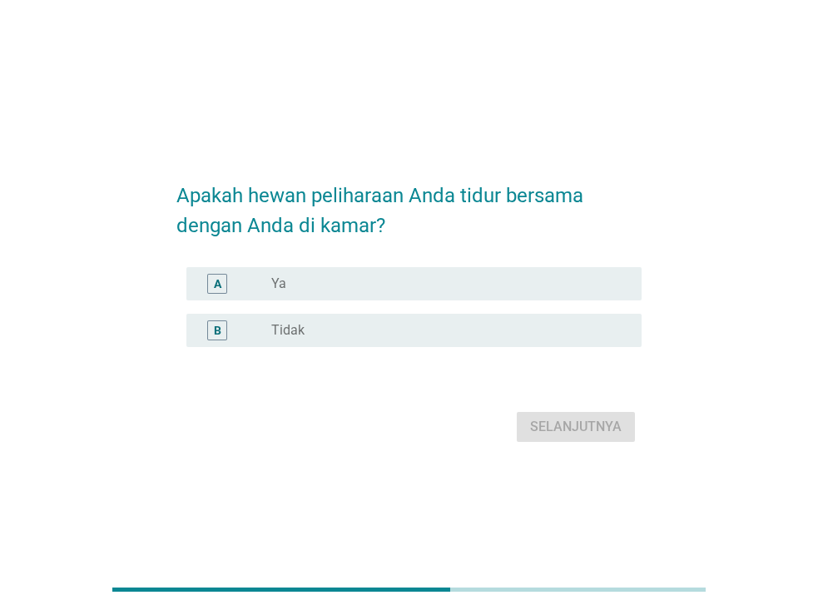
click at [315, 322] on div "radio_button_unchecked Tidak" at bounding box center [443, 330] width 344 height 17
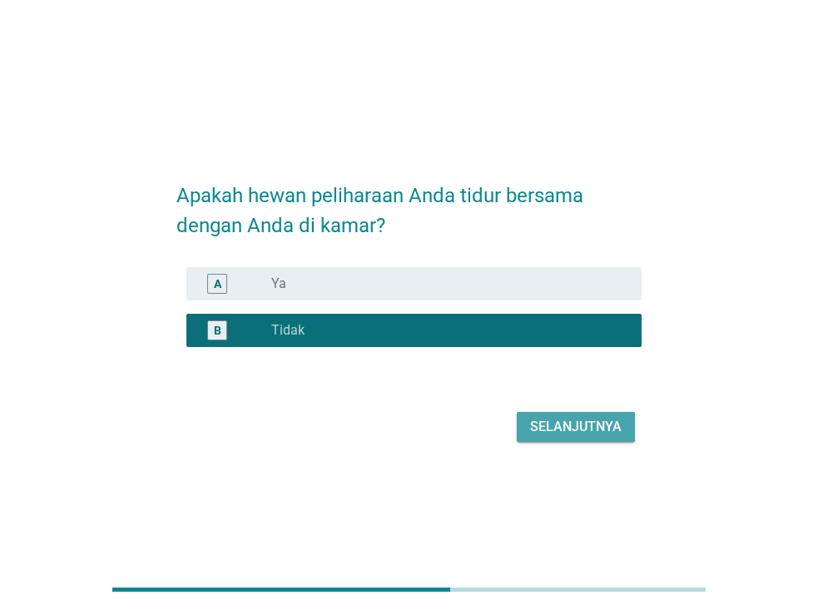
click at [575, 420] on div "Selanjutnya" at bounding box center [576, 427] width 92 height 20
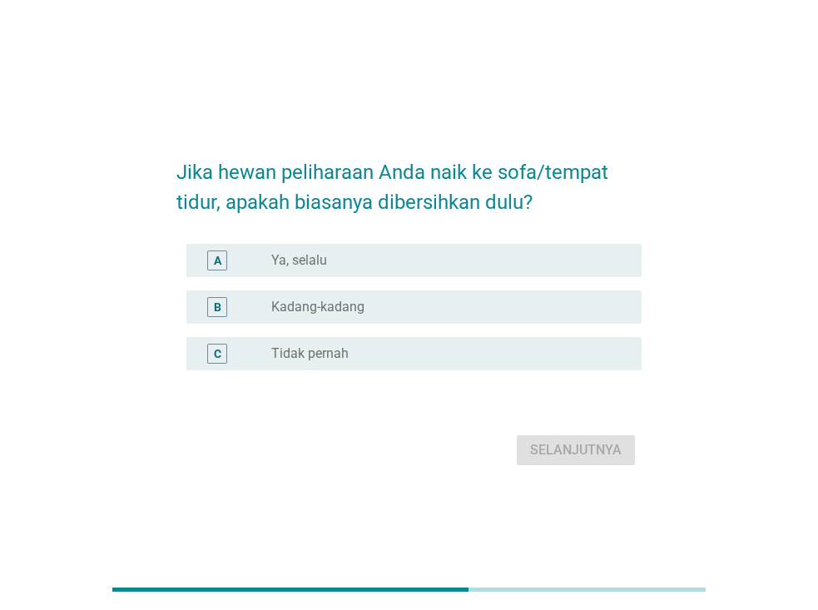
click at [379, 342] on div "C radio_button_unchecked Tidak pernah" at bounding box center [413, 353] width 455 height 33
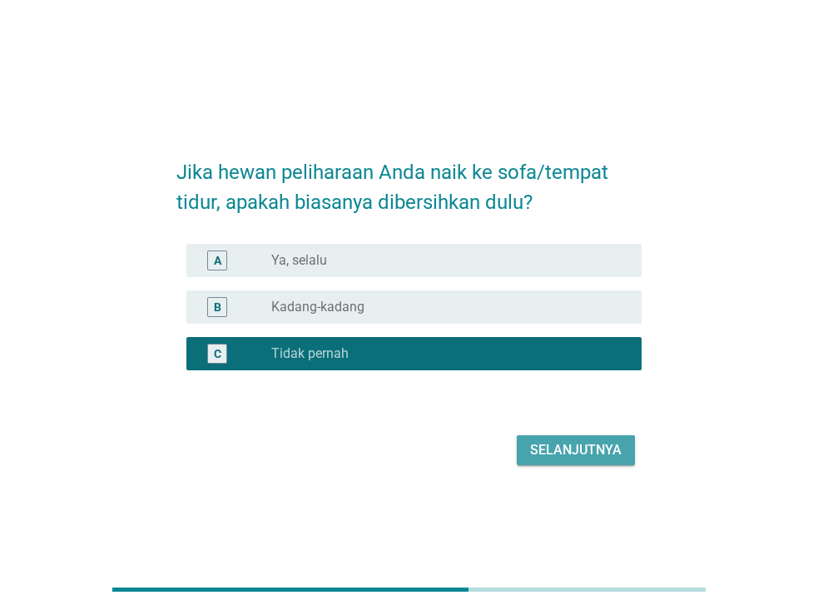
click at [579, 447] on div "Selanjutnya" at bounding box center [576, 450] width 92 height 20
click at [579, 447] on div "Selanjutnya" at bounding box center [408, 450] width 465 height 40
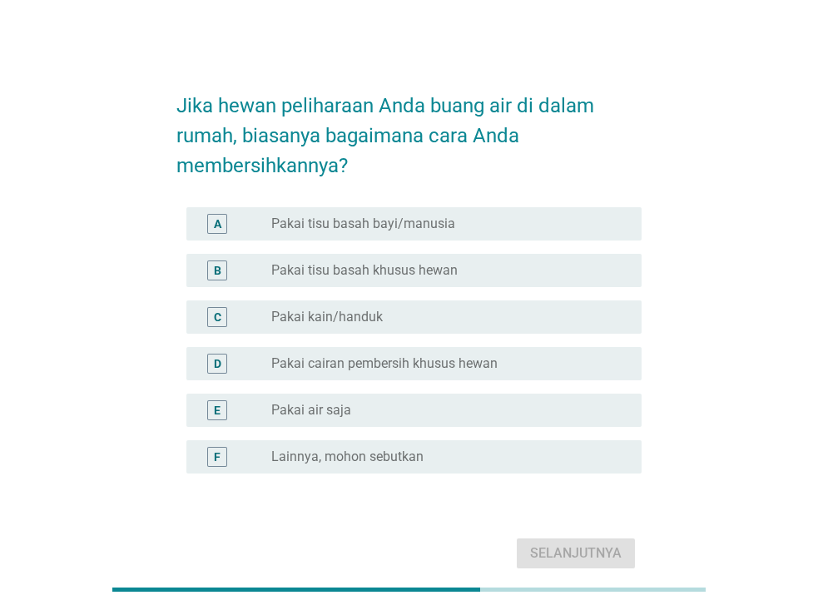
click at [500, 275] on div "radio_button_unchecked Pakai tisu basah khusus hewan" at bounding box center [443, 270] width 344 height 17
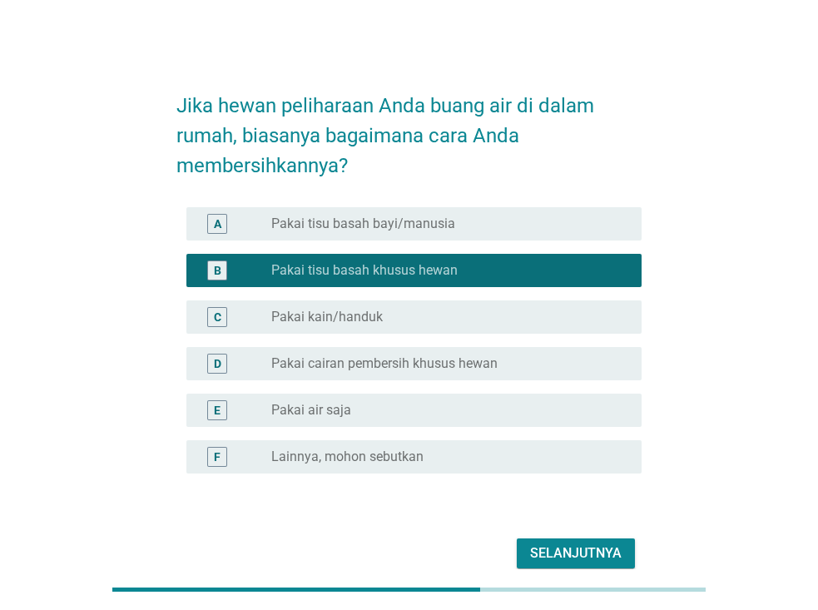
click at [564, 557] on div "Selanjutnya" at bounding box center [576, 553] width 92 height 20
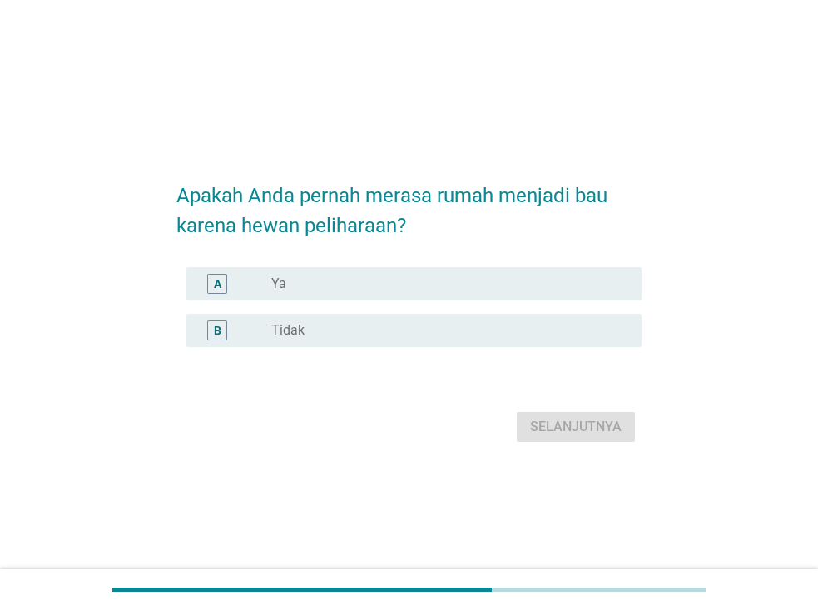
click at [335, 288] on div "radio_button_unchecked Ya" at bounding box center [443, 283] width 344 height 17
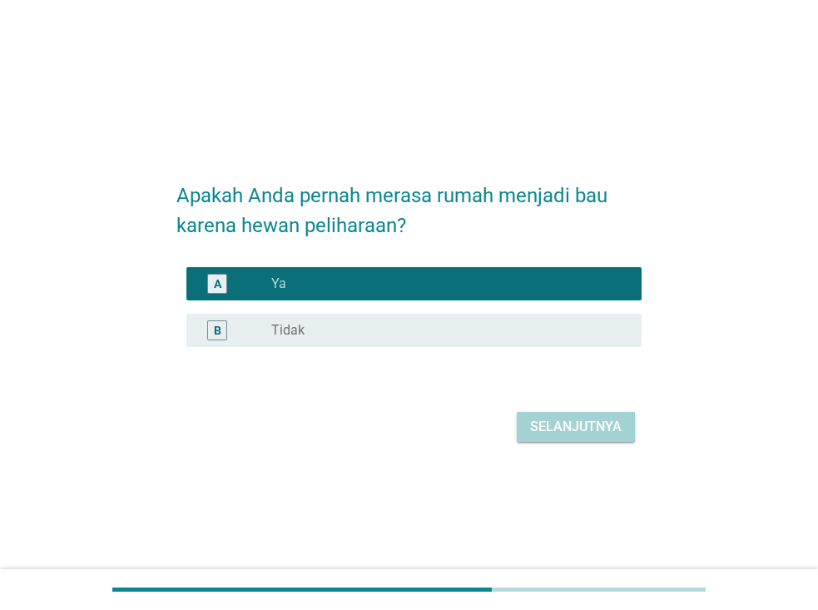
click at [543, 428] on div "Selanjutnya" at bounding box center [576, 427] width 92 height 20
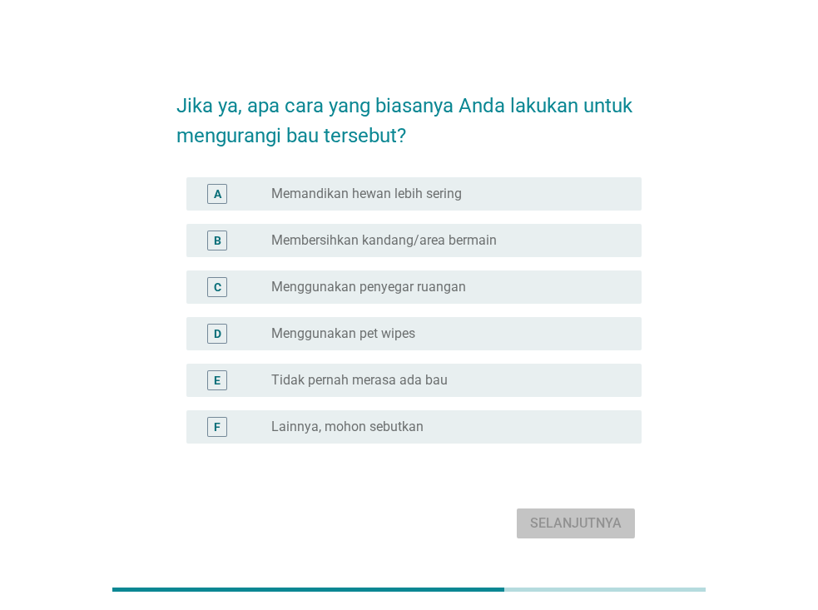
click at [454, 284] on label "Menggunakan penyegar ruangan" at bounding box center [368, 287] width 195 height 17
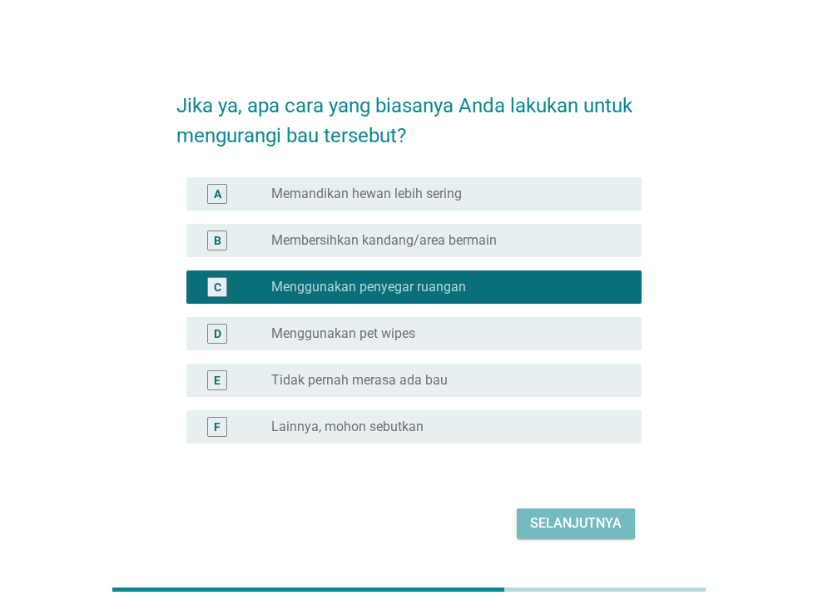
click at [404, 250] on div "B radio_button_unchecked Membersihkan kandang/area bermain" at bounding box center [413, 240] width 455 height 33
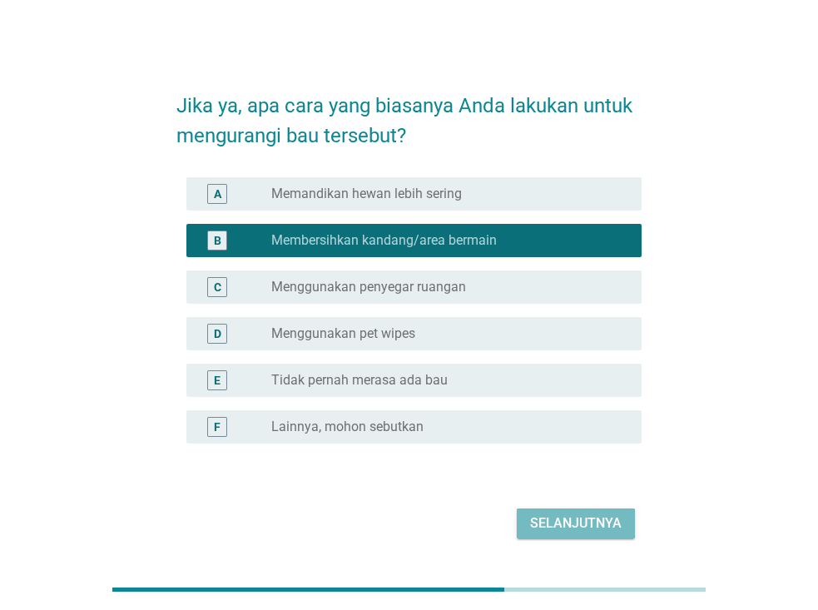
click at [246, 269] on div "C radio_button_unchecked Menggunakan penyegar ruangan" at bounding box center [408, 287] width 465 height 47
click at [562, 530] on div "Selanjutnya" at bounding box center [576, 523] width 92 height 20
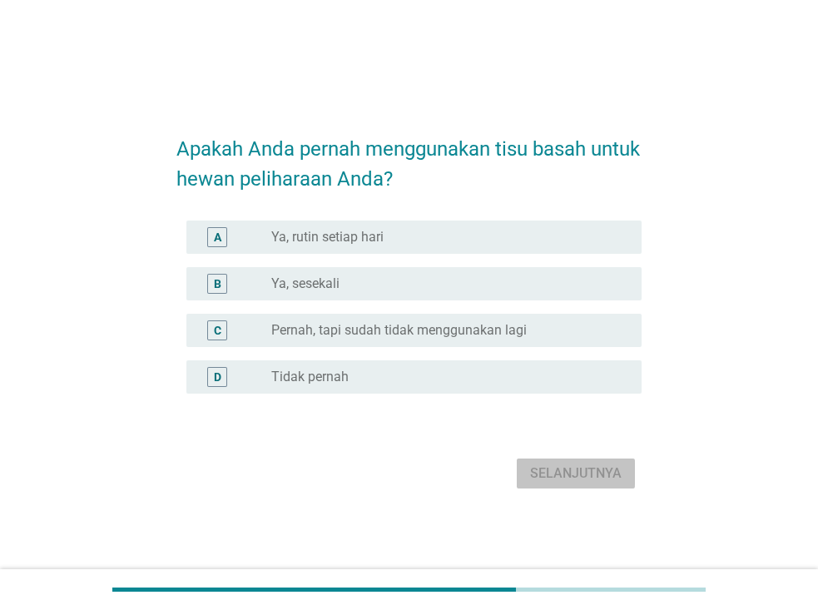
click at [392, 237] on div "radio_button_unchecked Ya, rutin setiap hari" at bounding box center [443, 237] width 344 height 17
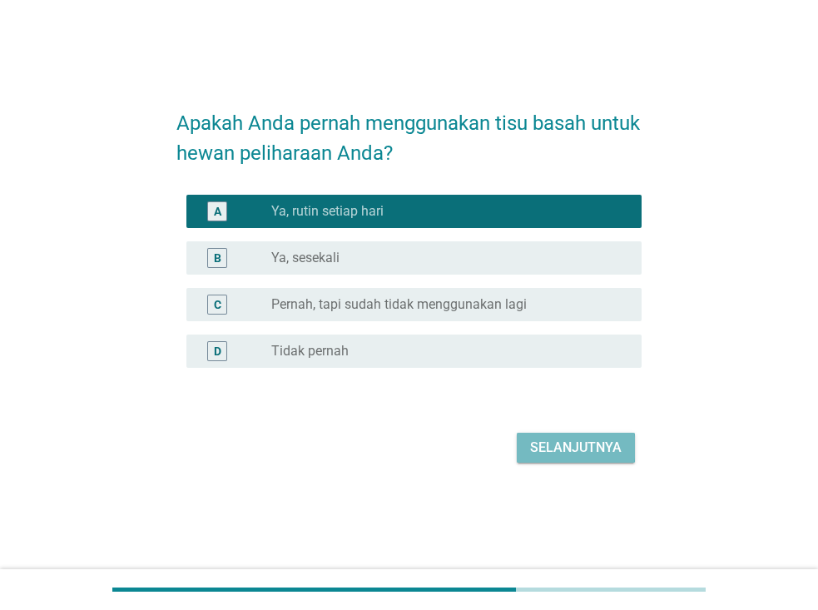
scroll to position [41, 0]
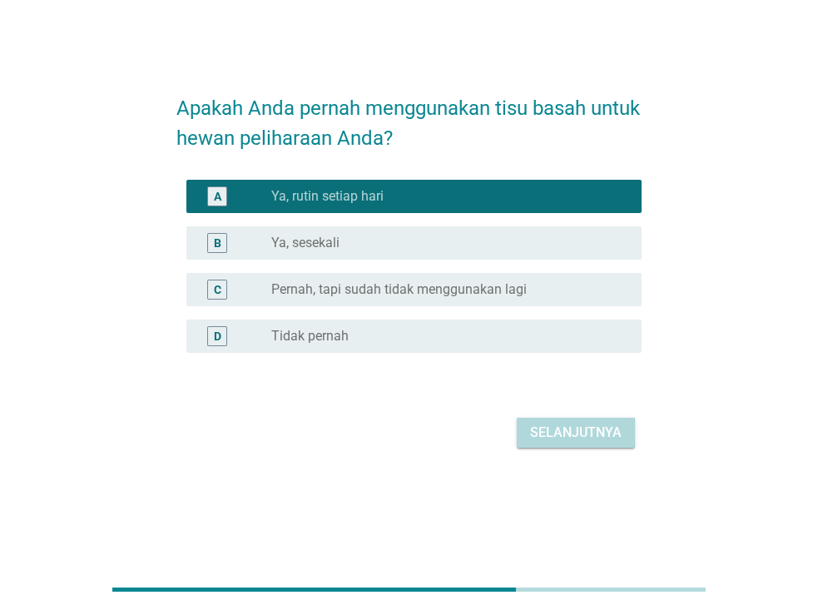
drag, startPoint x: 568, startPoint y: 434, endPoint x: 524, endPoint y: 439, distance: 43.7
click at [524, 439] on button "Selanjutnya" at bounding box center [576, 433] width 118 height 30
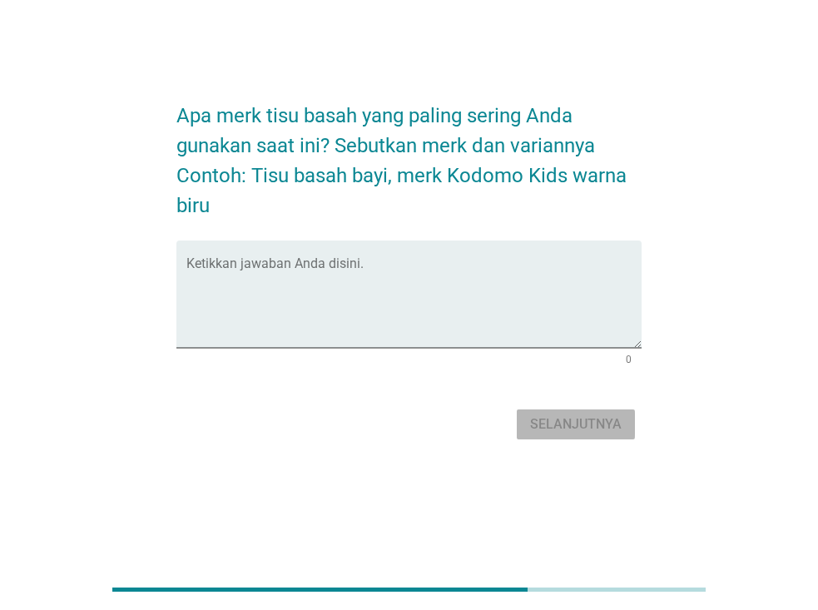
scroll to position [0, 0]
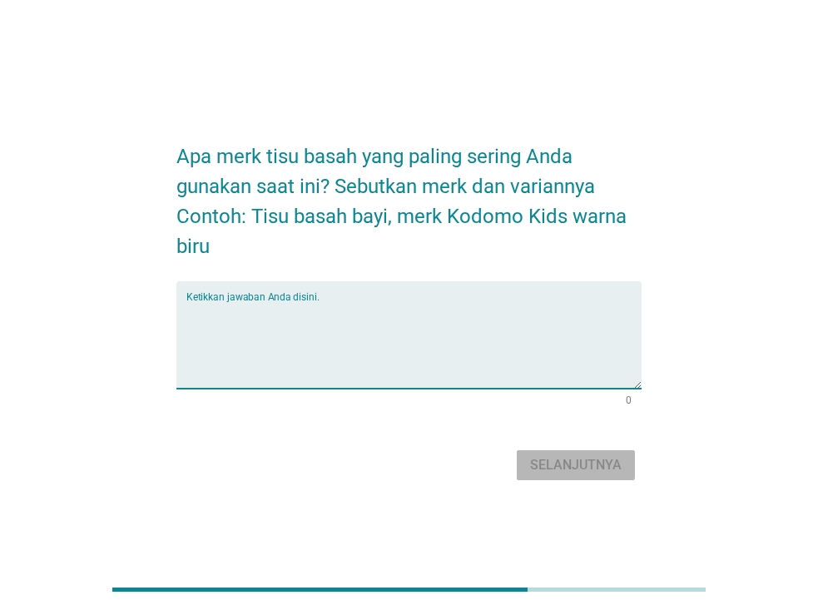
click at [358, 325] on textarea "Ketikkan jawaban Anda disini." at bounding box center [413, 344] width 455 height 87
click at [325, 323] on textarea "Folopets, Shine coat" at bounding box center [413, 344] width 455 height 87
type textarea "F"
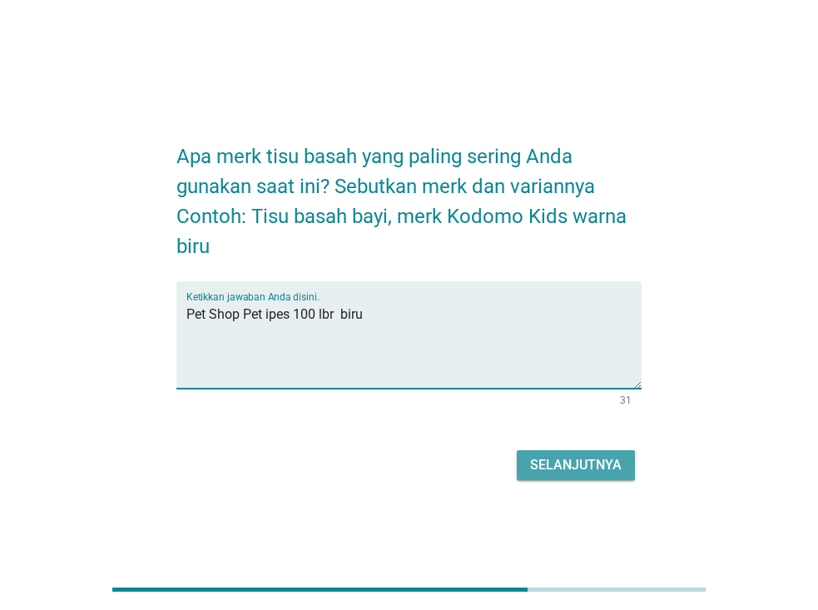
type textarea "Pet Shop Pet ipes 100 lbr biru"
click at [553, 456] on div "Selanjutnya" at bounding box center [576, 465] width 92 height 20
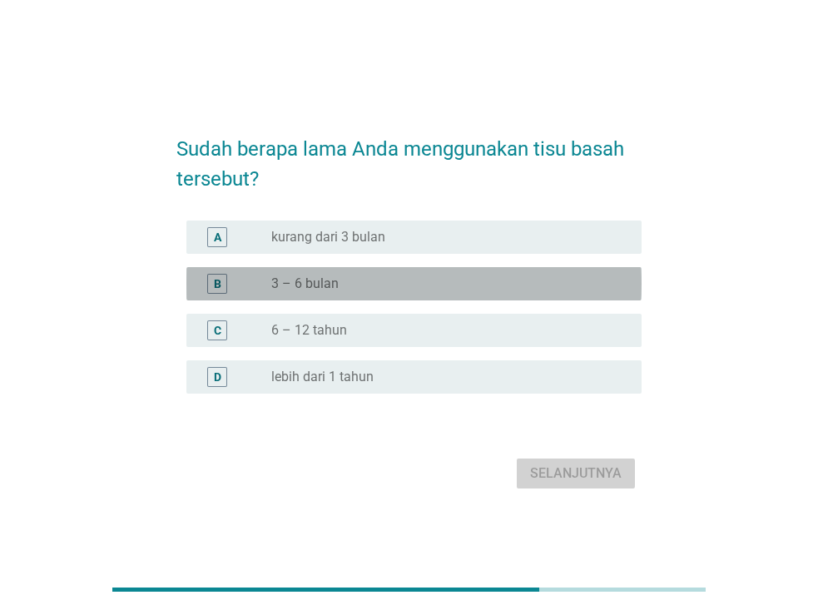
click at [334, 281] on label "3 – 6 bulan" at bounding box center [304, 283] width 67 height 17
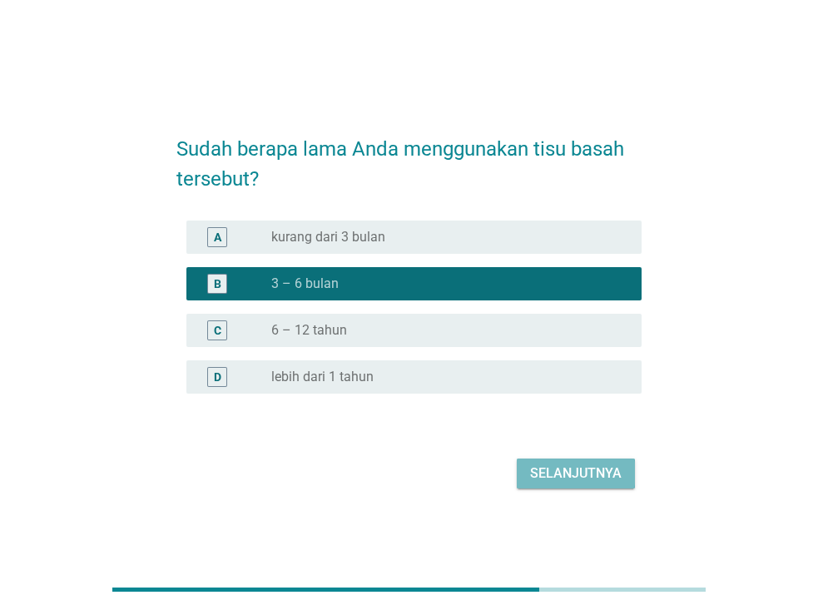
click at [577, 469] on div "Selanjutnya" at bounding box center [576, 474] width 92 height 20
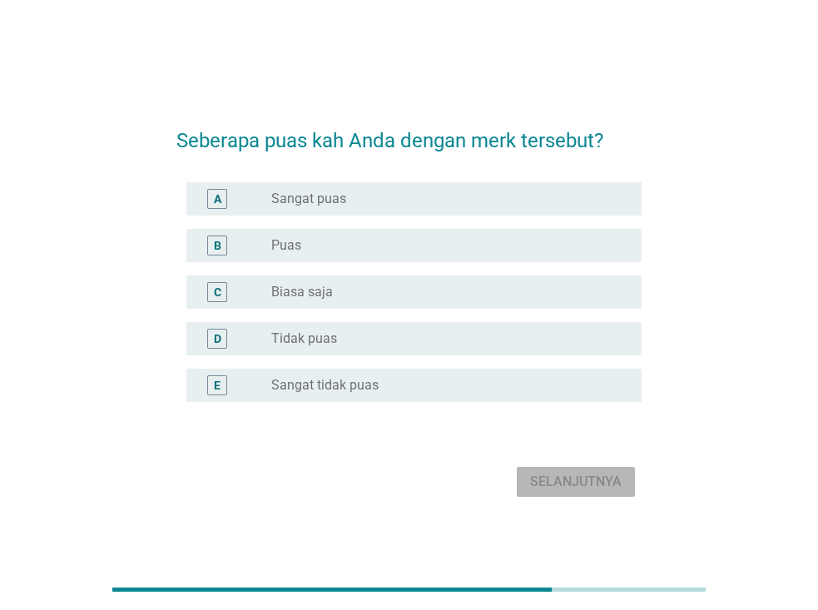
drag, startPoint x: 577, startPoint y: 469, endPoint x: 310, endPoint y: 245, distance: 348.5
click at [310, 245] on div "radio_button_unchecked Puas" at bounding box center [443, 245] width 344 height 17
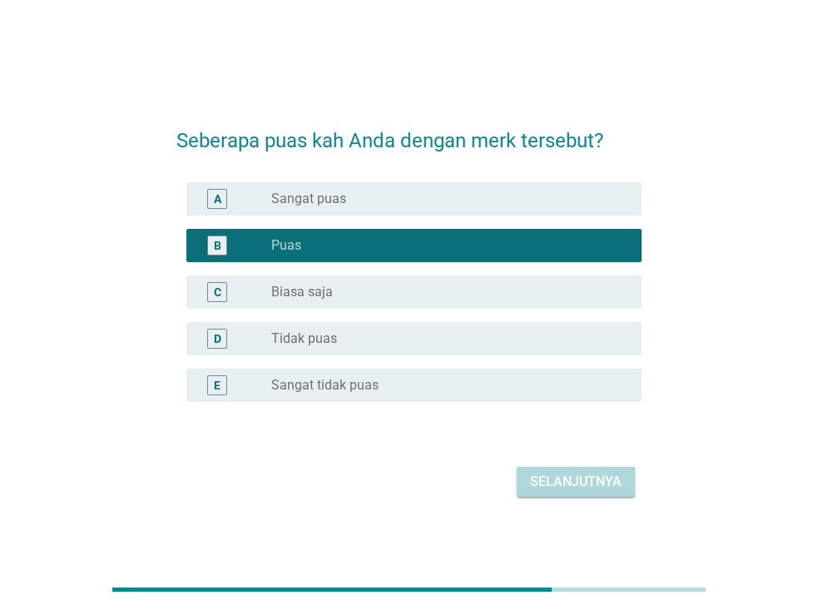
click at [566, 482] on div "Selanjutnya" at bounding box center [576, 482] width 92 height 20
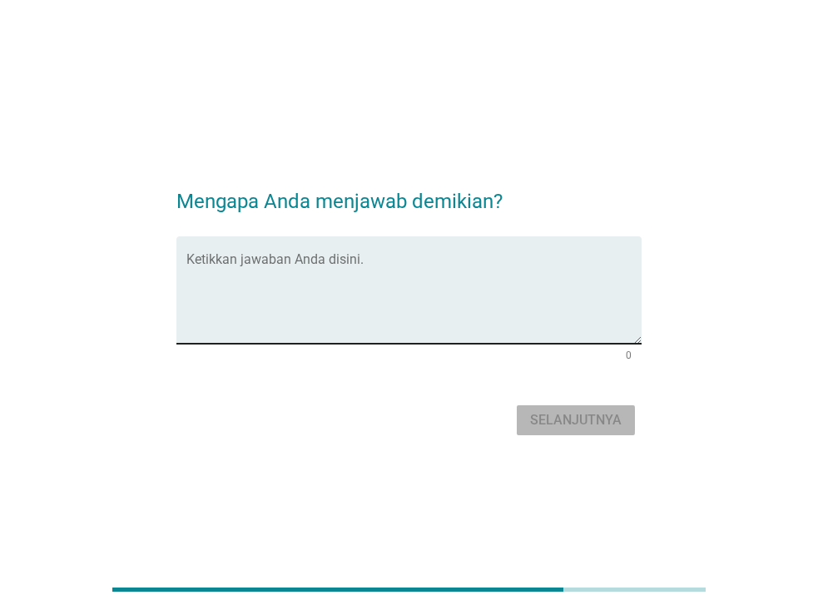
click at [381, 290] on textarea "Ketikkan jawaban Anda disini." at bounding box center [413, 299] width 455 height 87
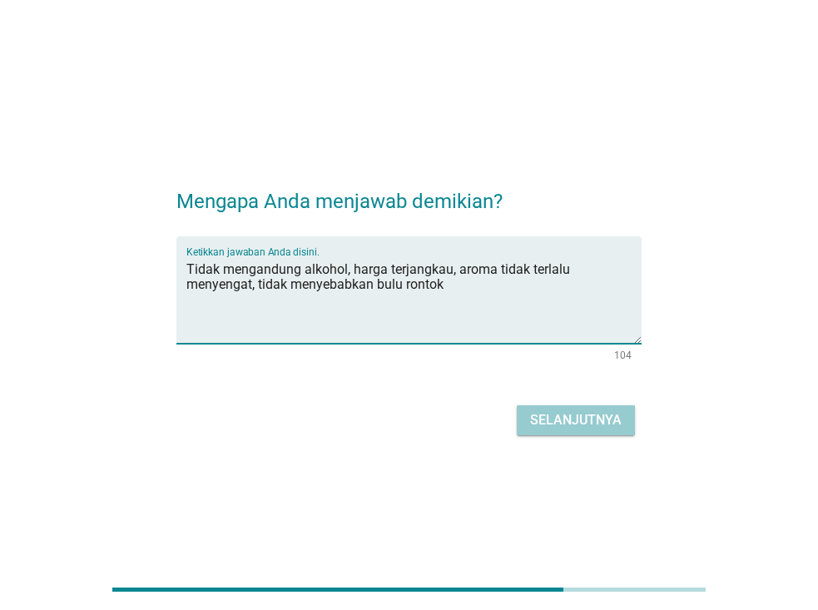
type textarea "Tidak mengandung alkohol, harga terjangkau, aroma tidak terlalu menyengat, tida…"
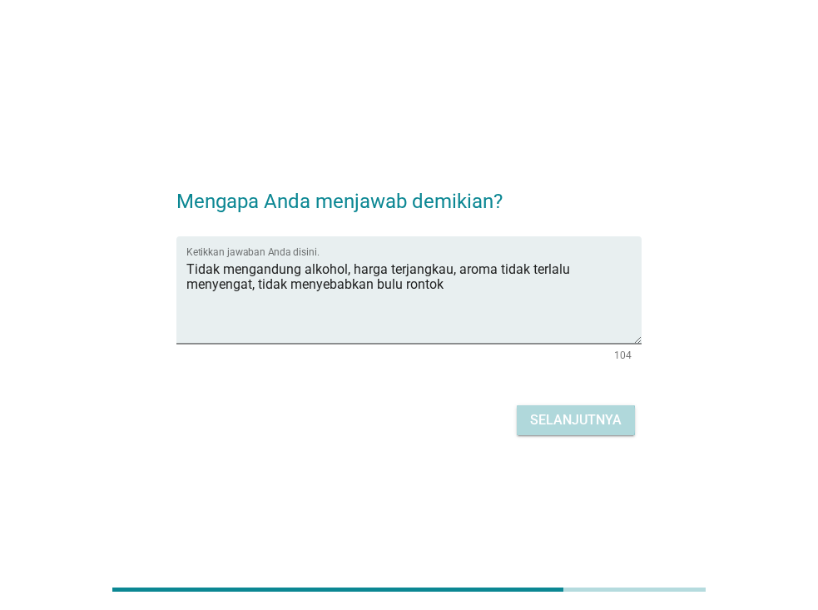
click at [554, 423] on div "Selanjutnya" at bounding box center [576, 420] width 92 height 20
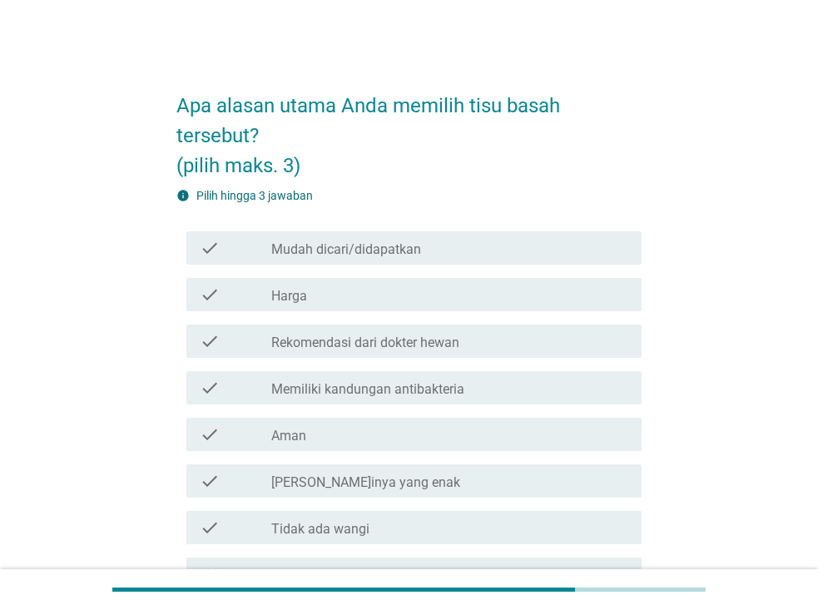
scroll to position [83, 0]
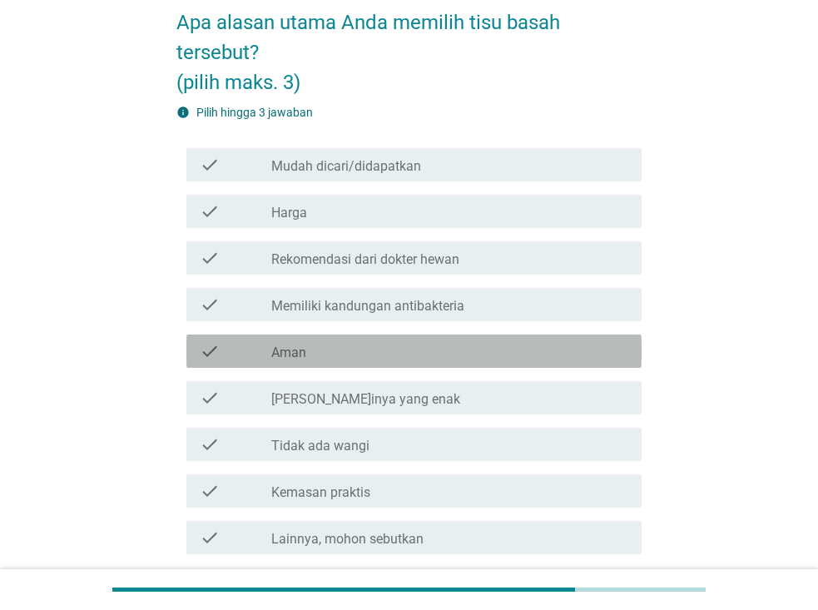
click at [330, 360] on div "check_box_outline_blank Aman" at bounding box center [449, 351] width 357 height 20
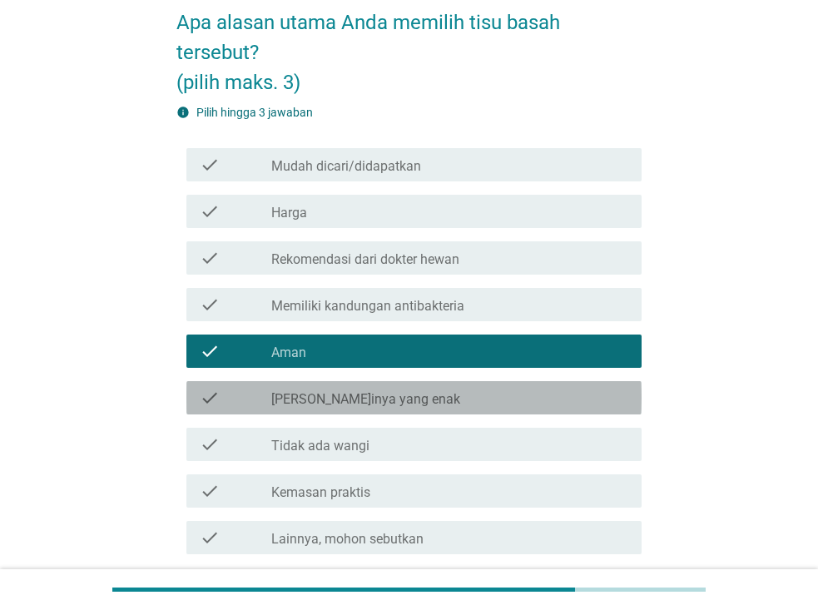
click at [356, 399] on label "[PERSON_NAME]inya yang enak" at bounding box center [365, 399] width 189 height 17
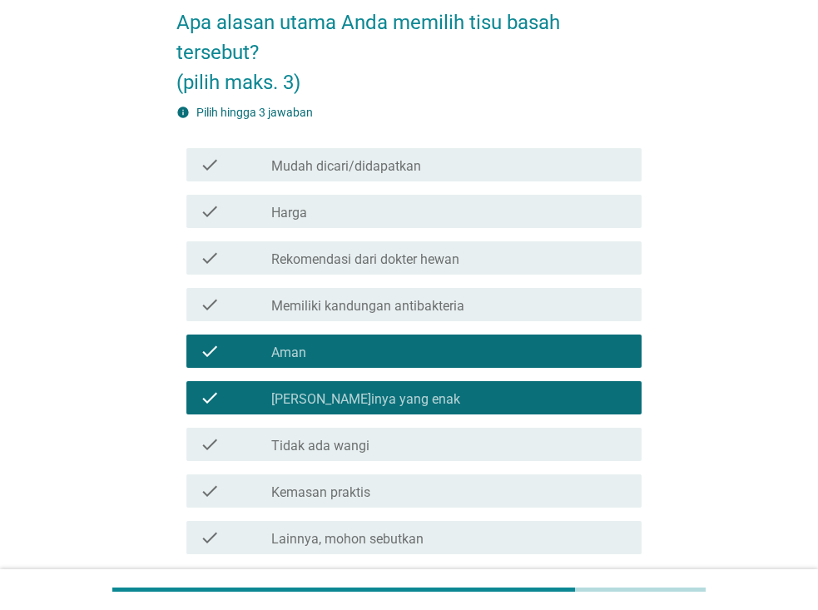
click at [379, 211] on div "check_box_outline_blank Harga" at bounding box center [449, 211] width 357 height 20
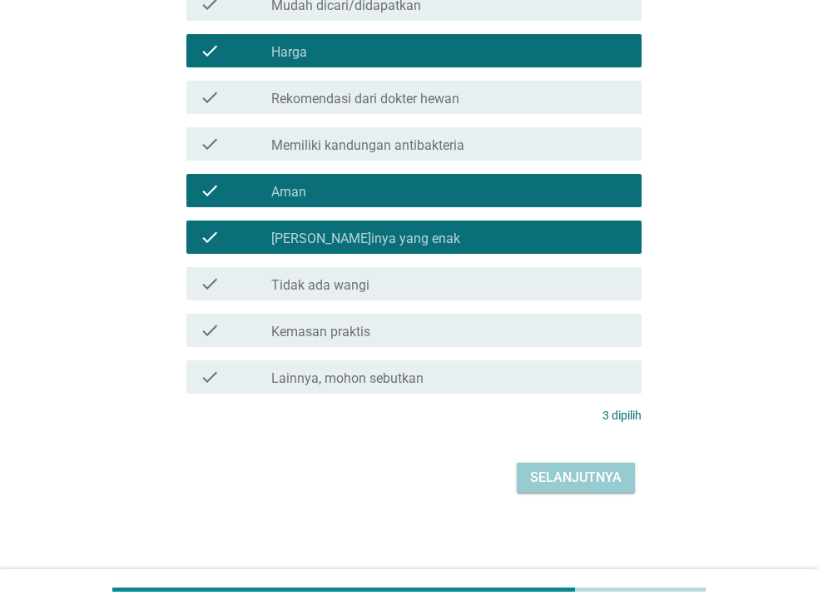
scroll to position [245, 0]
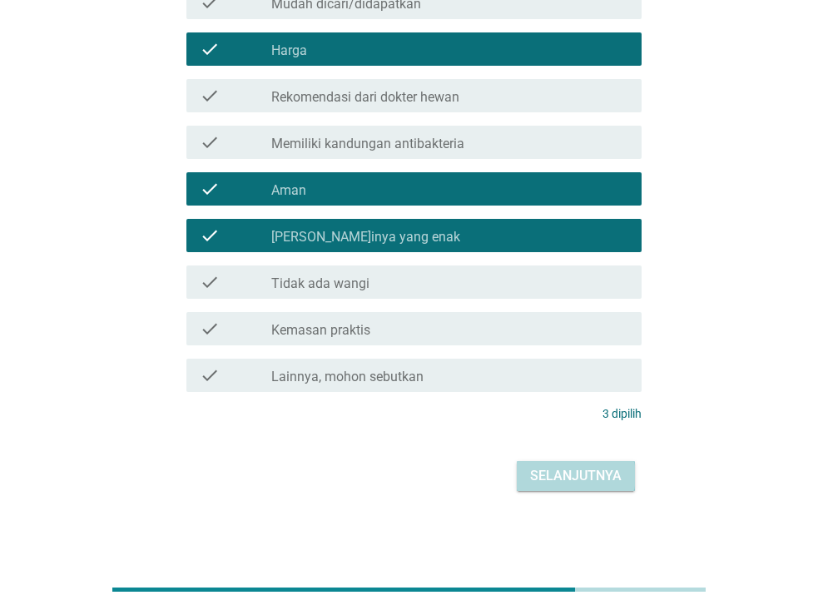
click at [560, 475] on div "Selanjutnya" at bounding box center [576, 476] width 92 height 20
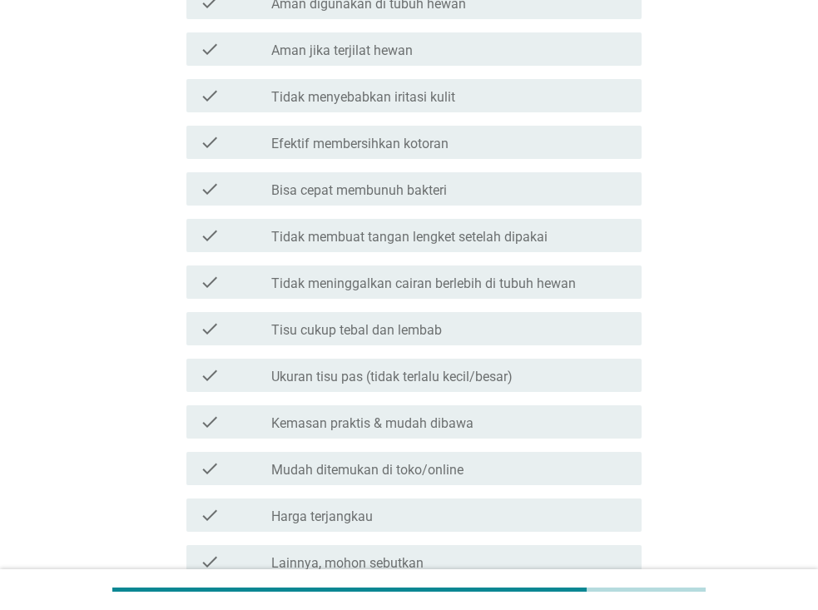
scroll to position [0, 0]
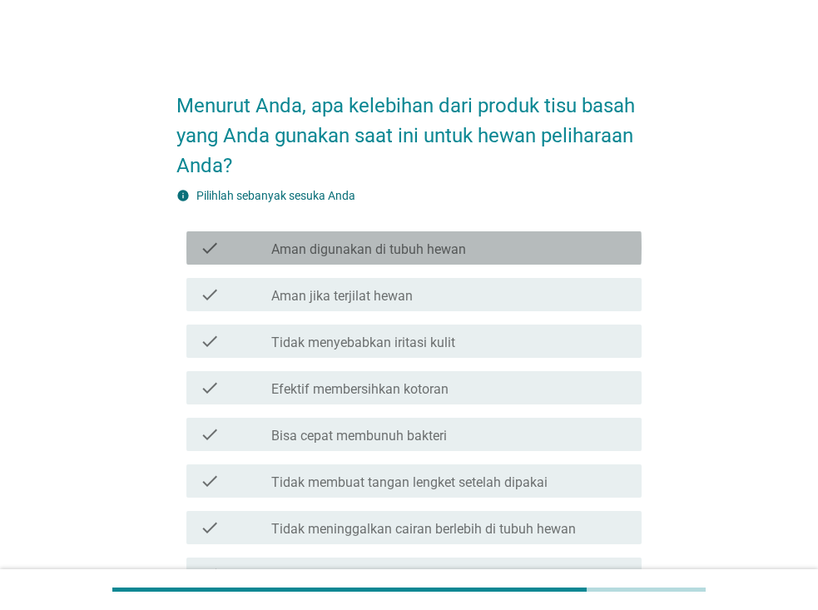
click at [474, 254] on div "check_box_outline_blank Aman digunakan di tubuh hewan" at bounding box center [449, 248] width 357 height 20
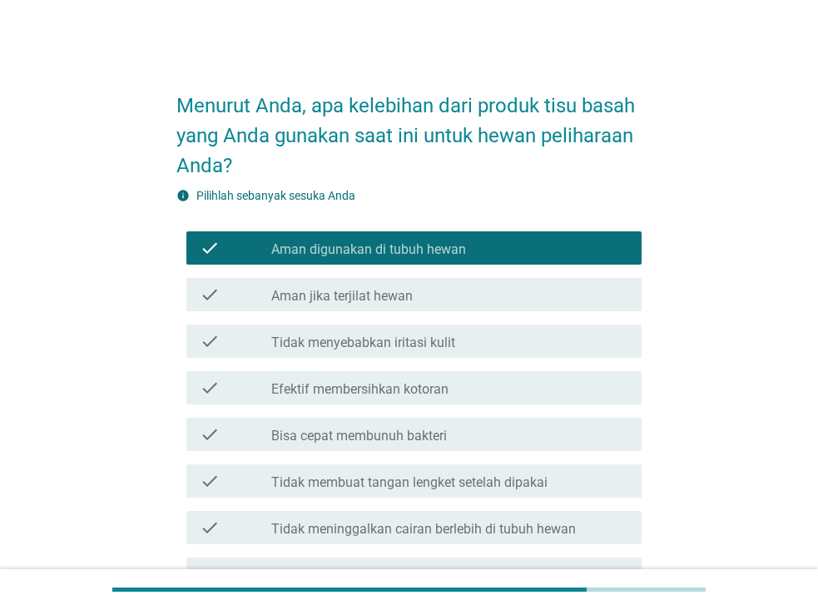
click at [471, 293] on div "check_box_outline_blank Aman jika terjilat hewan" at bounding box center [449, 295] width 357 height 20
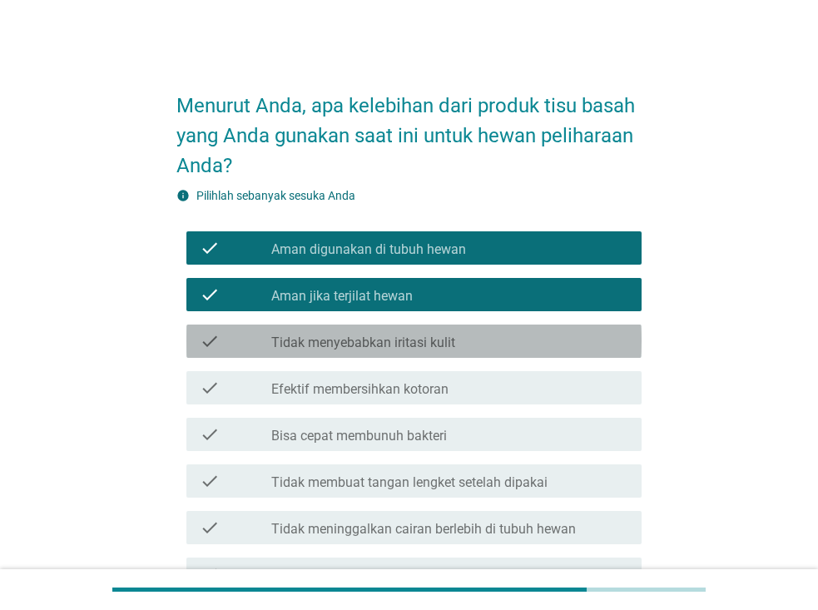
click at [469, 338] on div "check_box_outline_blank Tidak menyebabkan iritasi kulit" at bounding box center [449, 341] width 357 height 20
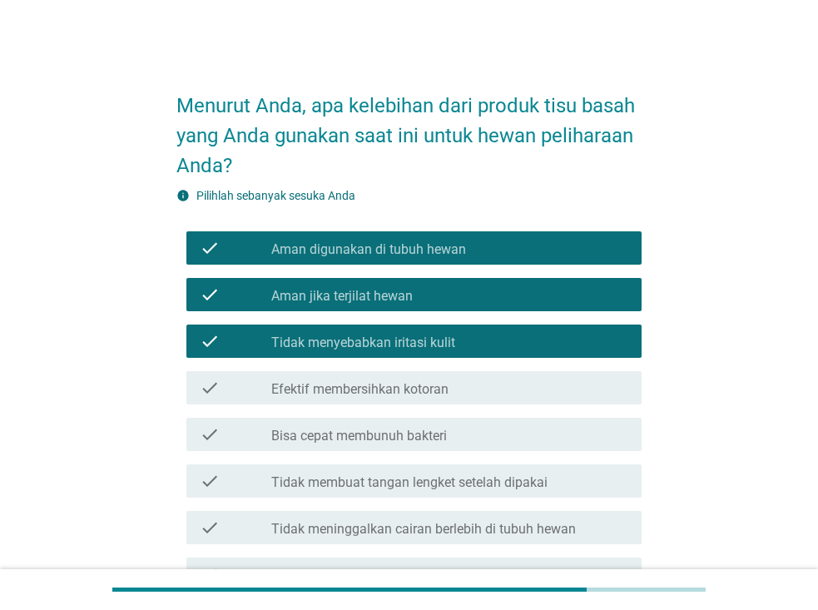
click at [457, 432] on div "check_box_outline_blank Bisa cepat membunuh bakteri" at bounding box center [449, 434] width 357 height 20
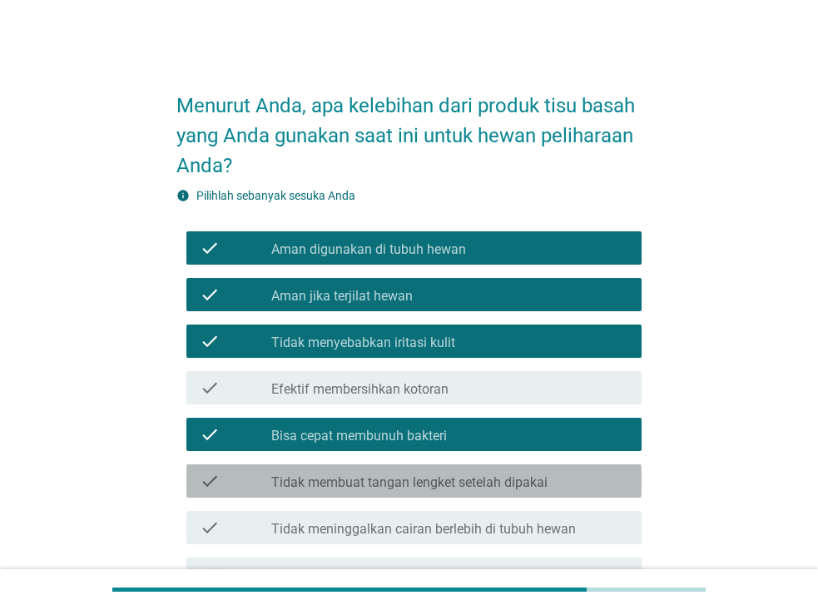
click at [459, 481] on label "Tidak membuat tangan lengket setelah dipakai" at bounding box center [409, 482] width 276 height 17
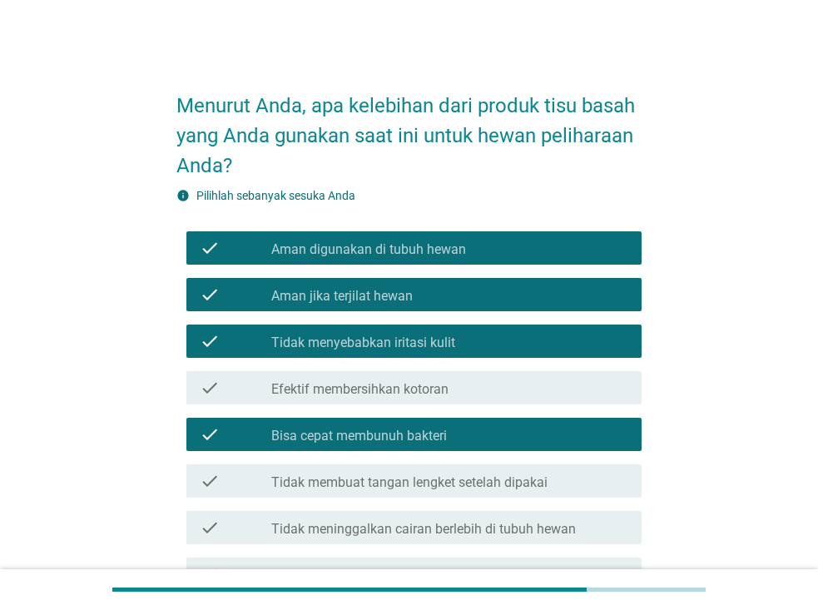
click at [460, 399] on div "check check_box_outline_blank Efektif membersihkan kotoran" at bounding box center [413, 387] width 455 height 33
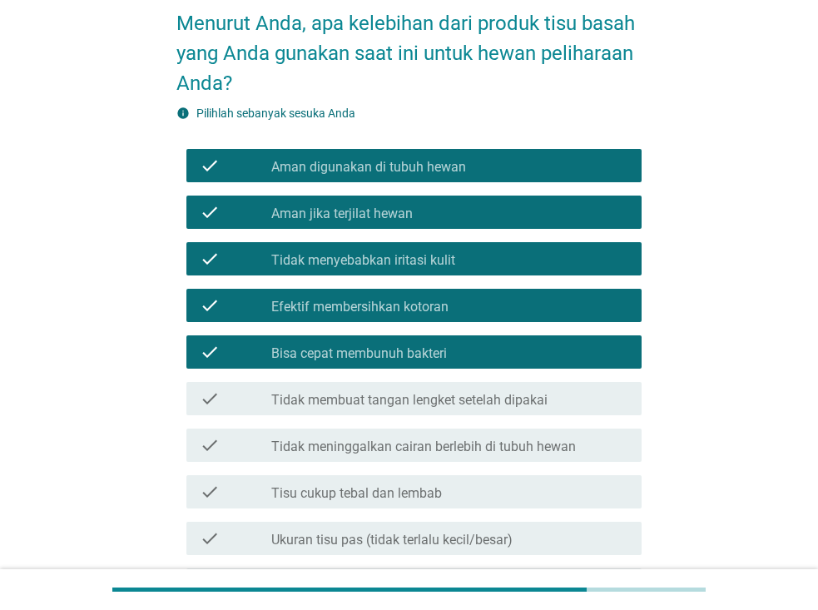
scroll to position [83, 0]
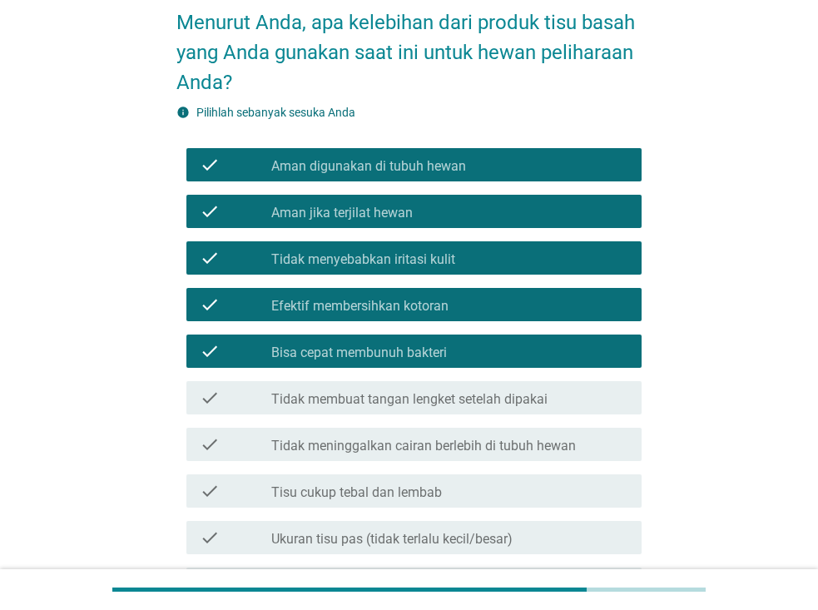
click at [564, 448] on label "Tidak meninggalkan cairan berlebih di tubuh hewan" at bounding box center [423, 446] width 305 height 17
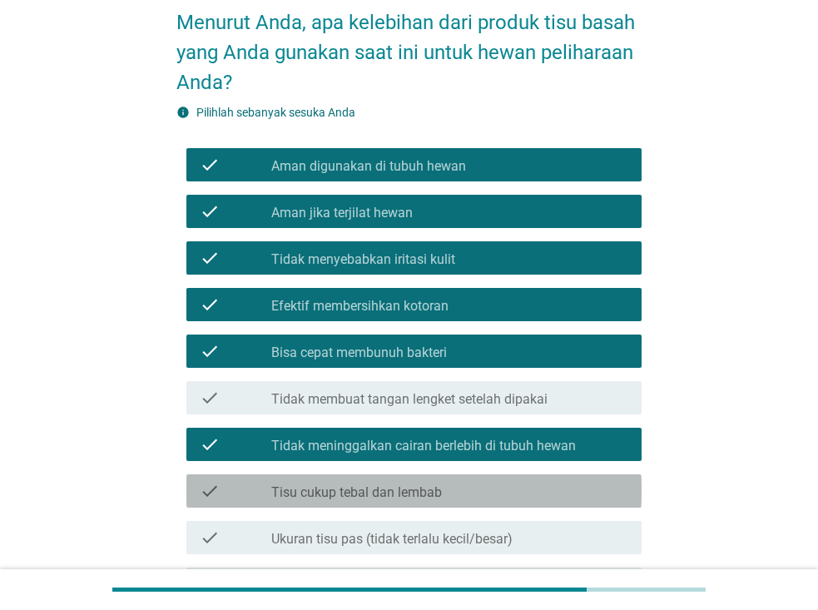
click at [513, 482] on div "check_box_outline_blank Tisu cukup tebal dan lembab" at bounding box center [449, 491] width 357 height 20
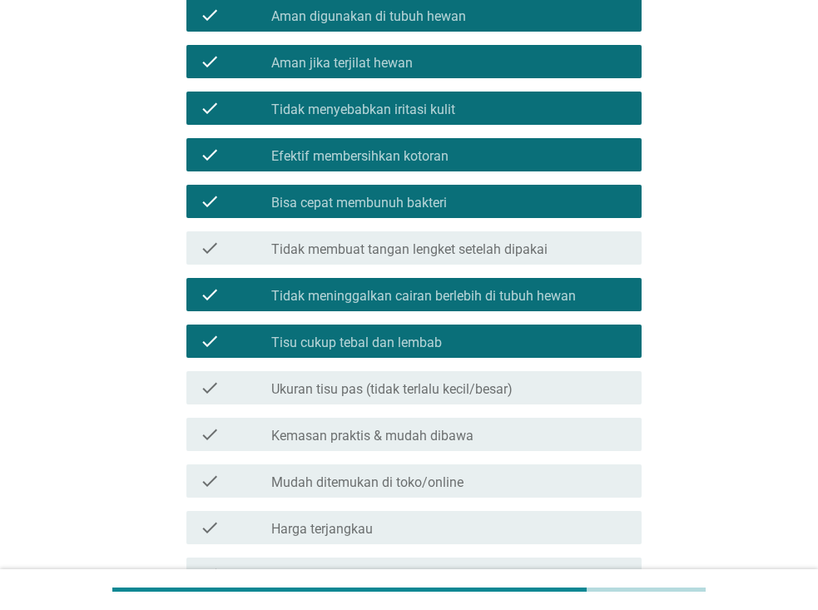
scroll to position [250, 0]
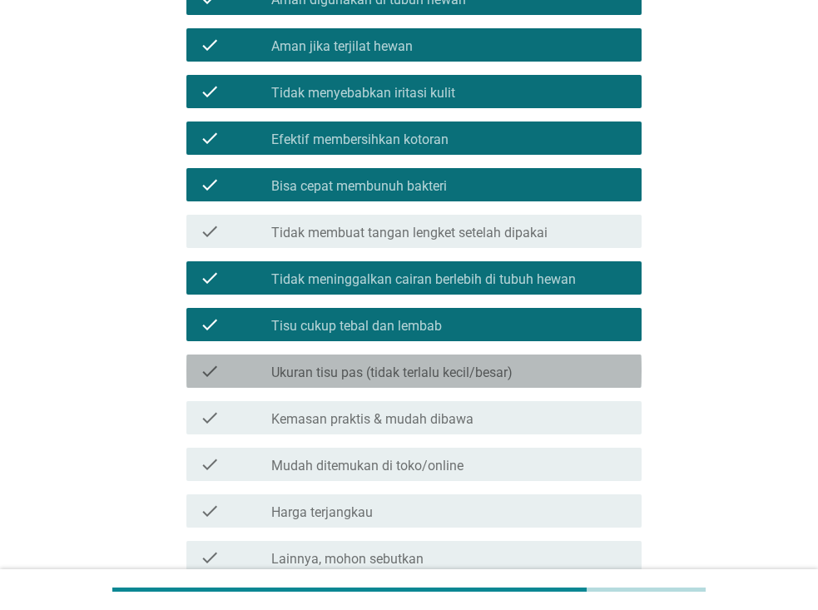
click at [505, 374] on label "Ukuran tisu pas (tidak terlalu kecil/besar)" at bounding box center [391, 373] width 241 height 17
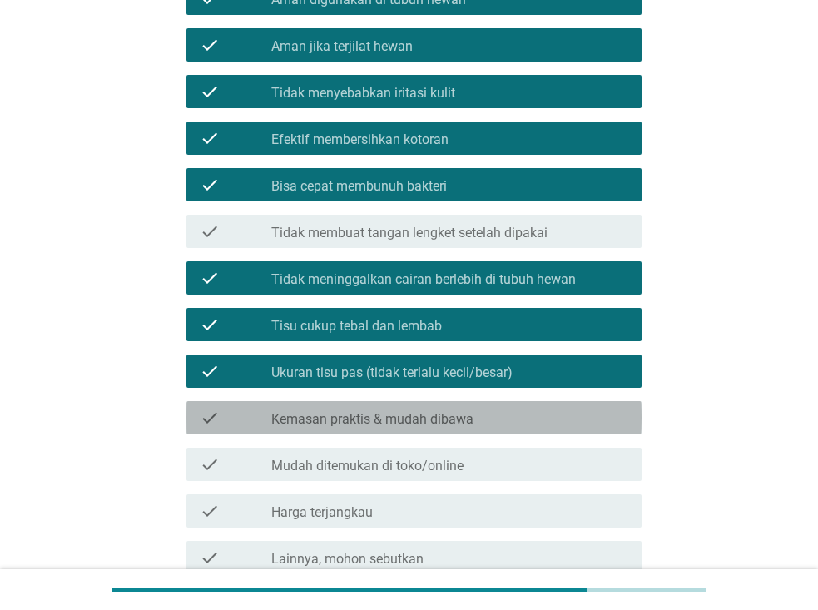
click at [487, 420] on div "check_box_outline_blank Kemasan praktis & mudah dibawa" at bounding box center [449, 418] width 357 height 20
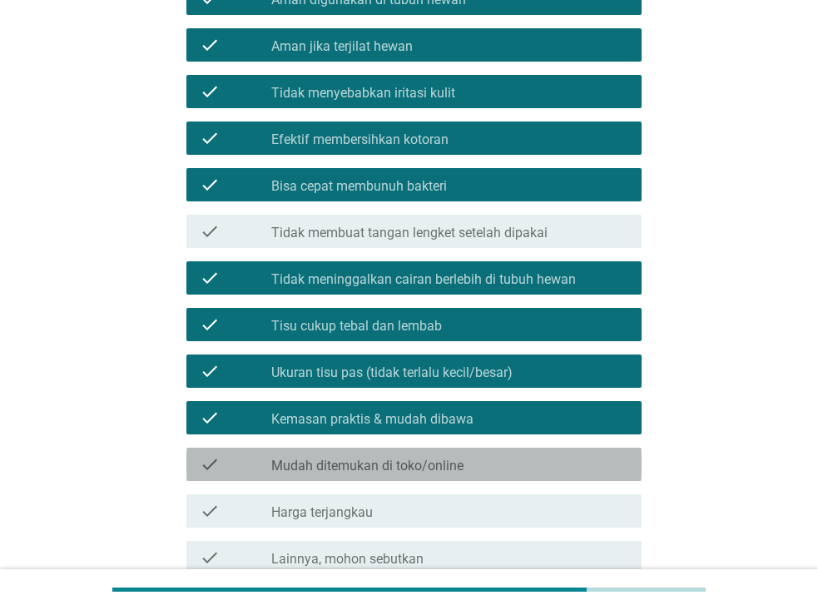
click at [469, 462] on div "check_box_outline_blank Mudah ditemukan di toko/online" at bounding box center [449, 464] width 357 height 20
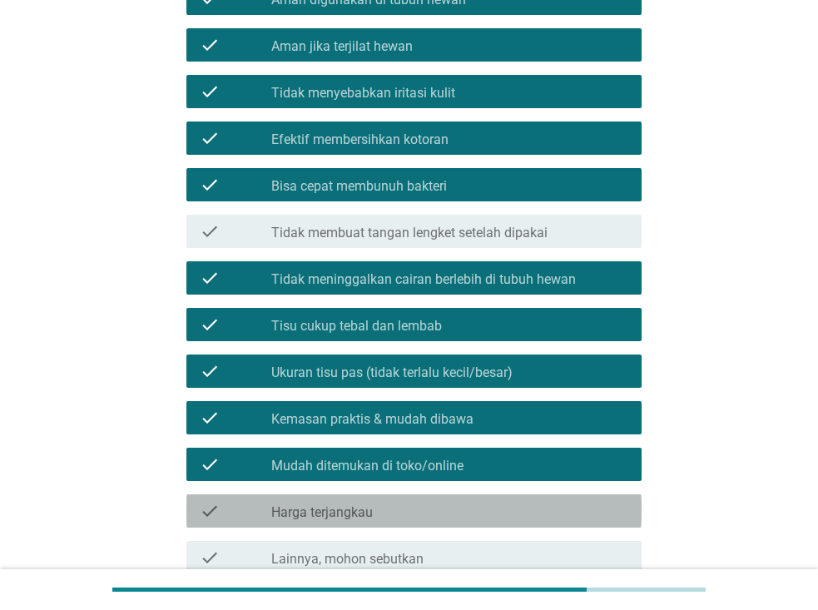
click at [448, 510] on div "check_box_outline_blank Harga terjangkau" at bounding box center [449, 511] width 357 height 20
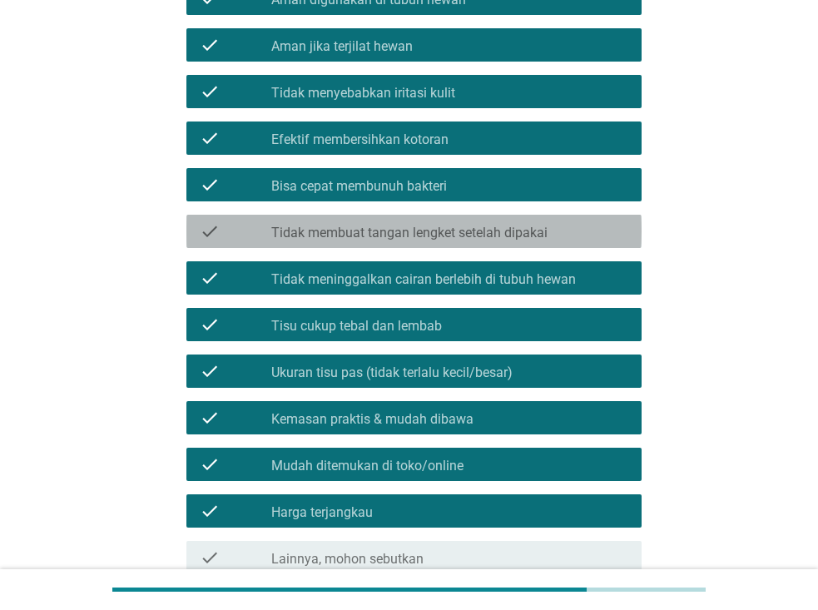
click at [540, 236] on label "Tidak membuat tangan lengket setelah dipakai" at bounding box center [409, 233] width 276 height 17
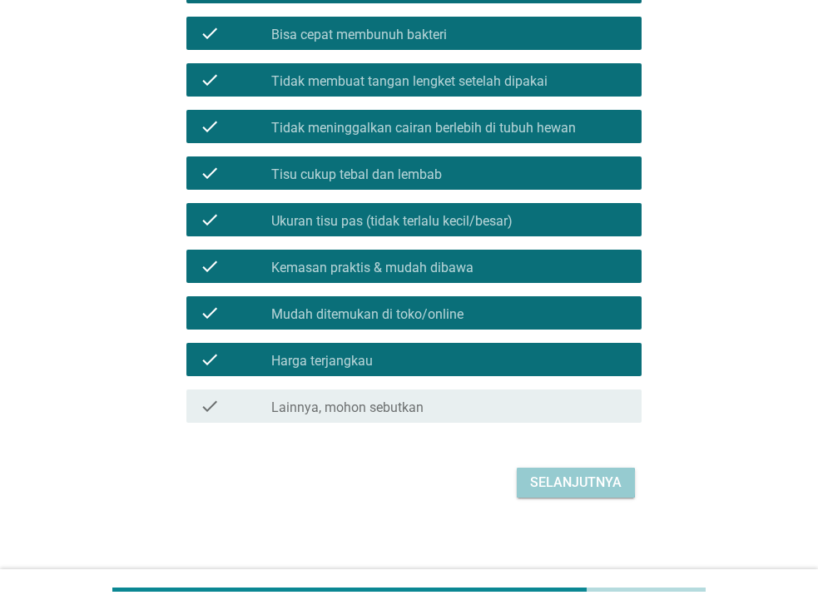
scroll to position [408, 0]
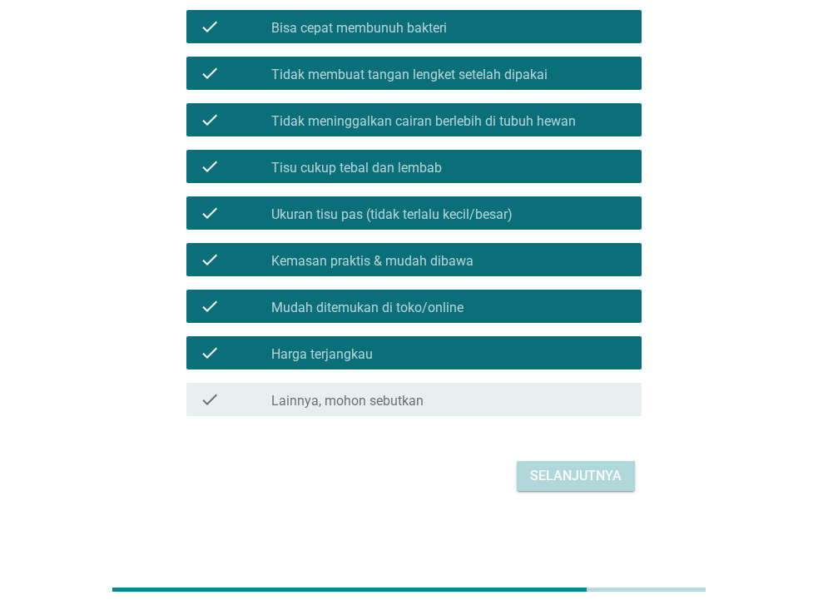
click at [558, 476] on div "Selanjutnya" at bounding box center [576, 476] width 92 height 20
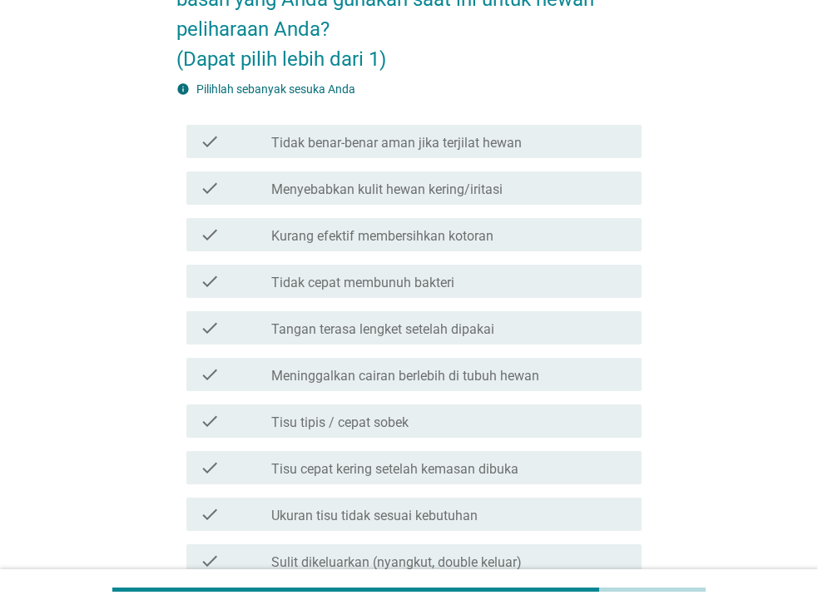
scroll to position [166, 0]
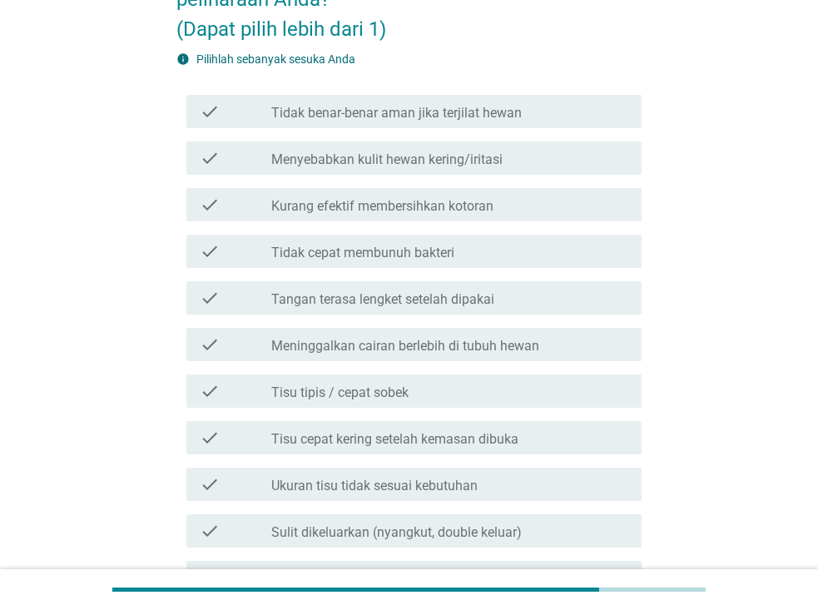
click at [541, 443] on div "check_box_outline_blank Tisu cepat kering setelah kemasan dibuka" at bounding box center [449, 438] width 357 height 20
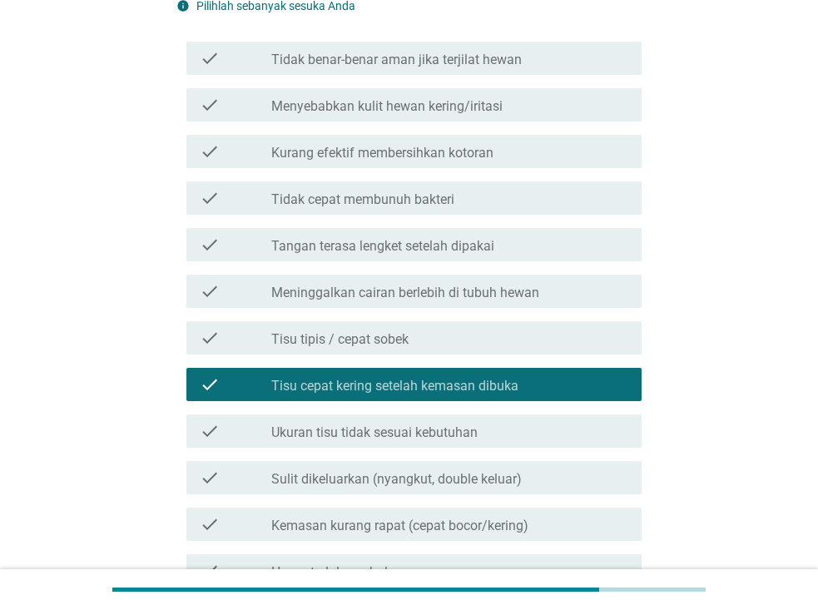
scroll to position [250, 0]
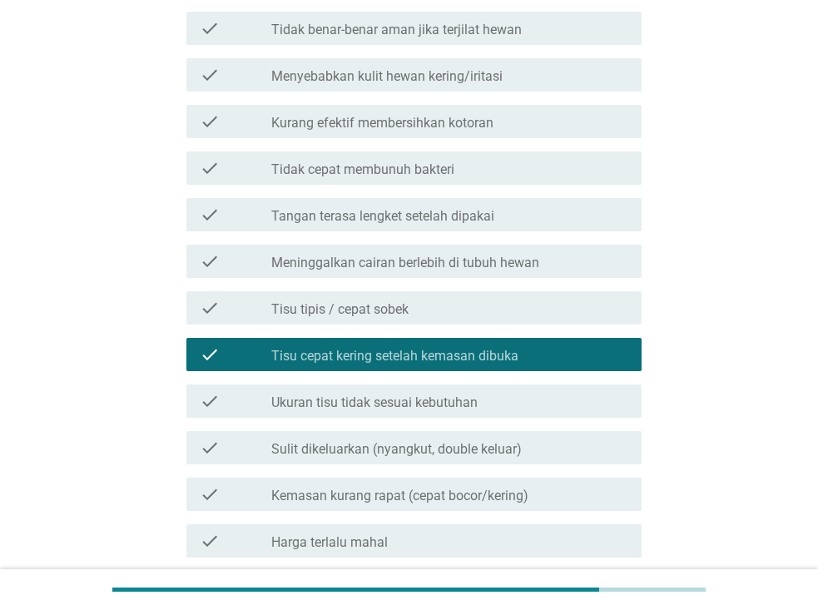
click at [543, 489] on div "check_box_outline_blank Kemasan kurang rapat (cepat bocor/kering)" at bounding box center [449, 494] width 357 height 20
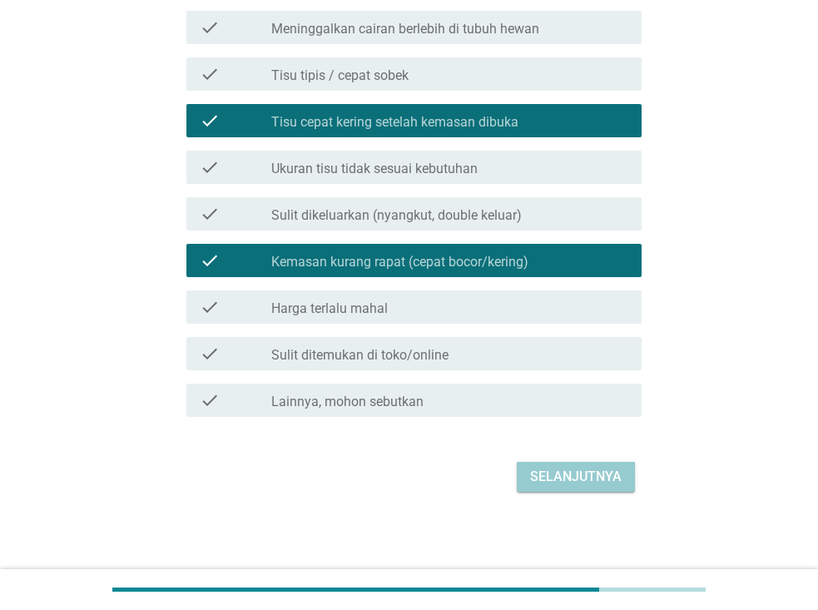
scroll to position [484, 0]
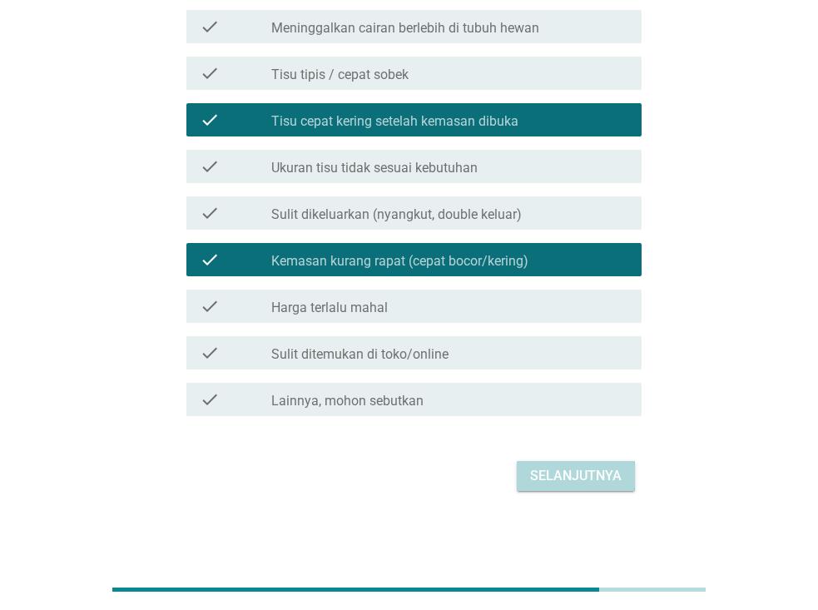
click at [551, 474] on div "Selanjutnya" at bounding box center [576, 476] width 92 height 20
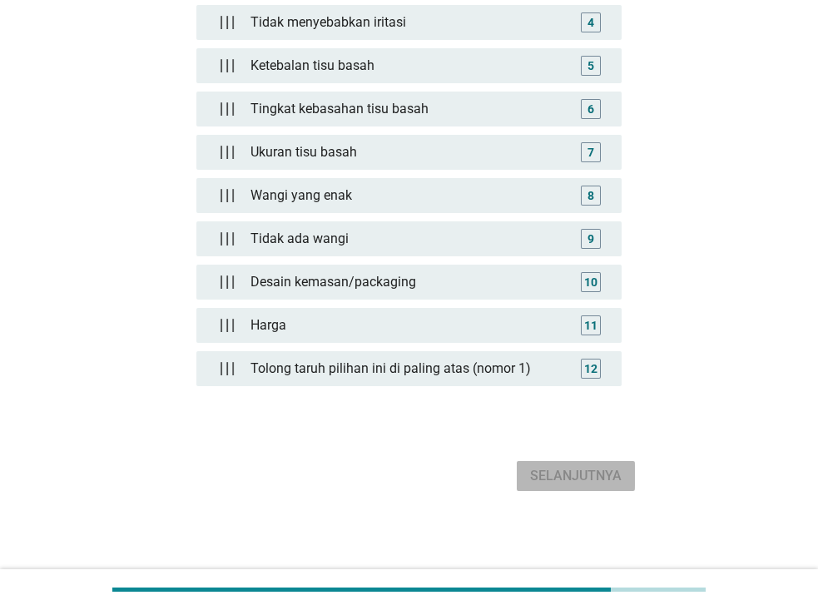
scroll to position [0, 0]
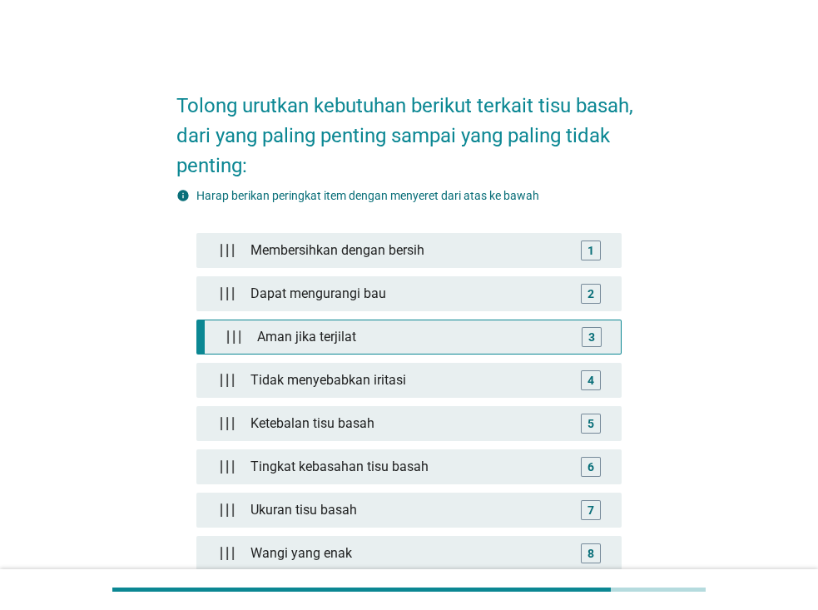
click at [477, 345] on div "Aman jika terjilat" at bounding box center [412, 336] width 325 height 33
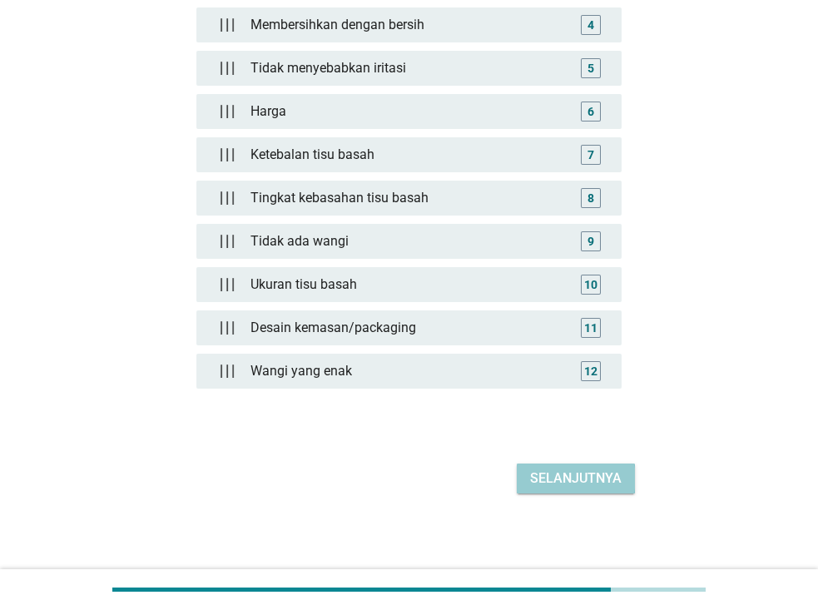
scroll to position [358, 0]
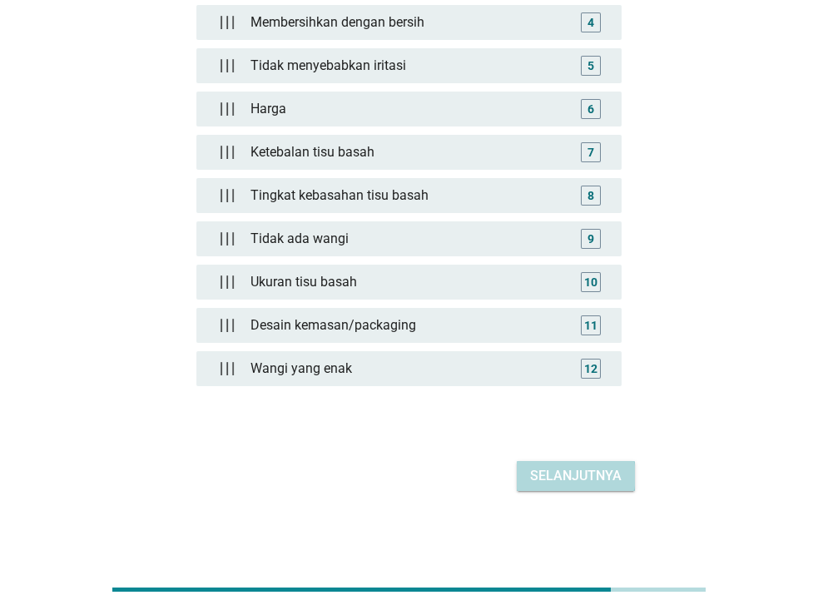
click at [583, 478] on div "Selanjutnya" at bounding box center [576, 476] width 92 height 20
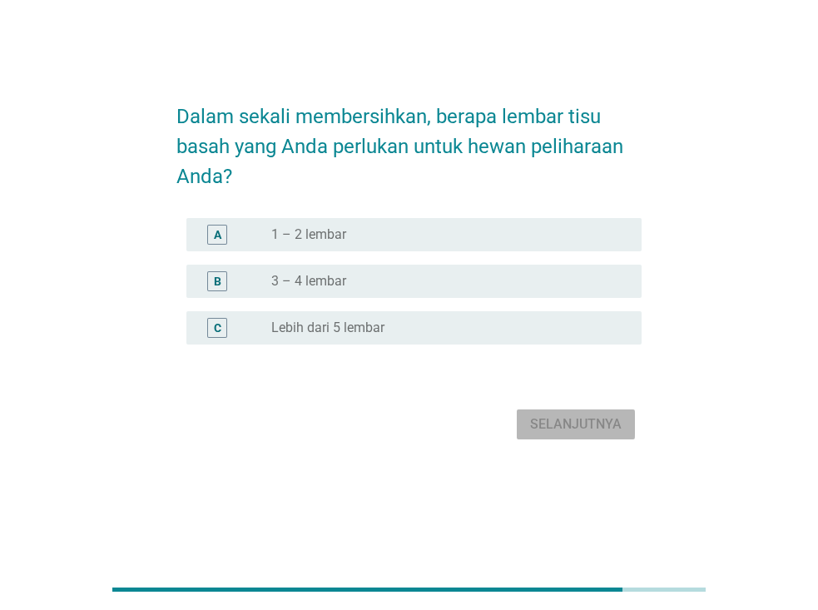
scroll to position [0, 0]
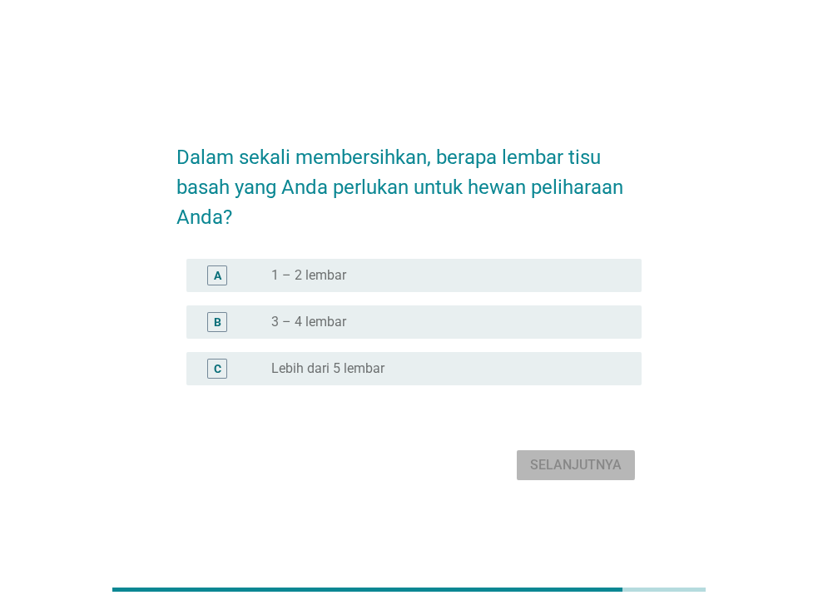
click at [398, 275] on div "radio_button_unchecked 1 – 2 lembar" at bounding box center [443, 275] width 344 height 17
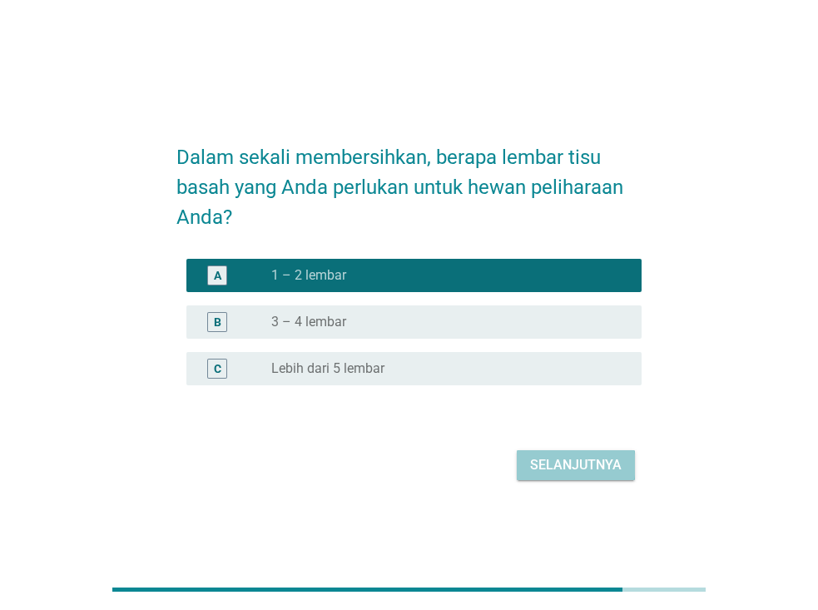
click at [578, 466] on div "Selanjutnya" at bounding box center [576, 465] width 92 height 20
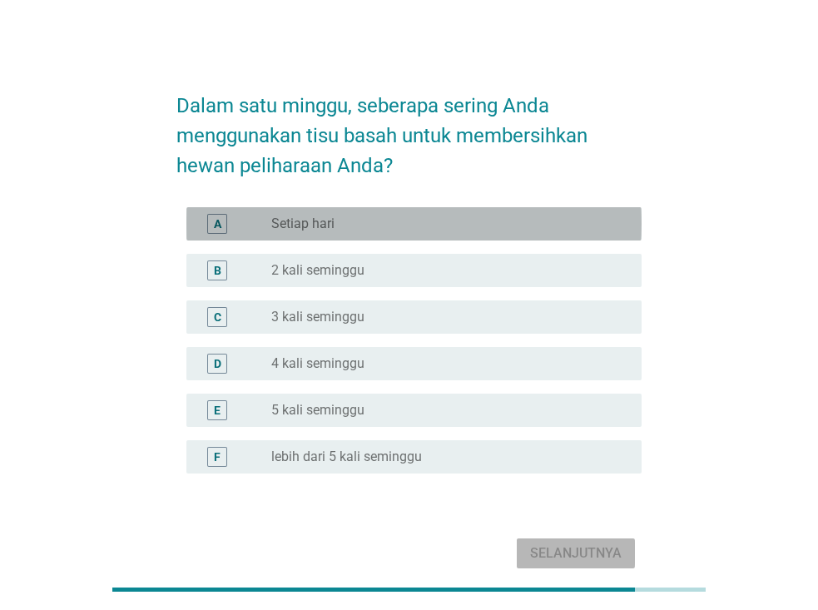
click at [415, 228] on div "radio_button_unchecked Setiap hari" at bounding box center [443, 224] width 344 height 17
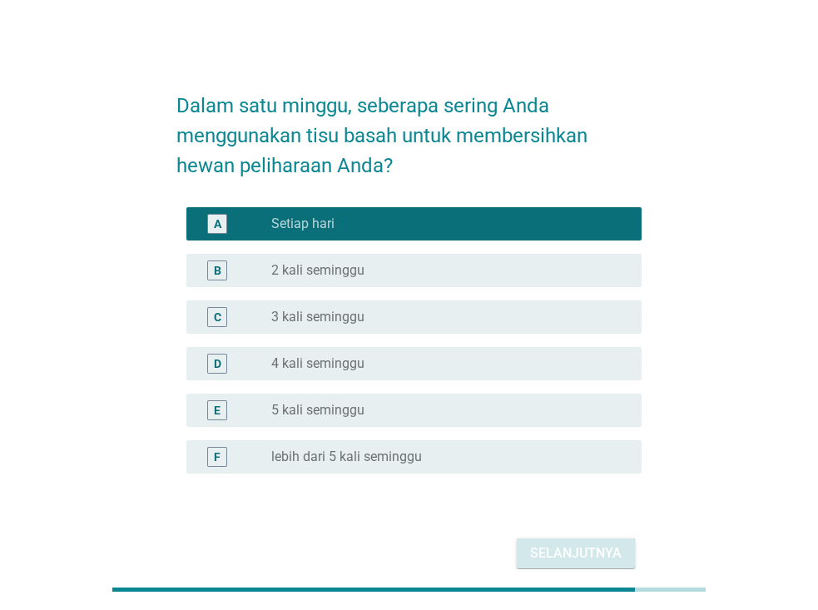
drag, startPoint x: 570, startPoint y: 551, endPoint x: 551, endPoint y: 560, distance: 21.2
click at [551, 560] on div "Selanjutnya" at bounding box center [576, 553] width 92 height 20
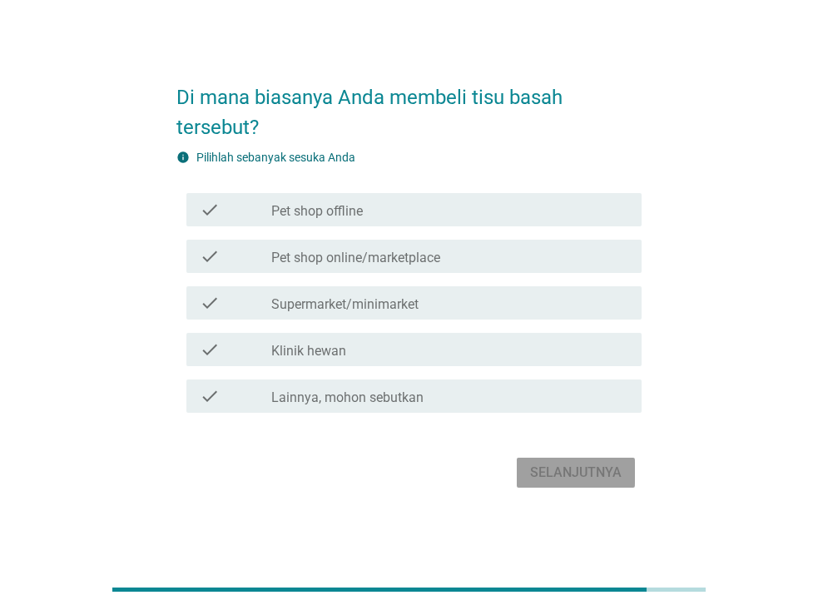
scroll to position [41, 0]
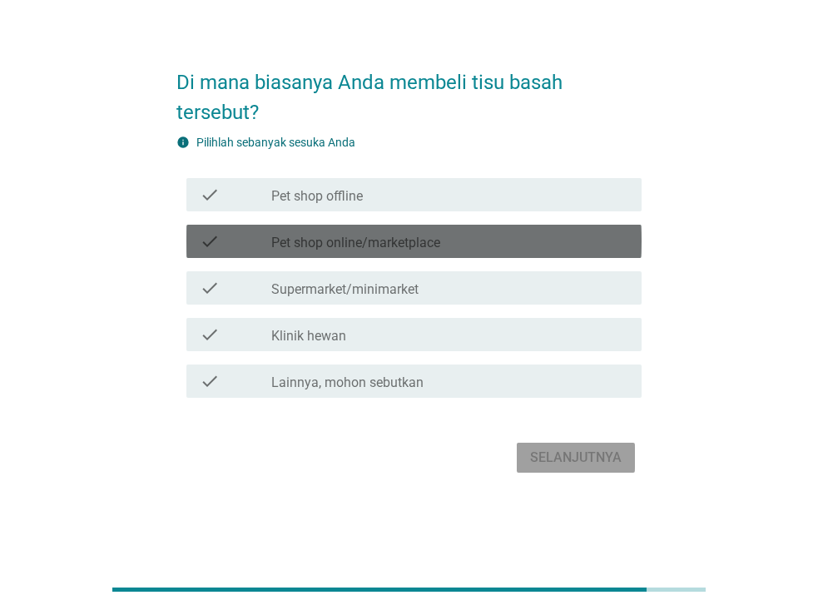
click at [394, 237] on label "Pet shop online/marketplace" at bounding box center [355, 243] width 169 height 17
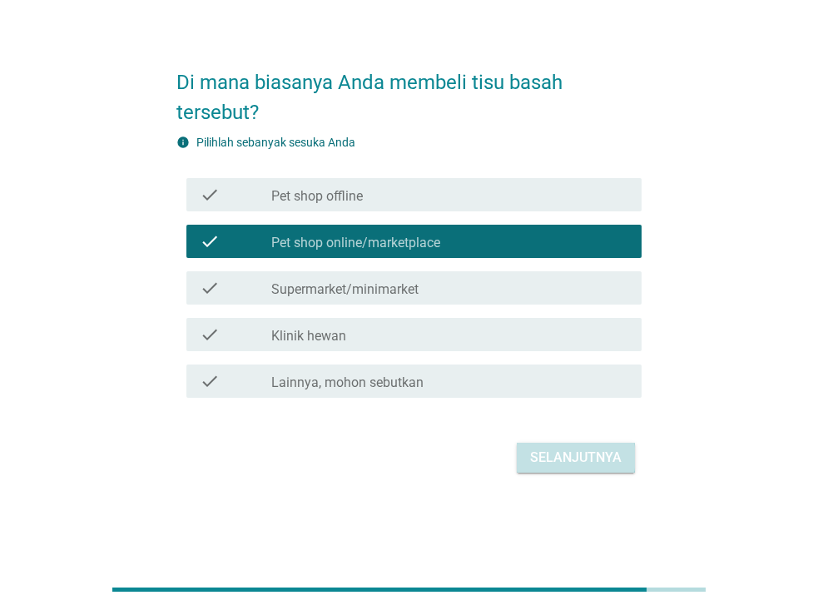
click at [564, 455] on div "Selanjutnya" at bounding box center [576, 458] width 92 height 20
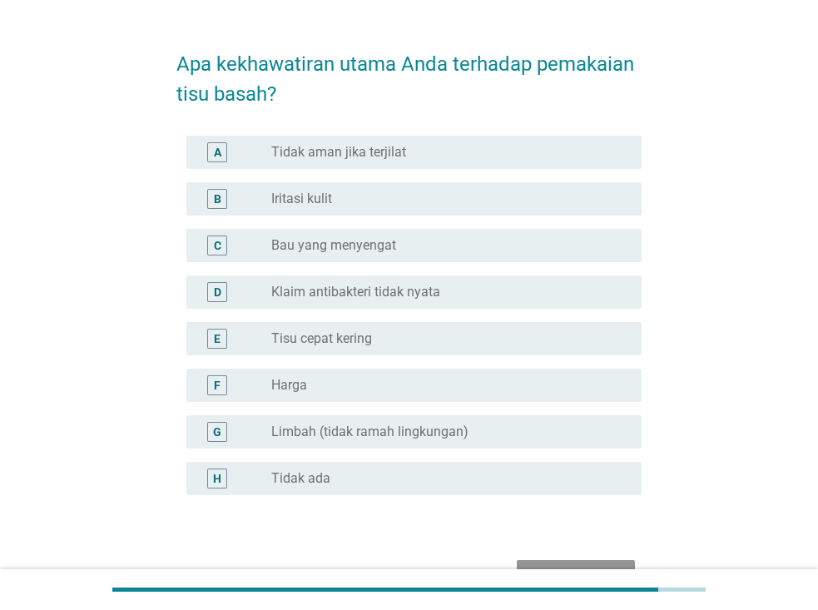
scroll to position [83, 0]
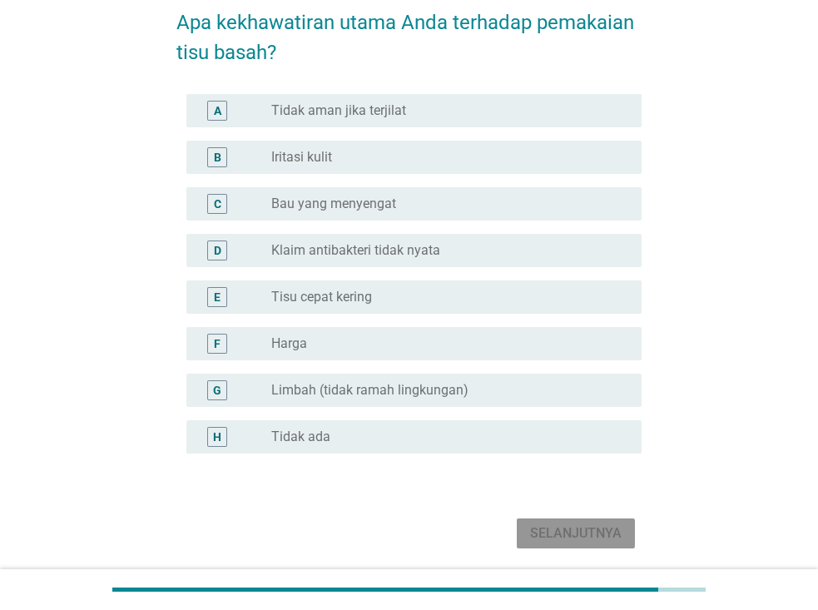
click at [403, 247] on label "Klaim antibakteri tidak nyata" at bounding box center [355, 250] width 169 height 17
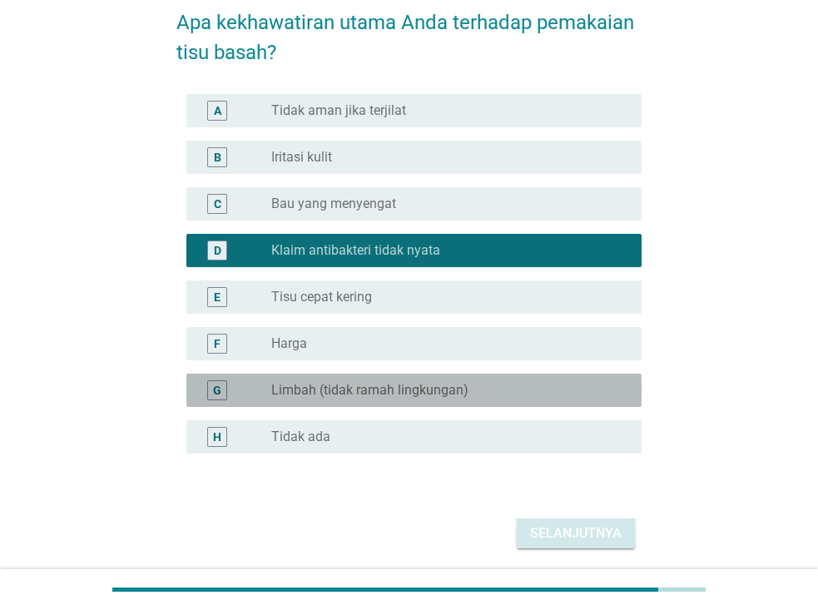
click at [404, 387] on label "Limbah (tidak ramah lingkungan)" at bounding box center [369, 390] width 197 height 17
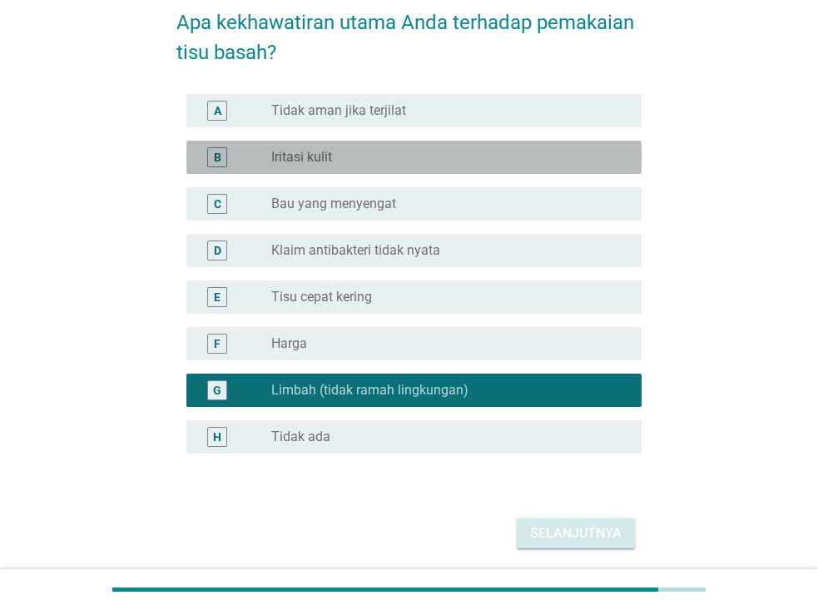
click at [387, 163] on div "radio_button_unchecked Iritasi kulit" at bounding box center [443, 157] width 344 height 17
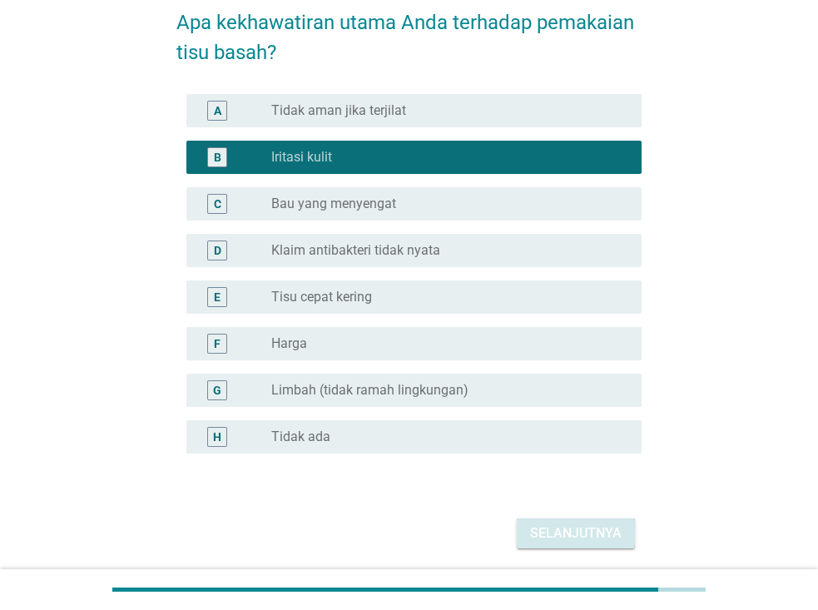
click at [563, 526] on div "Selanjutnya" at bounding box center [576, 533] width 92 height 20
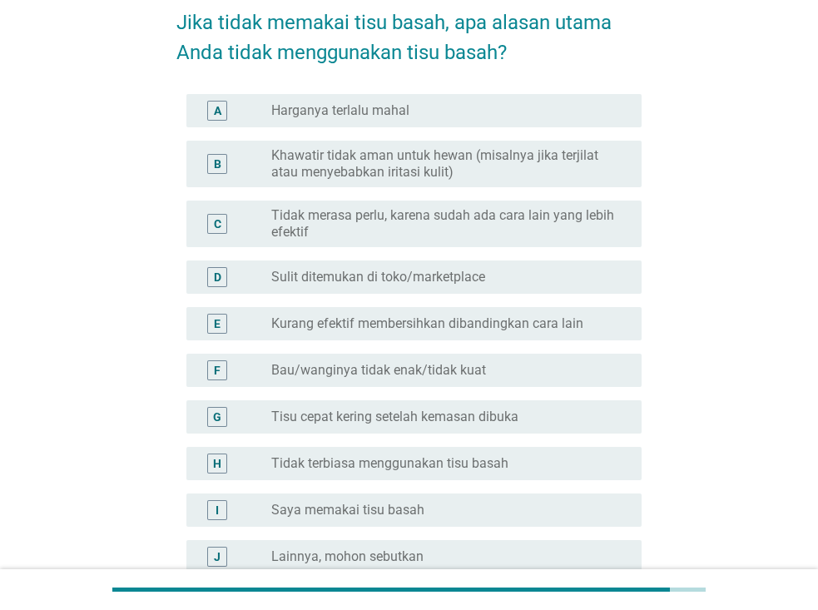
click at [379, 172] on label "Khawatir tidak aman untuk hewan (misalnya jika terjilat atau menyebabkan iritas…" at bounding box center [443, 163] width 344 height 33
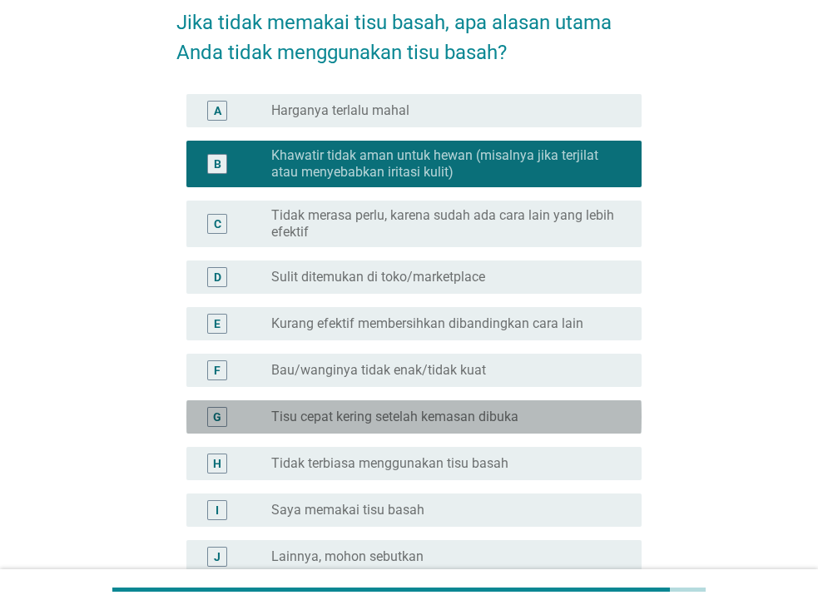
click at [429, 417] on label "Tisu cepat kering setelah kemasan dibuka" at bounding box center [394, 417] width 247 height 17
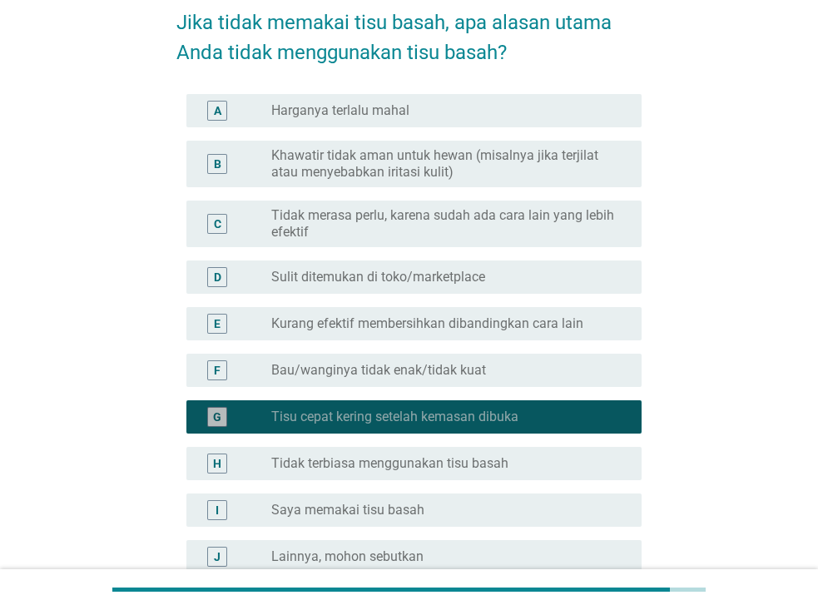
drag, startPoint x: 429, startPoint y: 417, endPoint x: 306, endPoint y: 166, distance: 279.5
click at [307, 166] on label "Khawatir tidak aman untuk hewan (misalnya jika terjilat atau menyebabkan iritas…" at bounding box center [443, 163] width 344 height 33
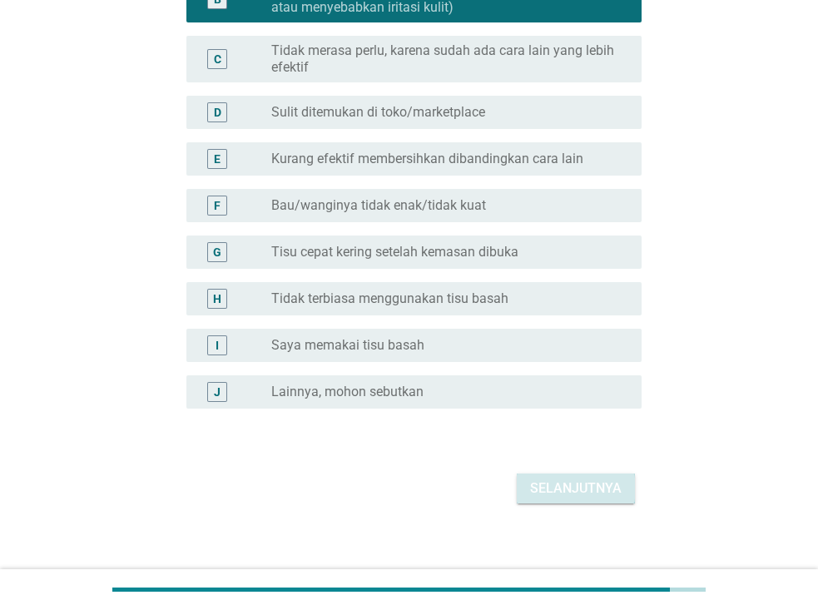
scroll to position [250, 0]
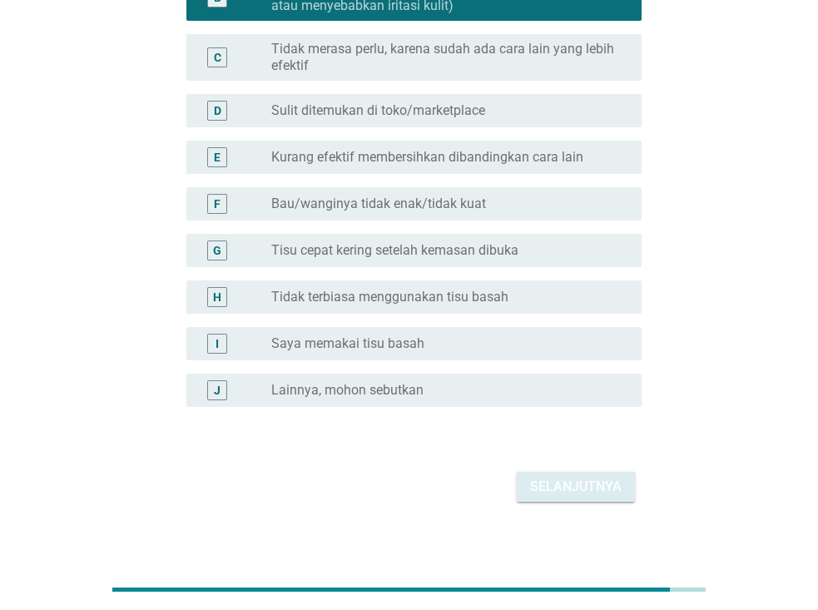
drag, startPoint x: 563, startPoint y: 487, endPoint x: 548, endPoint y: 493, distance: 15.6
click at [586, 487] on div "Selanjutnya" at bounding box center [576, 487] width 92 height 20
click at [586, 487] on div "Selanjutnya" at bounding box center [408, 487] width 465 height 40
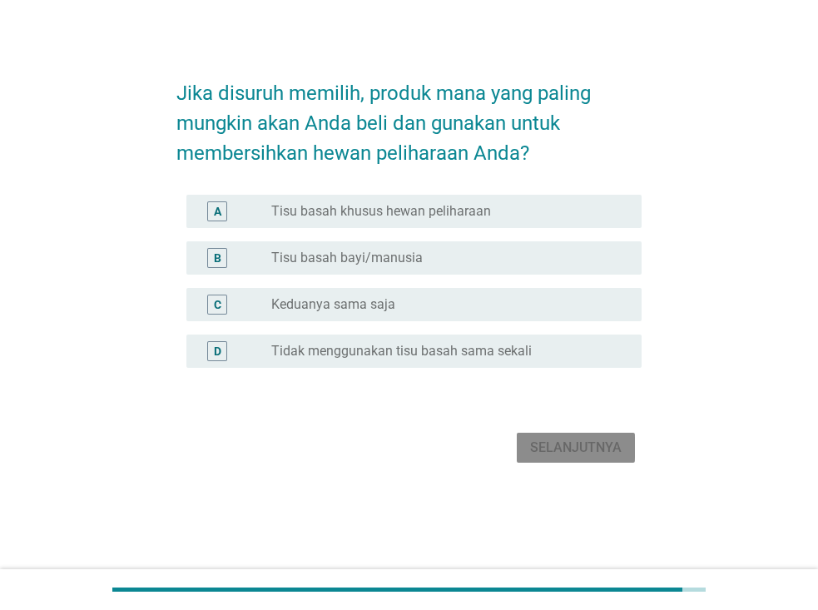
scroll to position [0, 0]
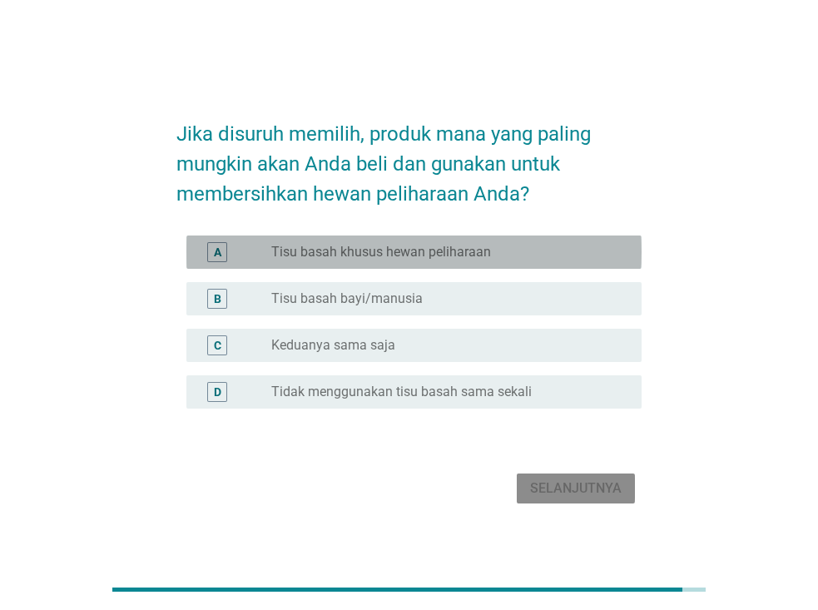
click at [517, 251] on div "radio_button_unchecked Tisu basah khusus hewan peliharaan" at bounding box center [443, 252] width 344 height 17
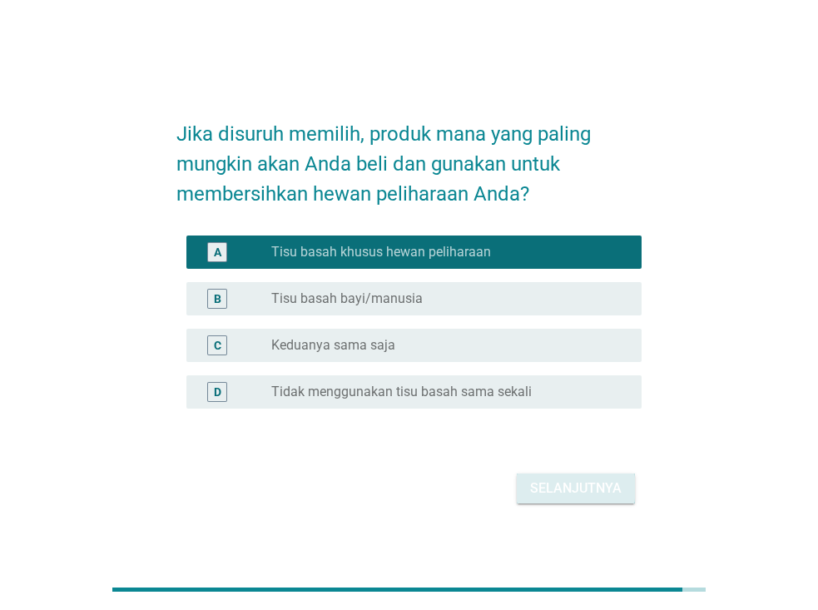
click at [613, 490] on div "Selanjutnya" at bounding box center [576, 489] width 92 height 20
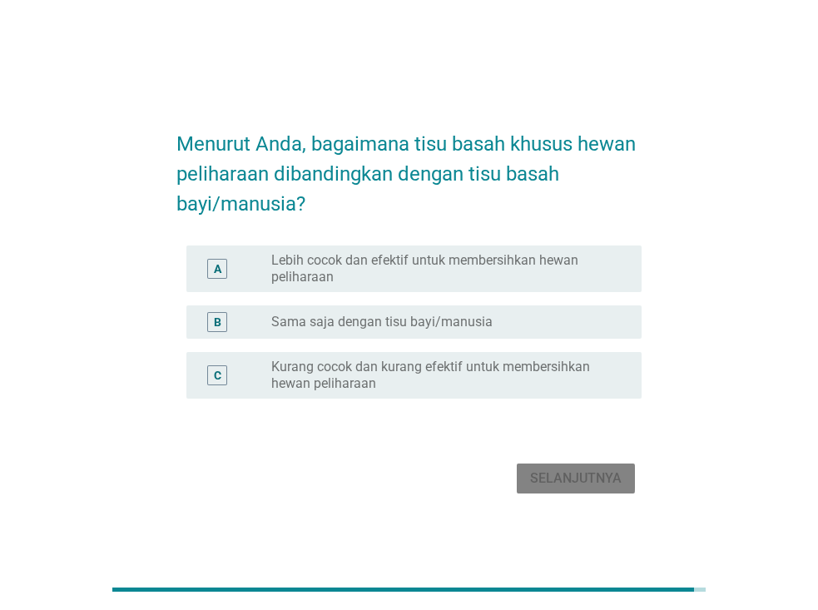
click at [462, 270] on label "Lebih cocok dan efektif untuk membersihkan hewan peliharaan" at bounding box center [443, 268] width 344 height 33
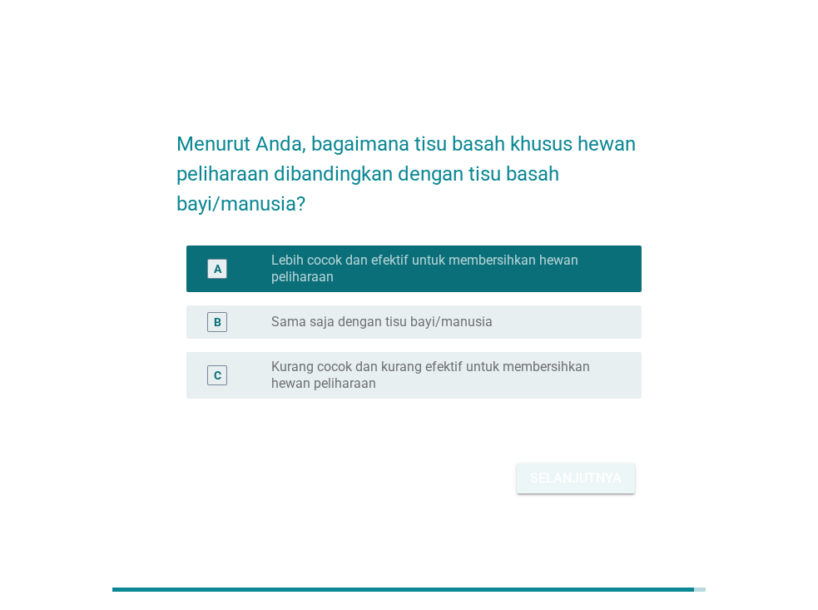
click at [559, 477] on div "Selanjutnya" at bounding box center [576, 479] width 92 height 20
